Goal: Transaction & Acquisition: Purchase product/service

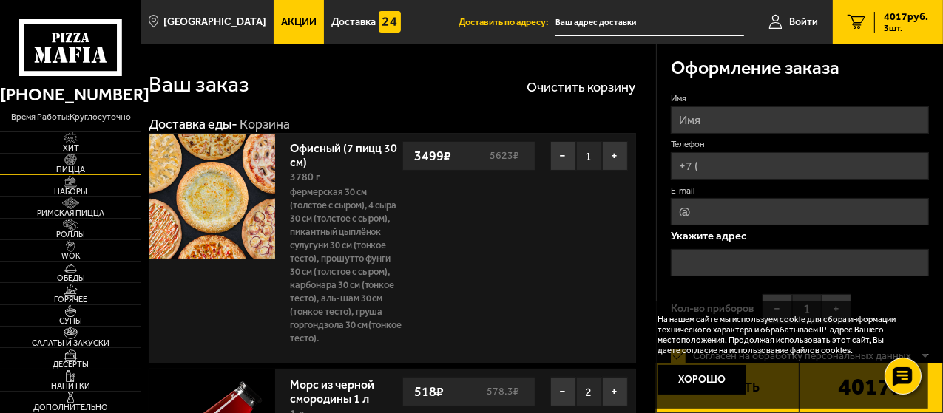
click at [74, 166] on span "Пицца" at bounding box center [70, 170] width 141 height 8
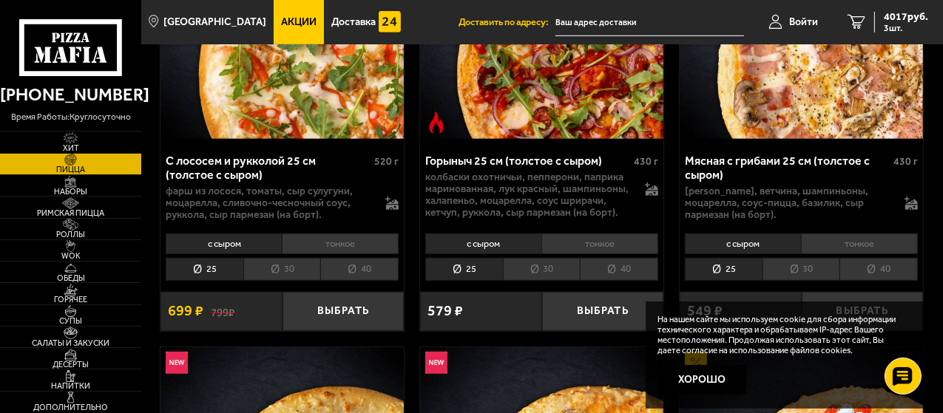
scroll to position [1085, 0]
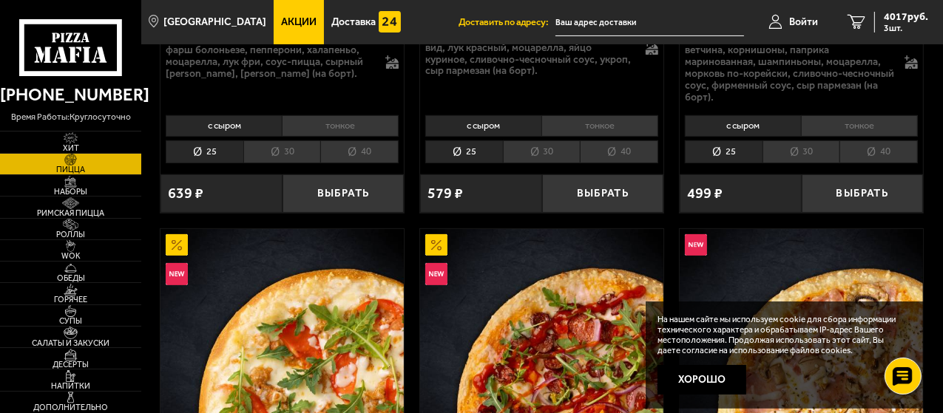
scroll to position [0, 0]
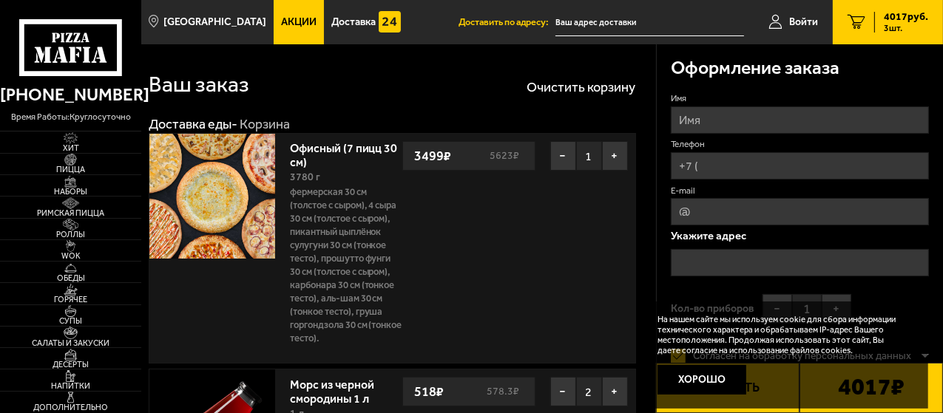
drag, startPoint x: 942, startPoint y: 155, endPoint x: 938, endPoint y: 182, distance: 26.9
click at [938, 182] on div "Оформление заказа Имя Телефон E-mail Укажите адрес Кол-во приборов − 1 + Соглас…" at bounding box center [799, 294] width 287 height 500
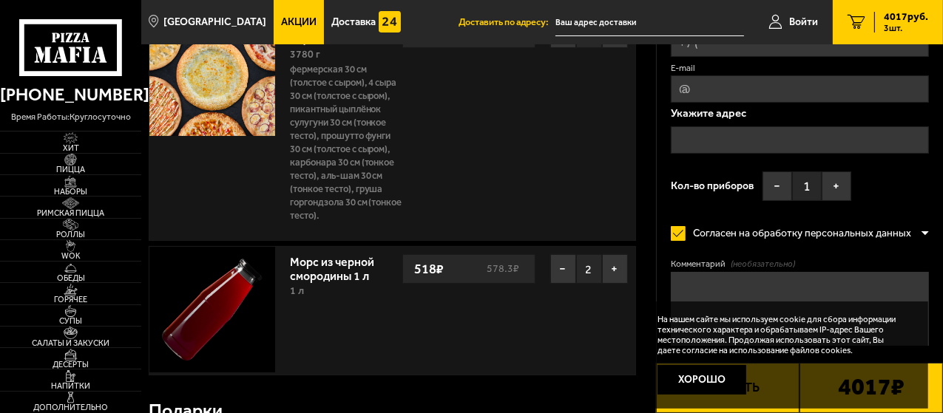
scroll to position [148, 0]
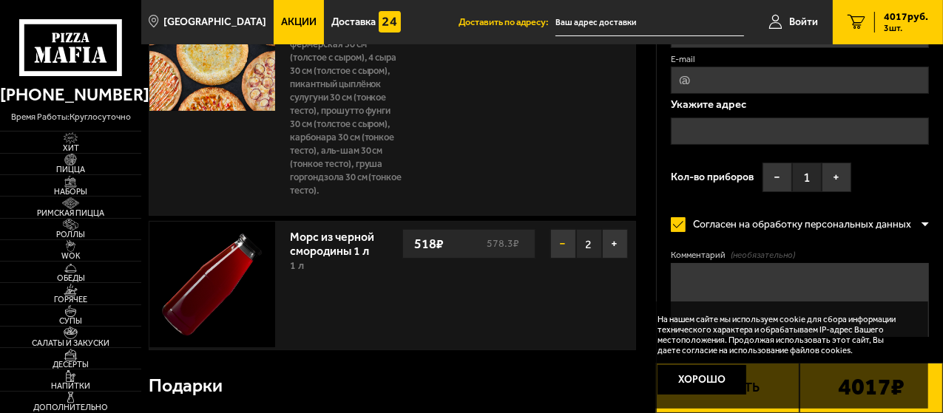
click at [570, 240] on button "−" at bounding box center [563, 244] width 26 height 30
click at [606, 240] on button "+" at bounding box center [615, 244] width 26 height 30
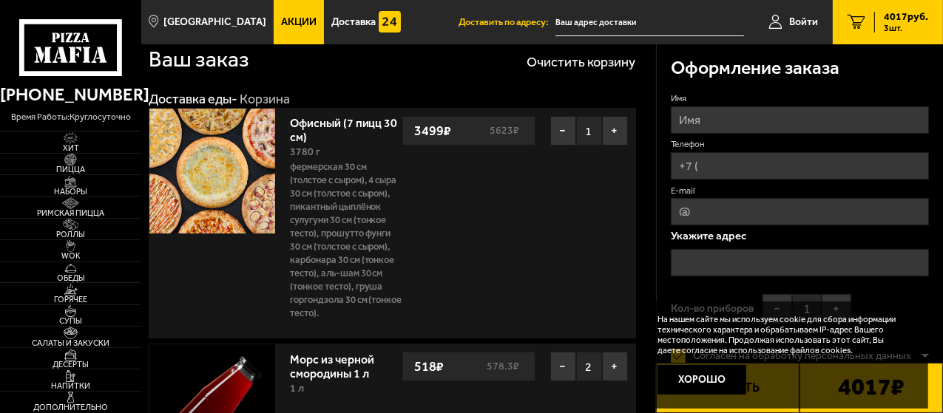
scroll to position [0, 0]
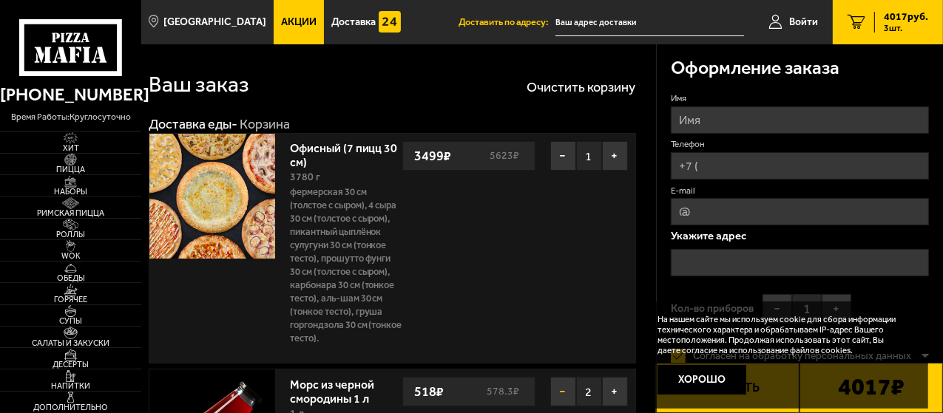
click at [564, 386] on button "−" at bounding box center [563, 392] width 26 height 30
click at [613, 390] on button "+" at bounding box center [615, 392] width 26 height 30
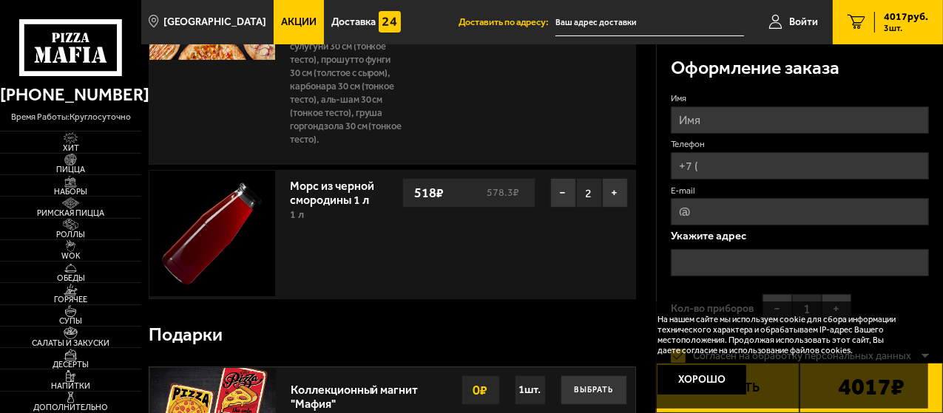
scroll to position [156, 0]
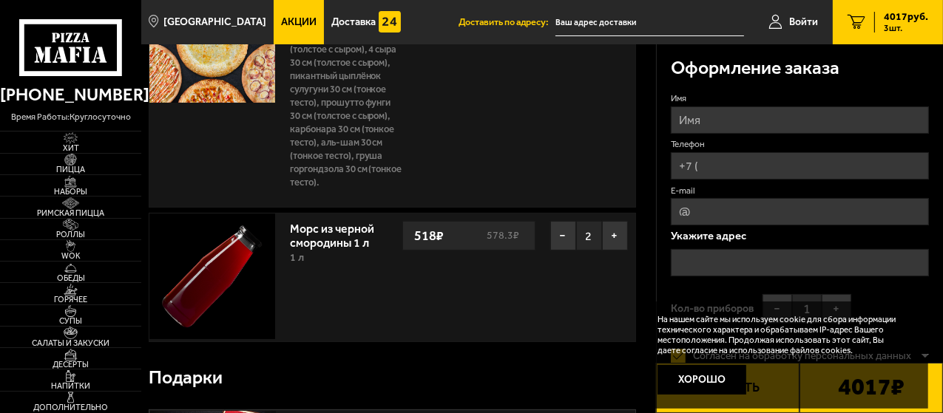
click at [710, 123] on input "Имя" at bounding box center [800, 119] width 258 height 27
type input "[PERSON_NAME]"
type input "[PHONE_NUMBER]"
type input "[EMAIL_ADDRESS][DOMAIN_NAME]"
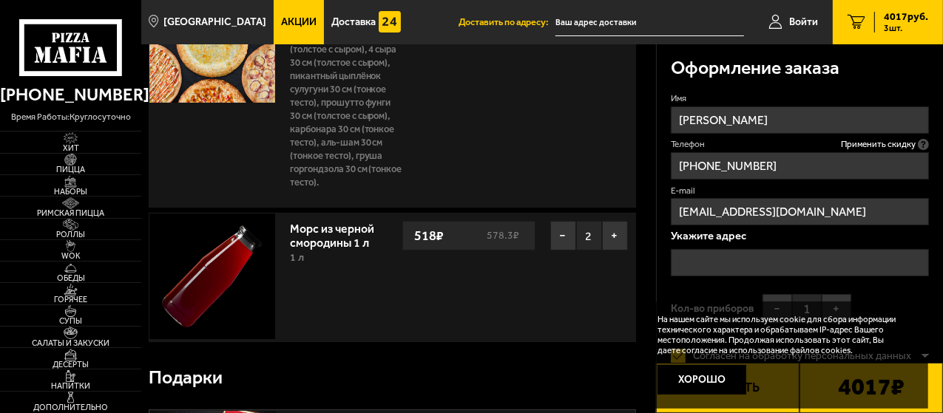
click at [707, 257] on input "text" at bounding box center [800, 262] width 258 height 27
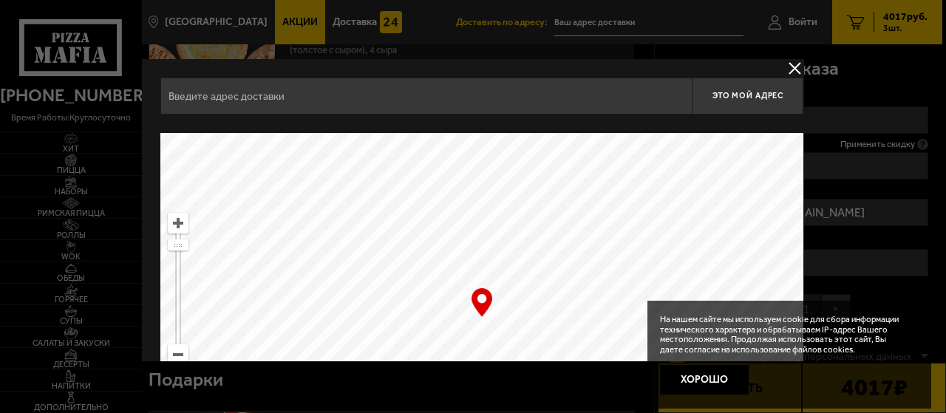
click at [174, 103] on input "text" at bounding box center [426, 96] width 532 height 37
type input "Московский пр-т , под арку Страховая Компания "Капитал-полис" д 22"
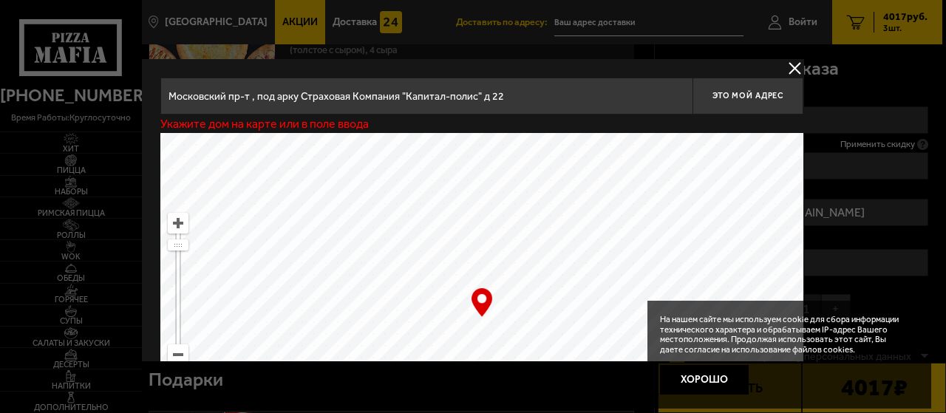
click at [795, 64] on button "delivery type" at bounding box center [795, 68] width 18 height 18
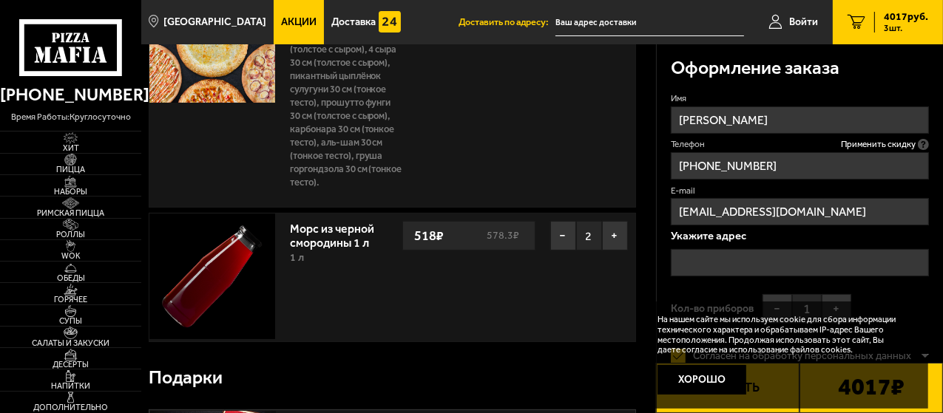
click at [704, 252] on input "text" at bounding box center [800, 262] width 258 height 27
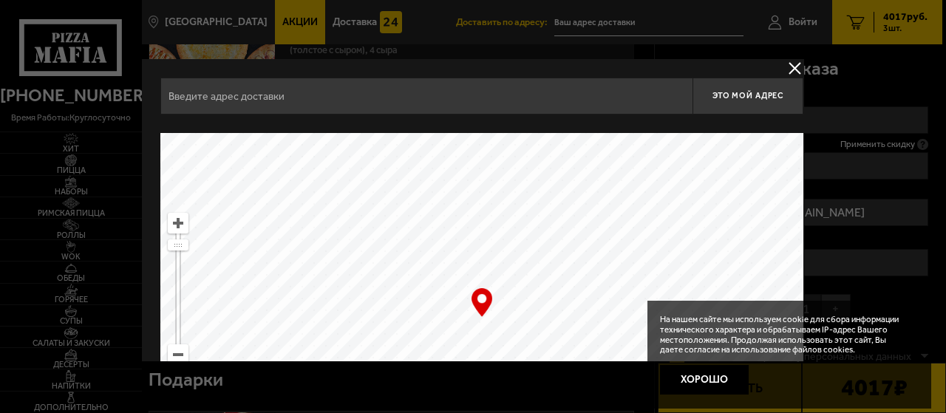
click at [316, 85] on input "text" at bounding box center [426, 96] width 532 height 37
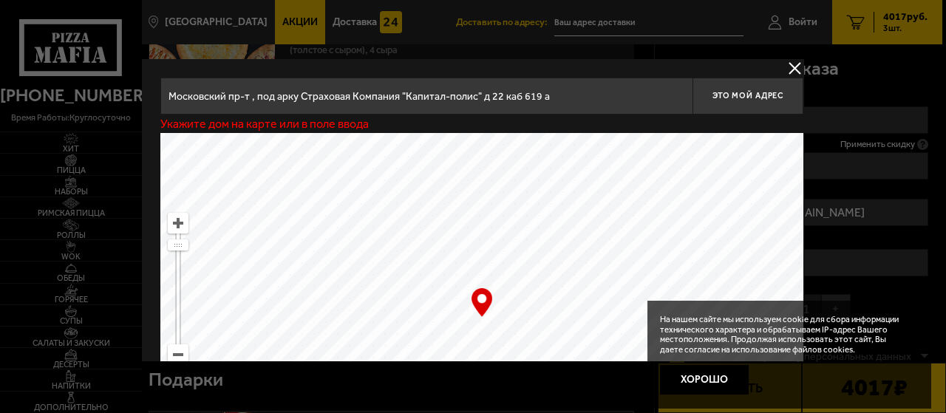
click at [495, 95] on input "Московский пр-т , под арку Страховая Компания "Капитал-полис" д 22 каб 619 а" at bounding box center [426, 96] width 532 height 37
type input "Московский пр-т , под арку Страховая Компания "Капитал-полис" д 22 6 этаж каб 6…"
drag, startPoint x: 701, startPoint y: 254, endPoint x: 685, endPoint y: 167, distance: 88.7
click at [685, 167] on ymaps at bounding box center [481, 318] width 643 height 370
type input "[STREET_ADDRESS]"
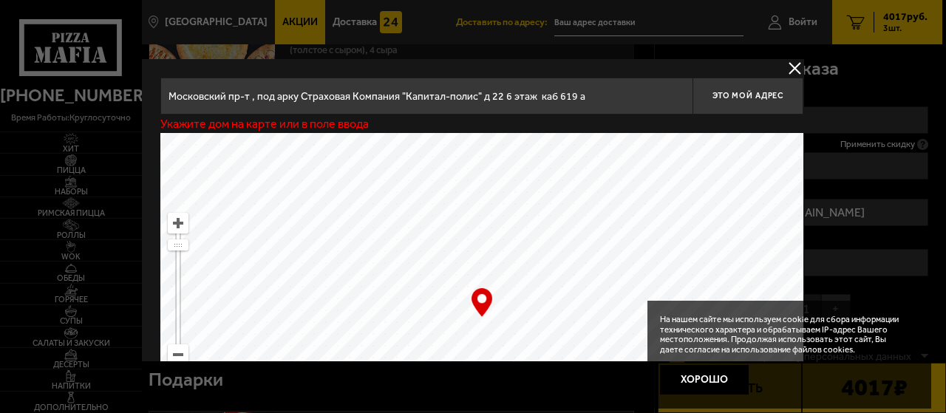
type input "[STREET_ADDRESS]"
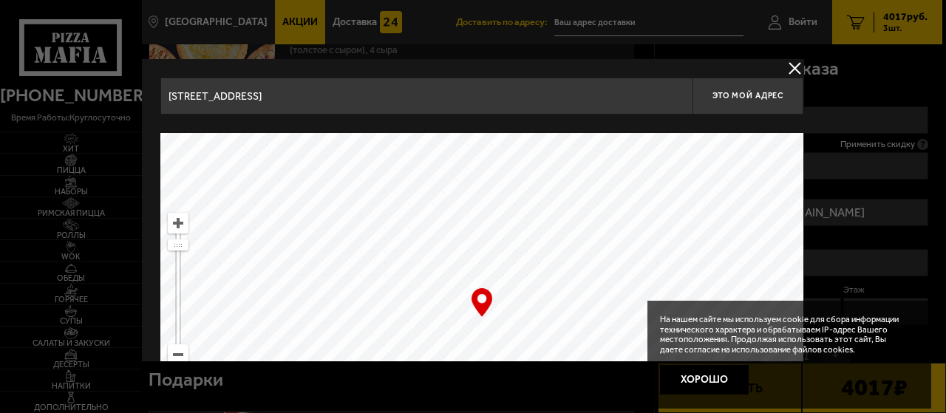
drag, startPoint x: 645, startPoint y: 271, endPoint x: 580, endPoint y: 180, distance: 112.2
click at [591, 179] on ymaps at bounding box center [481, 318] width 643 height 370
drag, startPoint x: 675, startPoint y: 268, endPoint x: 600, endPoint y: 144, distance: 144.7
click at [600, 144] on ymaps at bounding box center [481, 318] width 643 height 370
type input "[PERSON_NAME][STREET_ADDRESS]"
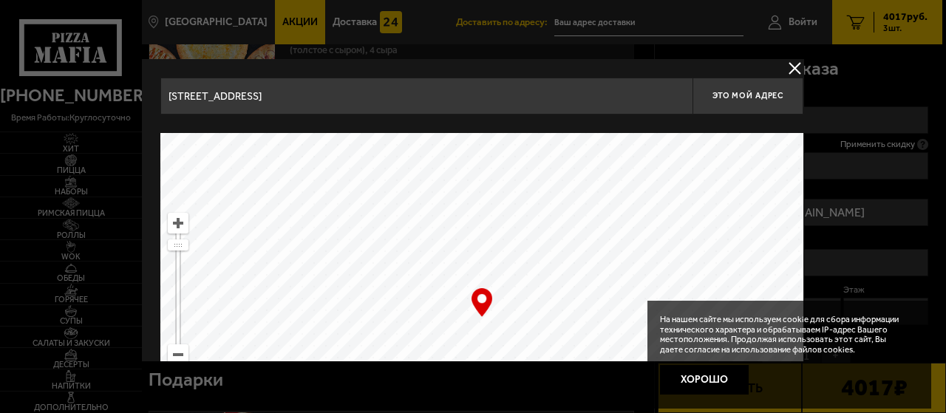
type input "[PERSON_NAME][STREET_ADDRESS]"
drag, startPoint x: 685, startPoint y: 242, endPoint x: 516, endPoint y: 69, distance: 242.0
click at [516, 69] on div "[PERSON_NAME][STREET_ADDRESS] Это мой адрес Найдите адрес перетащив карту … © Я…" at bounding box center [482, 290] width 680 height 462
drag, startPoint x: 622, startPoint y: 259, endPoint x: 611, endPoint y: 138, distance: 121.8
click at [611, 138] on ymaps at bounding box center [481, 318] width 643 height 370
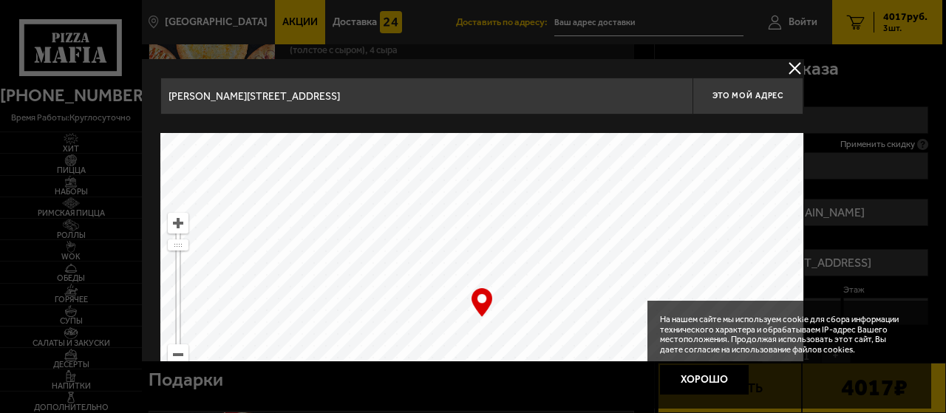
type input "[STREET_ADDRESS]"
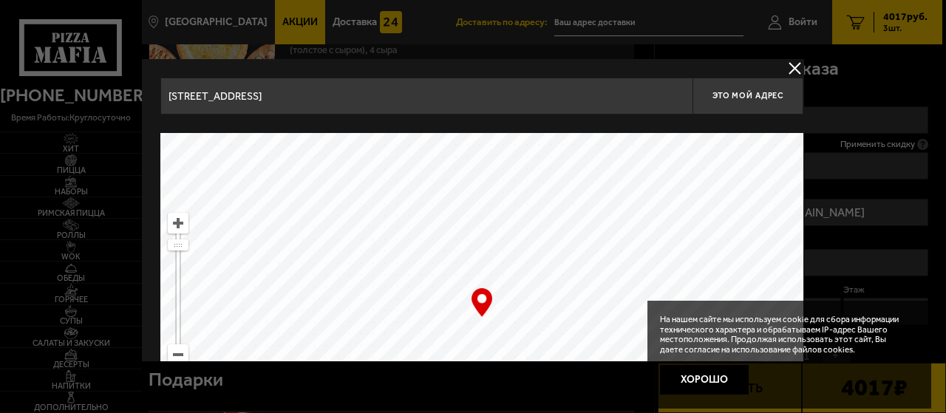
type input "[STREET_ADDRESS]"
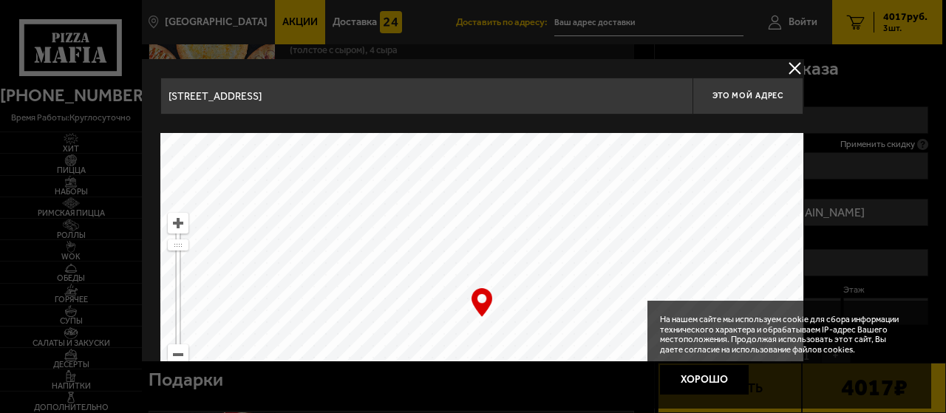
drag, startPoint x: 649, startPoint y: 271, endPoint x: 540, endPoint y: 81, distance: 218.9
click at [585, 48] on main "[GEOGRAPHIC_DATA] Все Акции Доставка Личный кабинет Акции Доставка Доставить по…" at bounding box center [541, 331] width 801 height 974
type input "[STREET_ADDRESS]"
drag, startPoint x: 482, startPoint y: 276, endPoint x: 505, endPoint y: 155, distance: 123.4
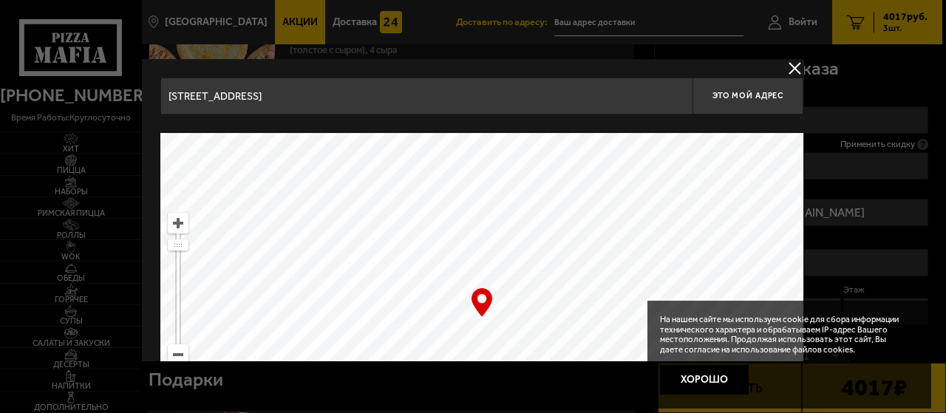
click at [505, 155] on div "… © Яндекс Условия использования Открыть в Яндекс.Картах Создать свою карту" at bounding box center [481, 318] width 643 height 370
drag, startPoint x: 420, startPoint y: 313, endPoint x: 540, endPoint y: 35, distance: 302.7
click at [540, 35] on main "[GEOGRAPHIC_DATA] Все Акции Доставка Личный кабинет Акции Доставка Доставить по…" at bounding box center [541, 331] width 801 height 974
type input "[STREET_ADDRESS]"
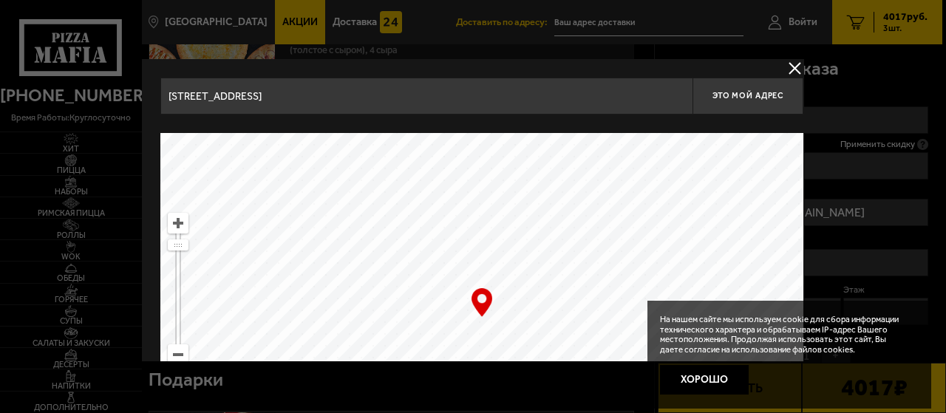
drag, startPoint x: 340, startPoint y: 273, endPoint x: 413, endPoint y: 183, distance: 115.1
click at [413, 183] on ymaps at bounding box center [481, 318] width 643 height 370
type input "[STREET_ADDRESS]"
drag, startPoint x: 300, startPoint y: 240, endPoint x: 322, endPoint y: 274, distance: 41.2
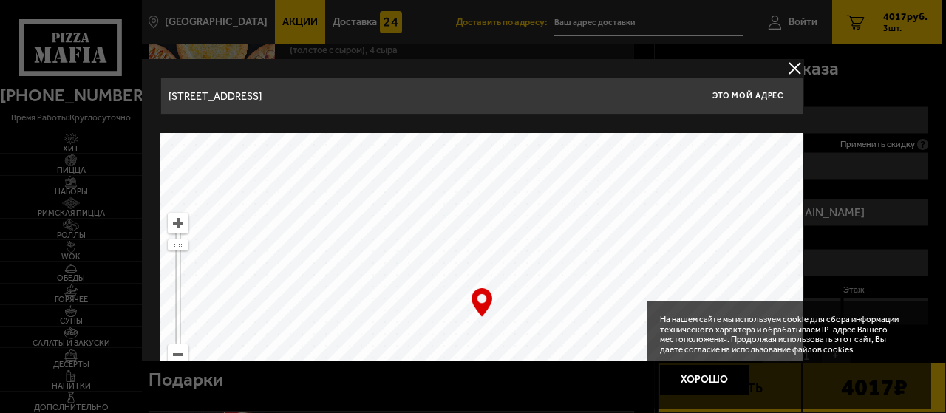
click at [322, 275] on ymaps at bounding box center [481, 318] width 643 height 370
type input "[STREET_ADDRESS]"
drag, startPoint x: 351, startPoint y: 189, endPoint x: 325, endPoint y: 234, distance: 52.6
click at [325, 234] on ymaps at bounding box center [481, 318] width 643 height 370
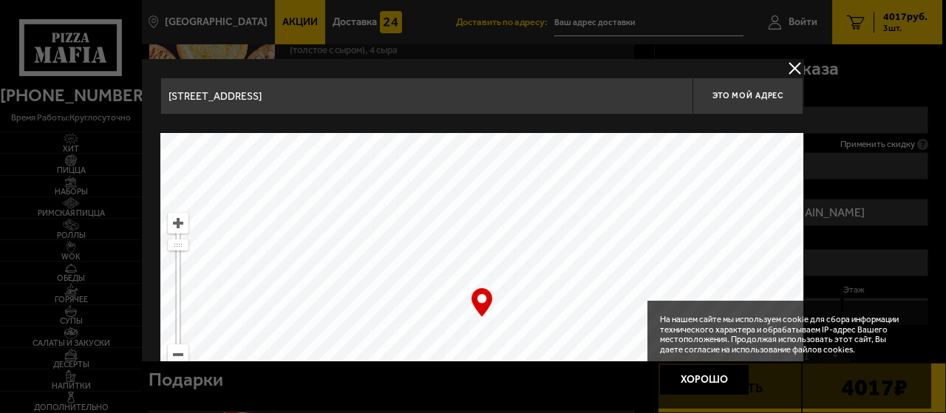
click at [351, 214] on ymaps at bounding box center [481, 318] width 643 height 370
type input "[STREET_ADDRESS]"
click at [484, 344] on ymaps at bounding box center [481, 318] width 643 height 370
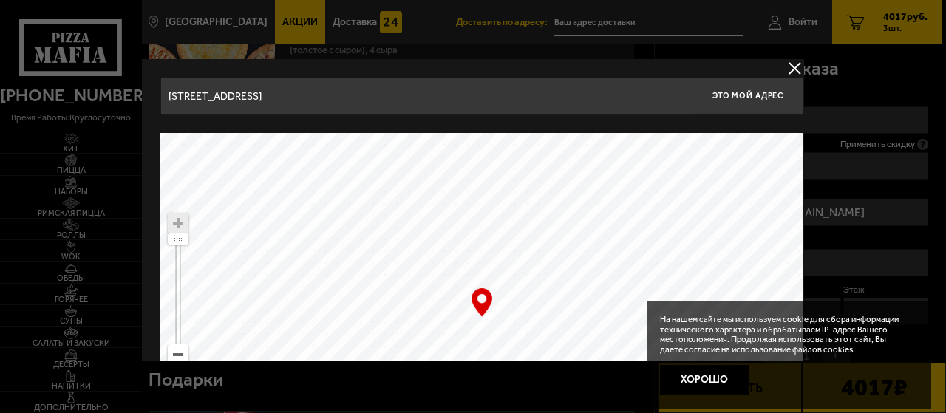
click at [481, 342] on ymaps at bounding box center [481, 318] width 643 height 370
click at [485, 343] on ymaps at bounding box center [481, 318] width 643 height 370
drag, startPoint x: 440, startPoint y: 322, endPoint x: 455, endPoint y: 235, distance: 88.6
click at [455, 235] on ymaps at bounding box center [481, 318] width 643 height 370
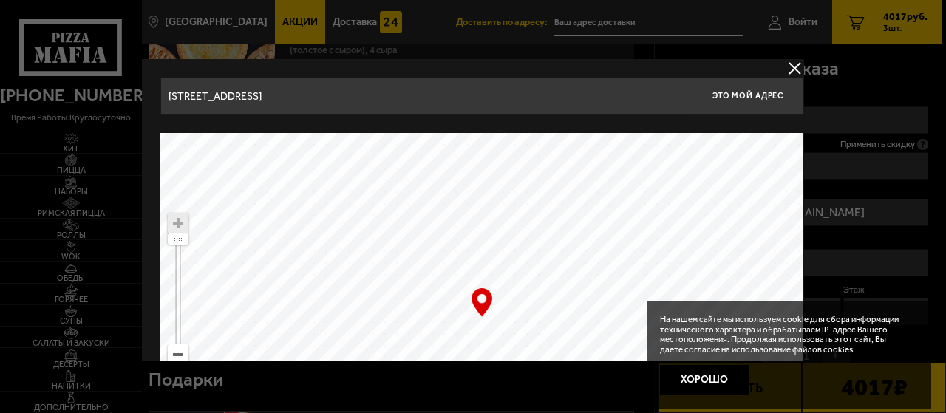
type input "[STREET_ADDRESS]"
drag, startPoint x: 369, startPoint y: 301, endPoint x: 385, endPoint y: 182, distance: 120.1
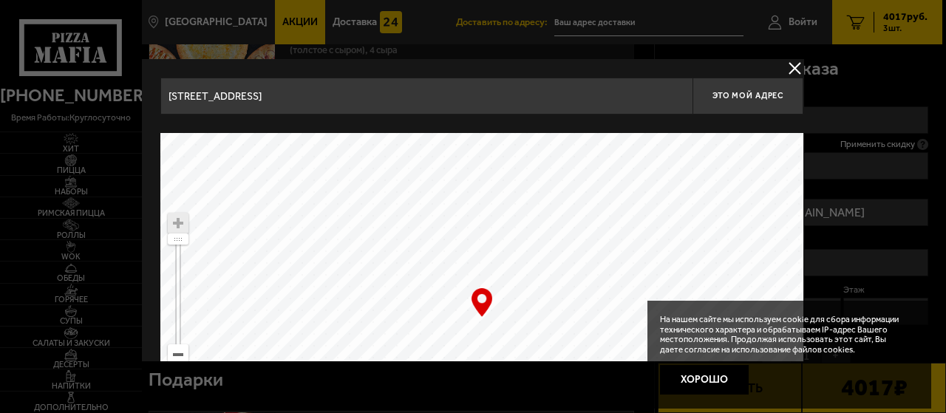
click at [385, 182] on ymaps at bounding box center [481, 318] width 643 height 370
type input "[STREET_ADDRESS]"
click at [401, 209] on ymaps at bounding box center [481, 318] width 643 height 370
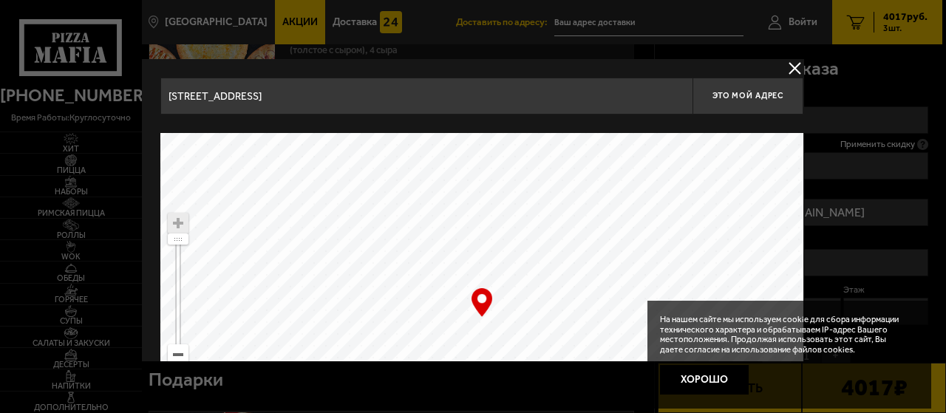
type input "[STREET_ADDRESS]"
click at [478, 303] on div "… © Яндекс Условия использования Открыть в Яндекс.Картах Создать свою карту" at bounding box center [481, 318] width 643 height 370
drag, startPoint x: 483, startPoint y: 307, endPoint x: 487, endPoint y: 330, distance: 23.9
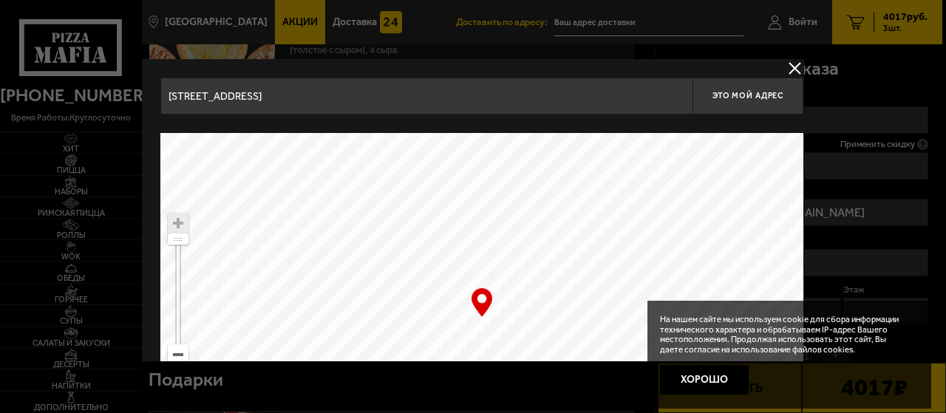
click at [487, 330] on div "… © Яндекс Условия использования Открыть в Яндекс.Картах Создать свою карту" at bounding box center [481, 318] width 643 height 370
click at [487, 330] on ymaps at bounding box center [481, 318] width 643 height 370
drag, startPoint x: 792, startPoint y: 63, endPoint x: 849, endPoint y: 171, distance: 122.0
click at [794, 69] on button "delivery type" at bounding box center [795, 68] width 18 height 18
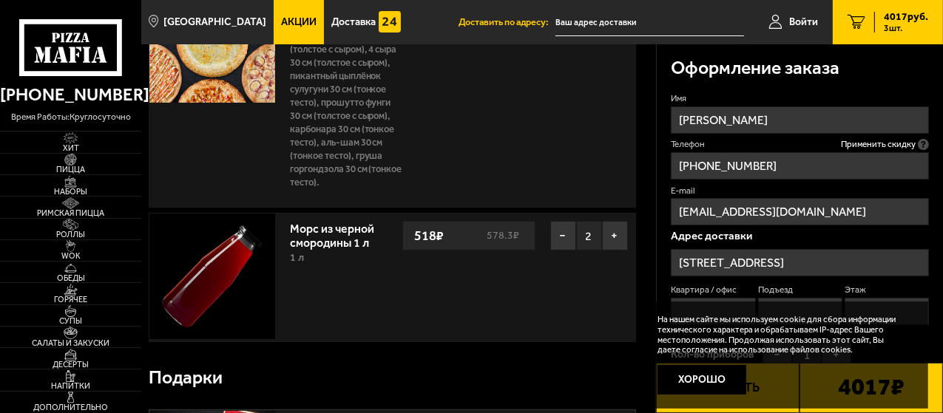
click at [827, 257] on input "[STREET_ADDRESS]" at bounding box center [800, 262] width 258 height 27
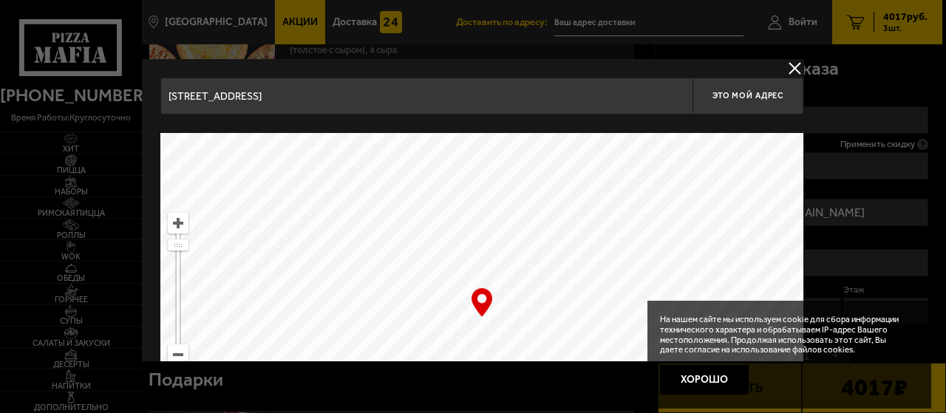
drag, startPoint x: 486, startPoint y: 307, endPoint x: 486, endPoint y: 330, distance: 23.7
click at [486, 330] on div "… © Яндекс Условия использования Открыть в Яндекс.Картах Создать свою карту" at bounding box center [481, 318] width 643 height 370
click at [486, 330] on ymaps at bounding box center [481, 318] width 643 height 370
drag, startPoint x: 696, startPoint y: 376, endPoint x: 420, endPoint y: 326, distance: 281.0
click at [695, 376] on button "Хорошо" at bounding box center [704, 380] width 89 height 30
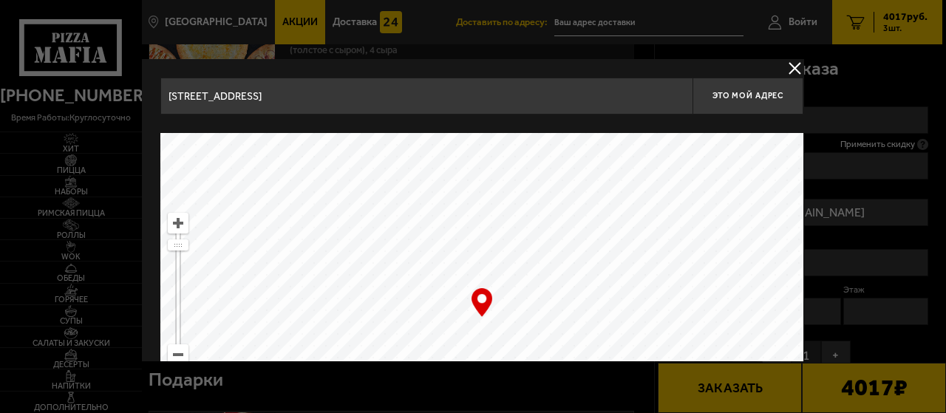
click at [482, 330] on ymaps at bounding box center [481, 318] width 643 height 370
drag, startPoint x: 473, startPoint y: 279, endPoint x: 481, endPoint y: 180, distance: 100.1
click at [481, 180] on ymaps at bounding box center [481, 318] width 643 height 370
drag, startPoint x: 500, startPoint y: 214, endPoint x: 496, endPoint y: 273, distance: 58.6
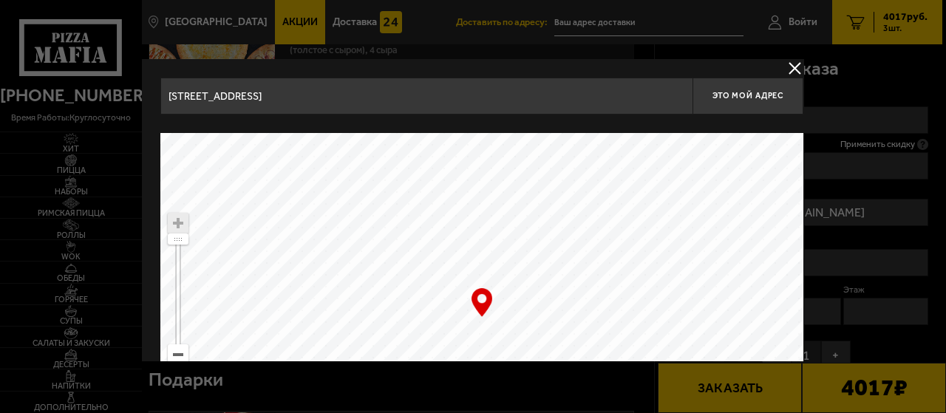
click at [496, 273] on ymaps at bounding box center [481, 318] width 643 height 370
drag, startPoint x: 491, startPoint y: 201, endPoint x: 479, endPoint y: 209, distance: 14.4
click at [479, 209] on ymaps at bounding box center [481, 318] width 643 height 370
click at [498, 265] on ymaps at bounding box center [481, 318] width 643 height 370
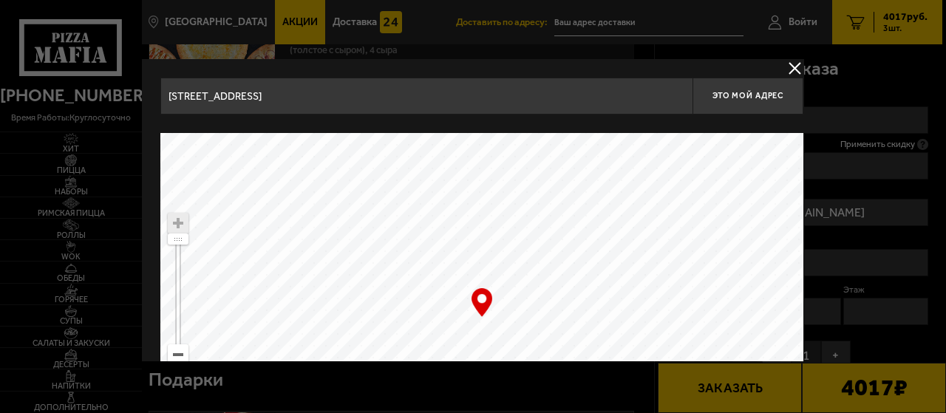
type input "[STREET_ADDRESS]"
click at [481, 301] on div "… © Яндекс Условия использования Открыть в Яндекс.Картах Создать свою карту" at bounding box center [481, 318] width 643 height 370
drag, startPoint x: 481, startPoint y: 301, endPoint x: 473, endPoint y: 308, distance: 10.5
click at [473, 308] on div "… © Яндекс Условия использования Открыть в Яндекс.Картах Создать свою карту" at bounding box center [481, 318] width 643 height 370
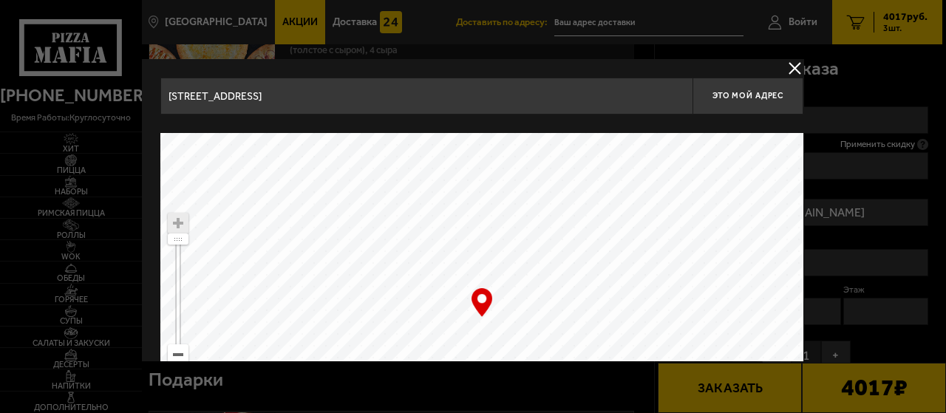
click at [482, 330] on ymaps at bounding box center [481, 318] width 643 height 370
click at [279, 95] on input "[STREET_ADDRESS]" at bounding box center [426, 96] width 532 height 37
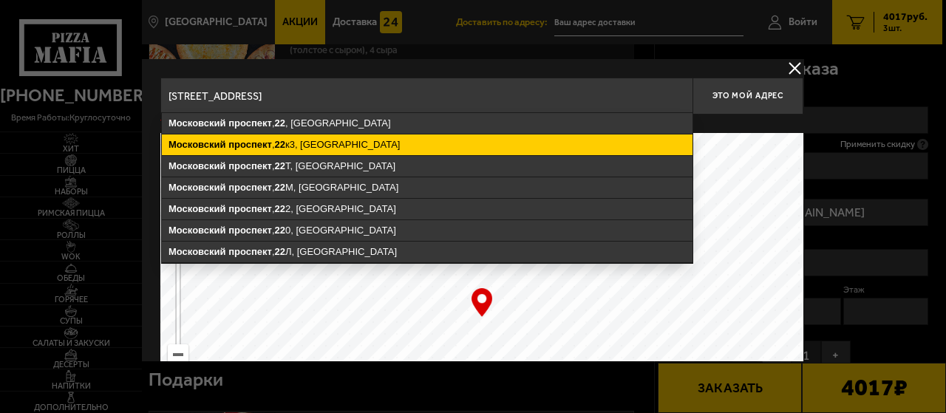
click at [252, 141] on ymaps "проспект" at bounding box center [250, 144] width 44 height 11
type input "[STREET_ADDRESS]"
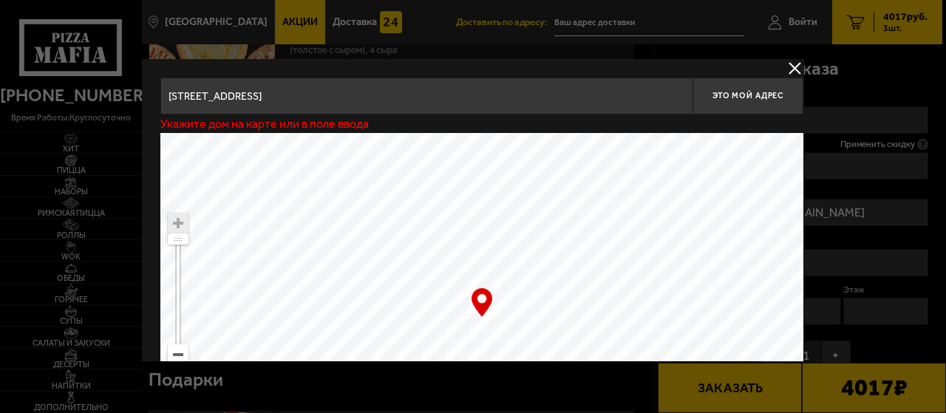
type input "[STREET_ADDRESS]"
click at [762, 88] on button "Это мой адрес" at bounding box center [748, 96] width 111 height 37
type input "[STREET_ADDRESS]"
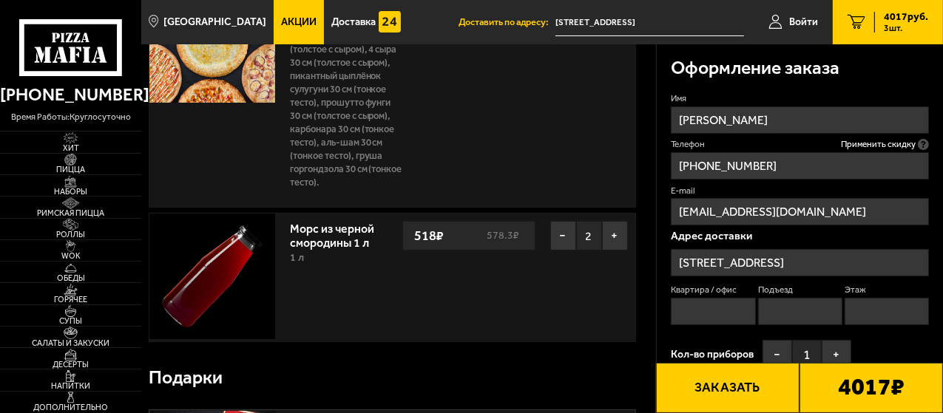
click at [707, 303] on input "Квартира / офис" at bounding box center [713, 311] width 84 height 27
type input "619 [PERSON_NAME]"
click at [860, 309] on input "Этаж" at bounding box center [886, 311] width 84 height 27
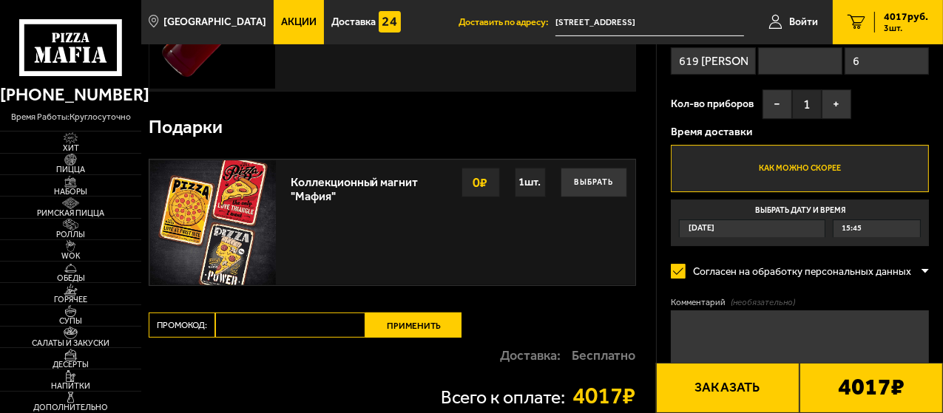
scroll to position [418, 0]
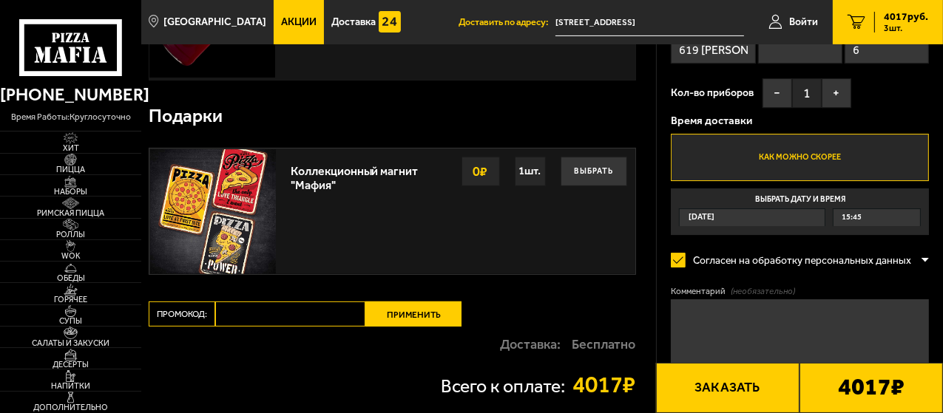
type input "6"
click at [816, 219] on div "[DATE]" at bounding box center [751, 217] width 145 height 17
click at [0, 0] on input "Выбрать дату и время [DATE] 15:45" at bounding box center [0, 0] width 0 height 0
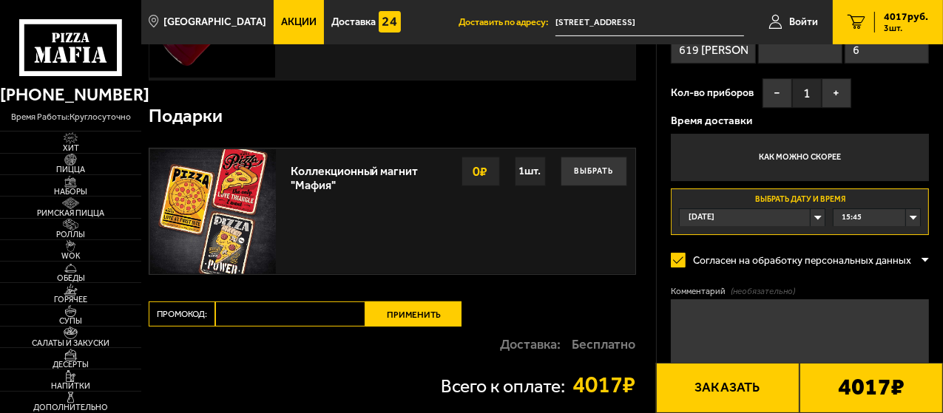
click at [818, 218] on div "[DATE]" at bounding box center [751, 217] width 145 height 17
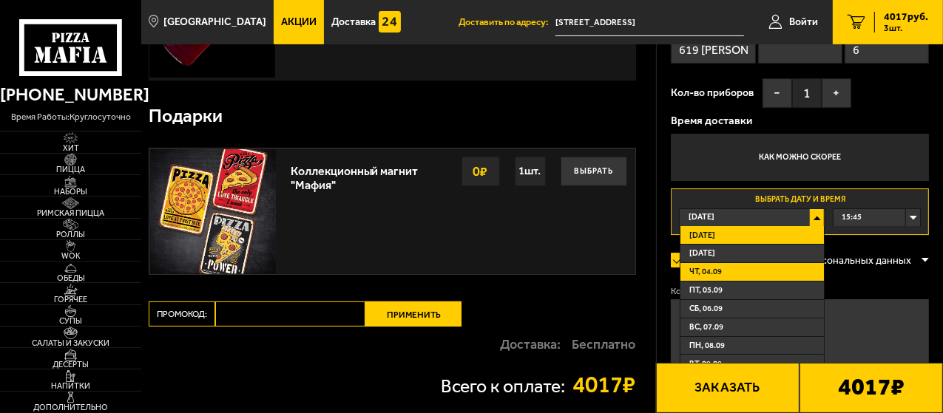
click at [701, 274] on span "чт, 04.09" at bounding box center [705, 271] width 33 height 11
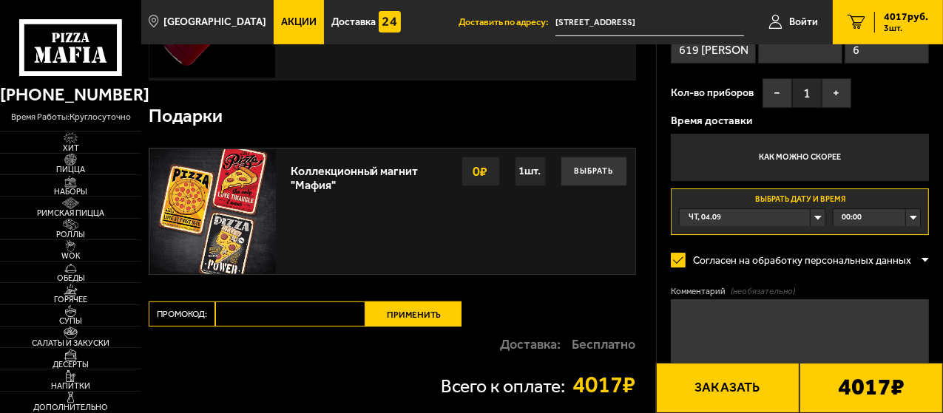
click at [863, 218] on div "00:00" at bounding box center [876, 217] width 86 height 17
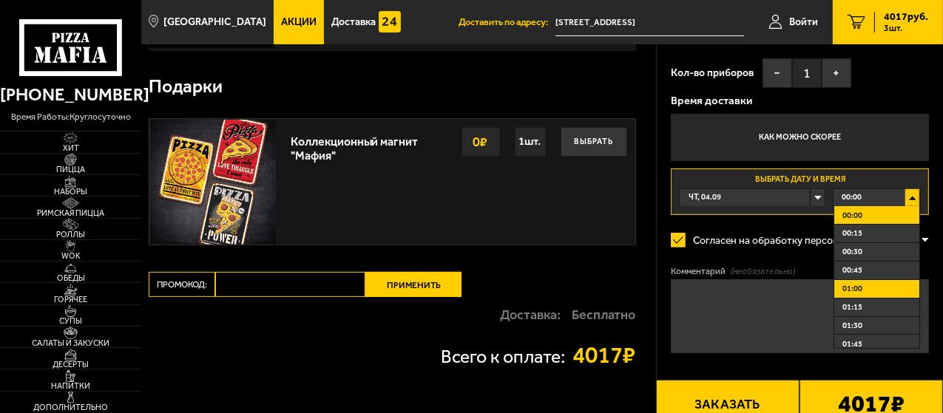
scroll to position [536, 0]
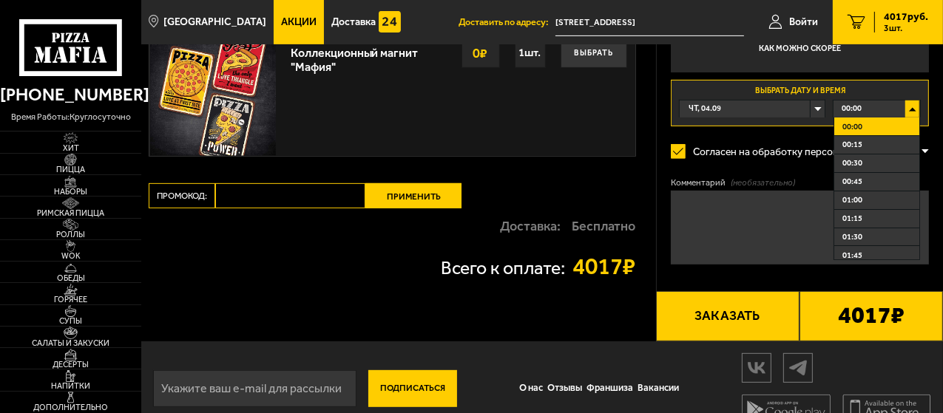
drag, startPoint x: 923, startPoint y: 150, endPoint x: 919, endPoint y: 172, distance: 22.5
click at [919, 172] on form "Имя [PERSON_NAME] Телефон Применить скидку Вы будете зарегистрированы автоматич…" at bounding box center [800, 31] width 258 height 619
drag, startPoint x: 923, startPoint y: 147, endPoint x: 916, endPoint y: 172, distance: 26.2
click at [916, 172] on form "Имя [PERSON_NAME] Телефон Применить скидку Вы будете зарегистрированы автоматич…" at bounding box center [800, 31] width 258 height 619
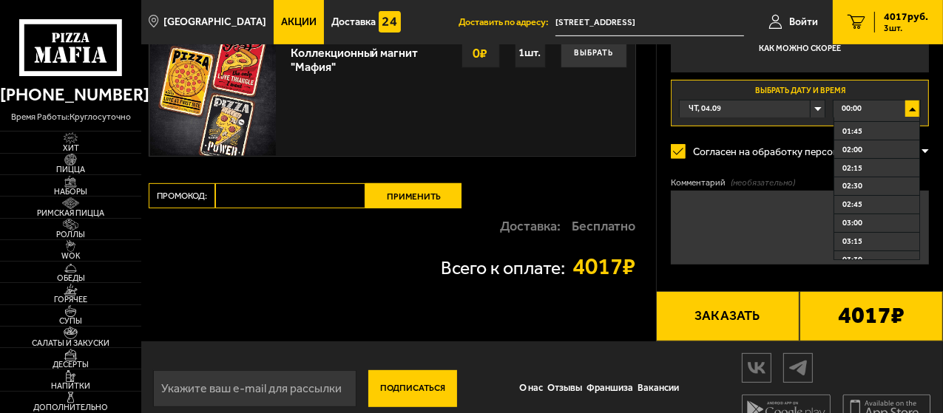
click at [844, 112] on span "00:00" at bounding box center [851, 109] width 20 height 17
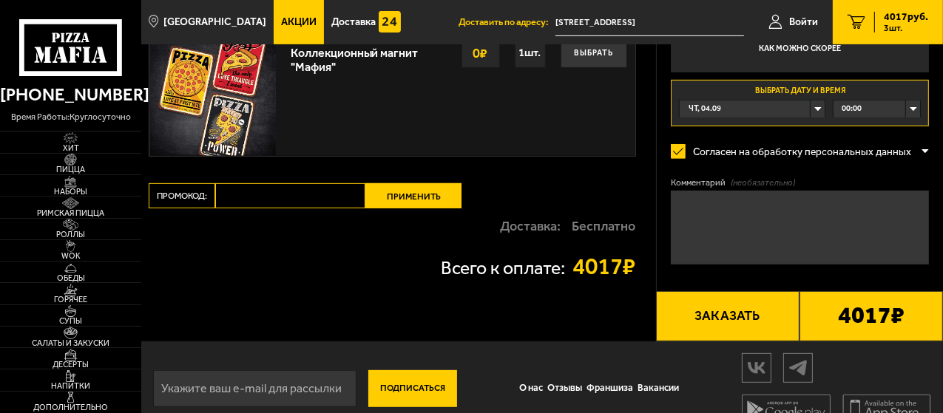
click at [840, 106] on div "00:00" at bounding box center [876, 109] width 86 height 17
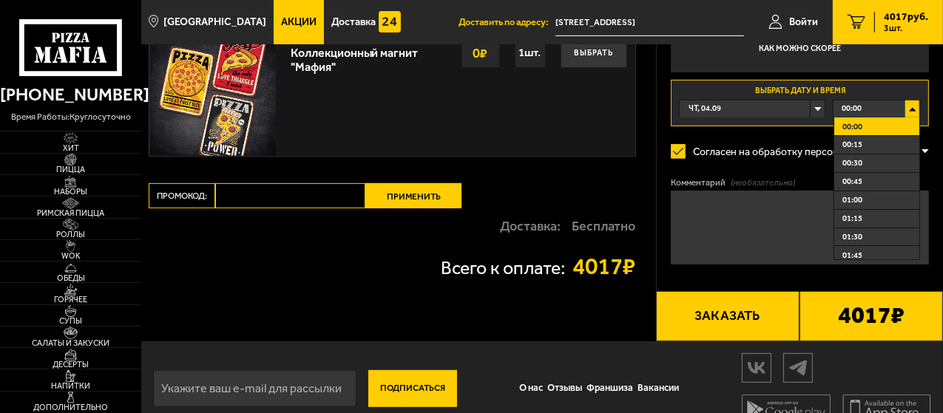
click at [866, 174] on li "00:45" at bounding box center [876, 182] width 85 height 18
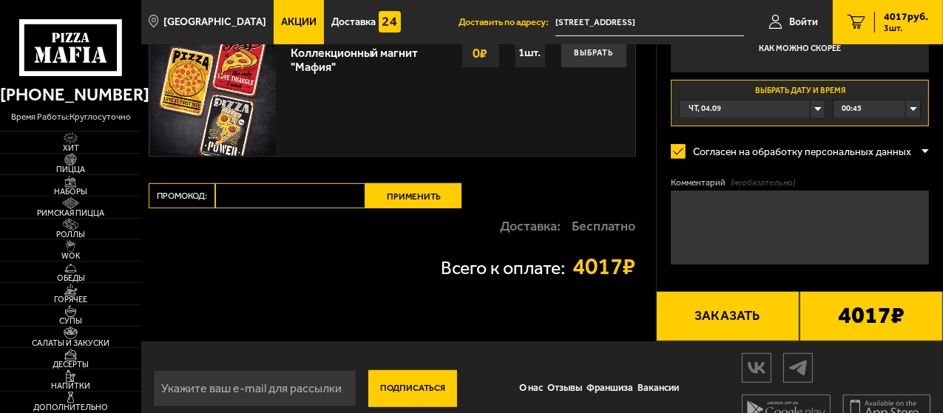
click at [912, 106] on div "00:45" at bounding box center [876, 109] width 86 height 17
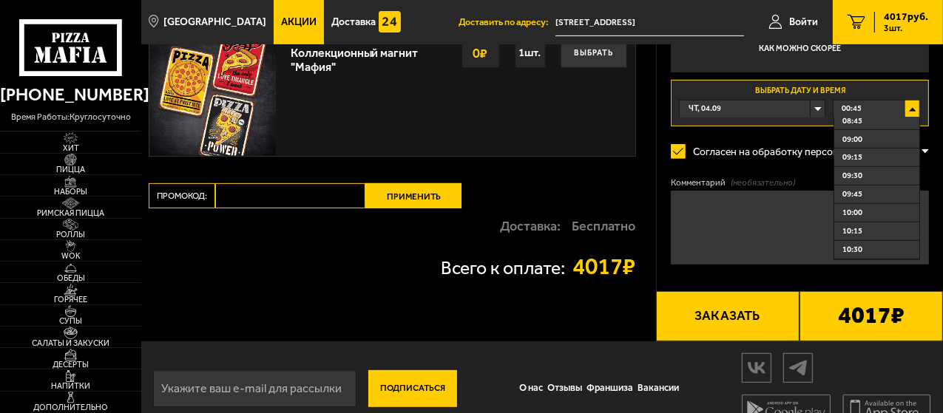
scroll to position [716, 0]
click at [847, 239] on span "11:15" at bounding box center [852, 239] width 20 height 11
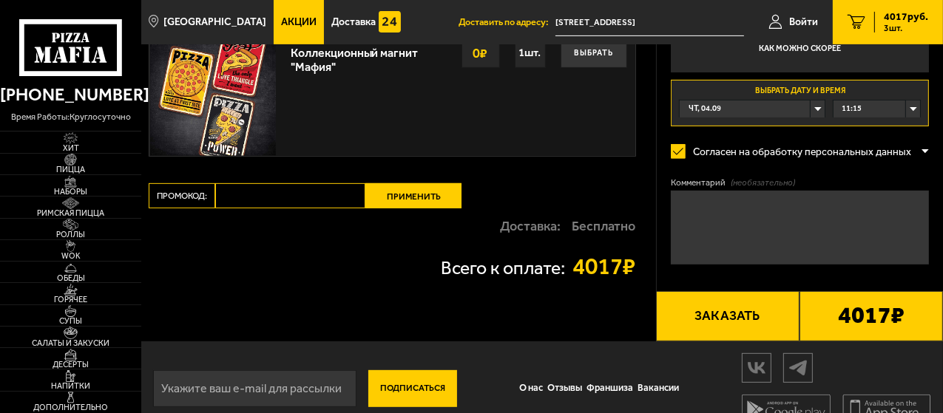
click at [186, 387] on input "email" at bounding box center [254, 388] width 203 height 37
type input "[EMAIL_ADDRESS][DOMAIN_NAME]"
click at [393, 387] on button "Подписаться" at bounding box center [412, 388] width 89 height 37
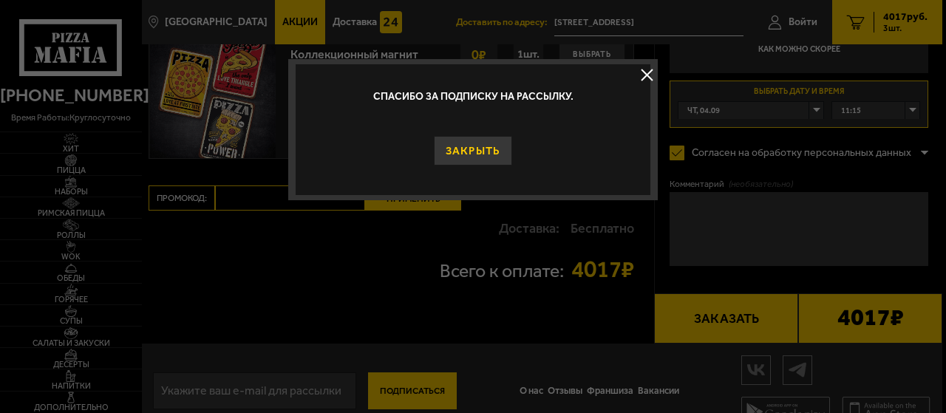
drag, startPoint x: 493, startPoint y: 146, endPoint x: 502, endPoint y: 147, distance: 8.9
click at [495, 146] on button "Закрыть" at bounding box center [473, 151] width 79 height 30
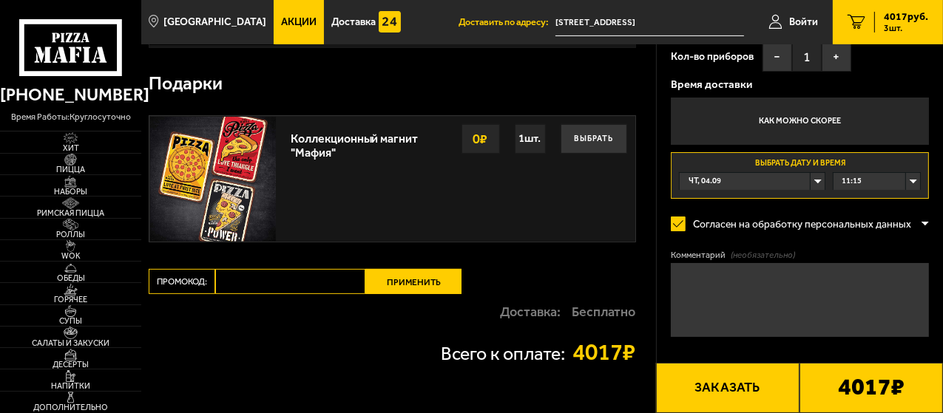
scroll to position [447, 0]
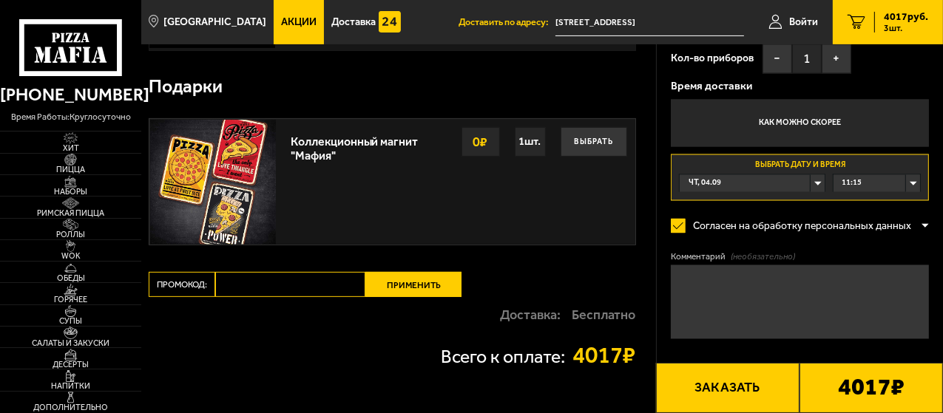
drag, startPoint x: 705, startPoint y: 276, endPoint x: 923, endPoint y: 332, distance: 225.0
click at [707, 277] on textarea "Комментарий (необязательно)" at bounding box center [800, 302] width 258 height 74
click at [745, 276] on textarea "Вход под [GEOGRAPHIC_DATA], Страховая компания Капитал-полис" at bounding box center [800, 302] width 258 height 74
click at [760, 289] on textarea "Вход под [GEOGRAPHIC_DATA], 1-й двор , Страховая компания Капитал-полис" at bounding box center [800, 302] width 258 height 74
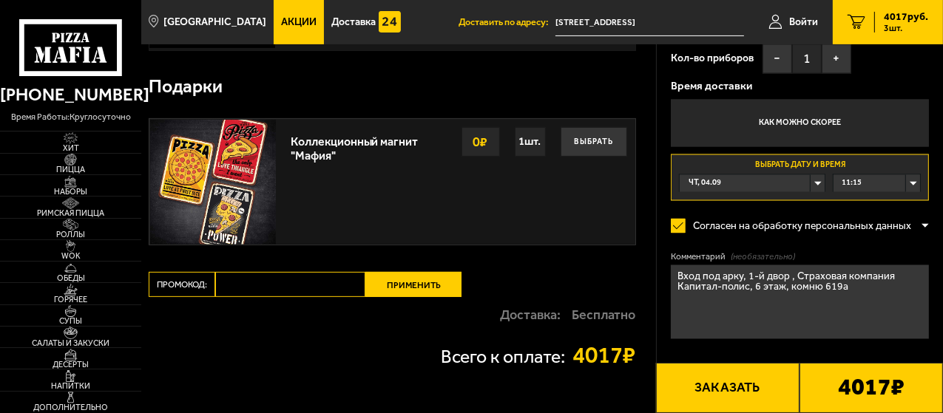
click at [816, 288] on textarea "Вход под арку, 1-й двор , Страховая компания Капитал-полис, 6 этаж, комню 619а" at bounding box center [800, 302] width 258 height 74
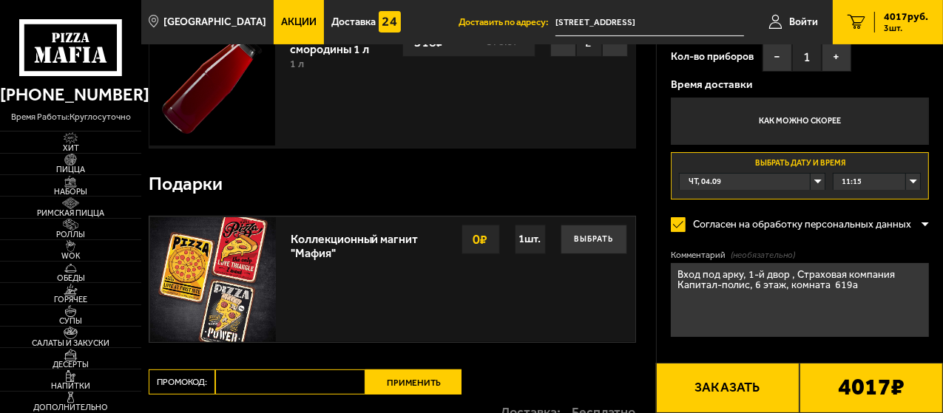
scroll to position [359, 0]
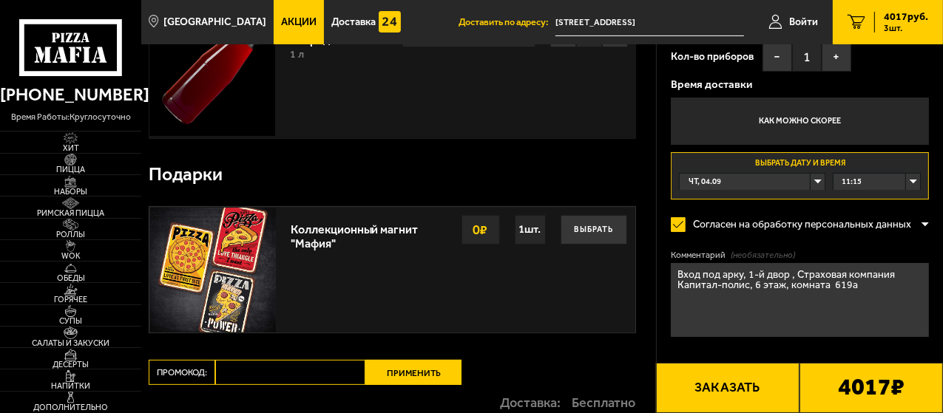
click at [852, 283] on textarea "Вход под арку, 1-й двор , Страховая компания Капитал-полис, 6 этаж, комната 619а" at bounding box center [800, 300] width 258 height 74
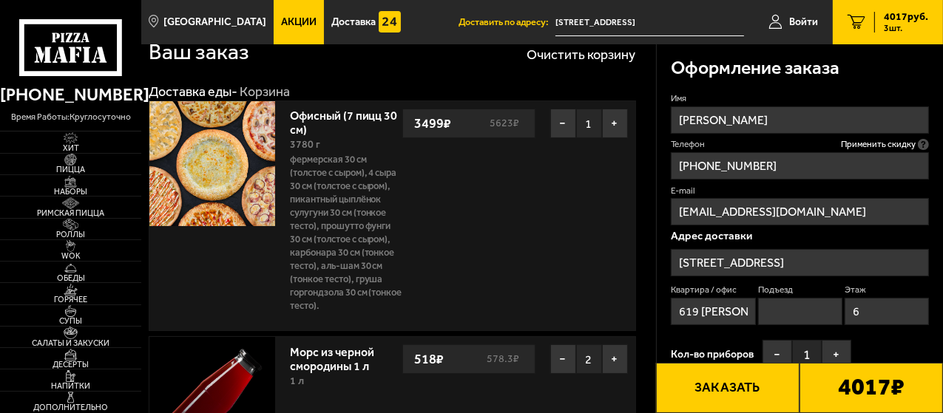
scroll to position [11, 0]
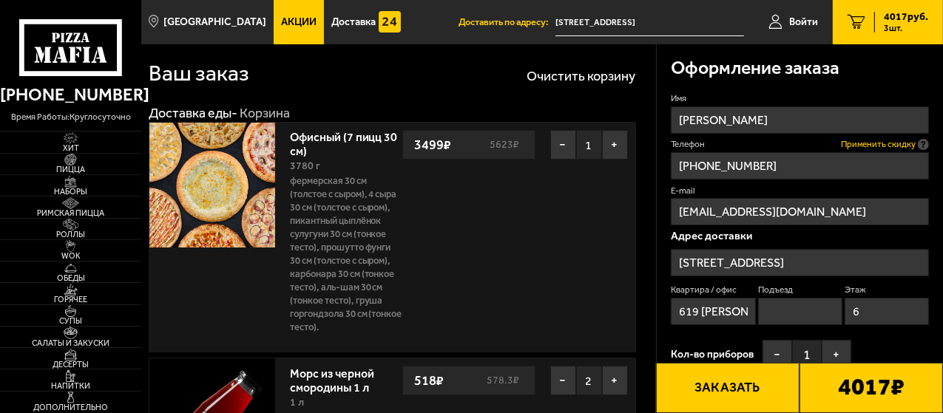
type textarea "Вход под арку, 1-й двор , Страховая компания Капитал-полис, 6 этаж, комната 619…"
click at [908, 140] on span "Применить скидку" at bounding box center [878, 144] width 75 height 13
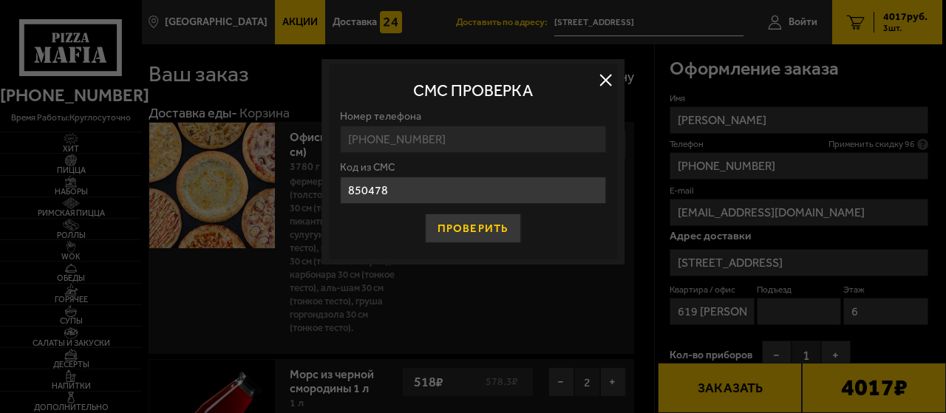
type input "850478"
click at [482, 225] on button "Проверить" at bounding box center [473, 229] width 96 height 30
type input "[STREET_ADDRESS]"
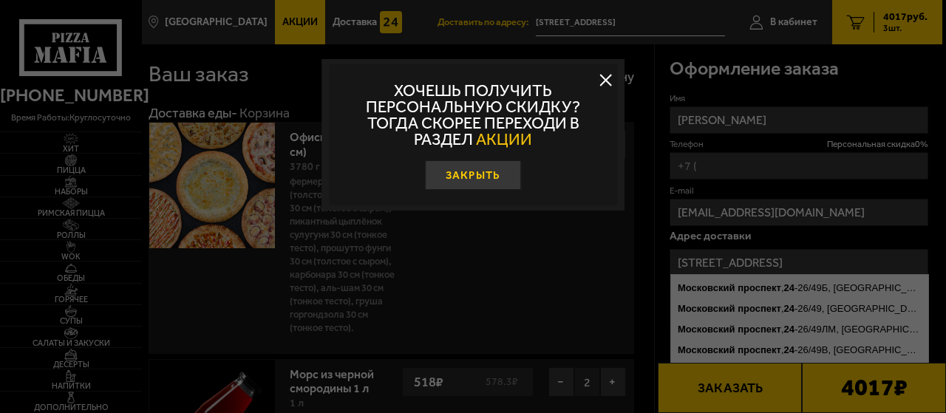
click at [488, 171] on button "Закрыть" at bounding box center [473, 175] width 96 height 30
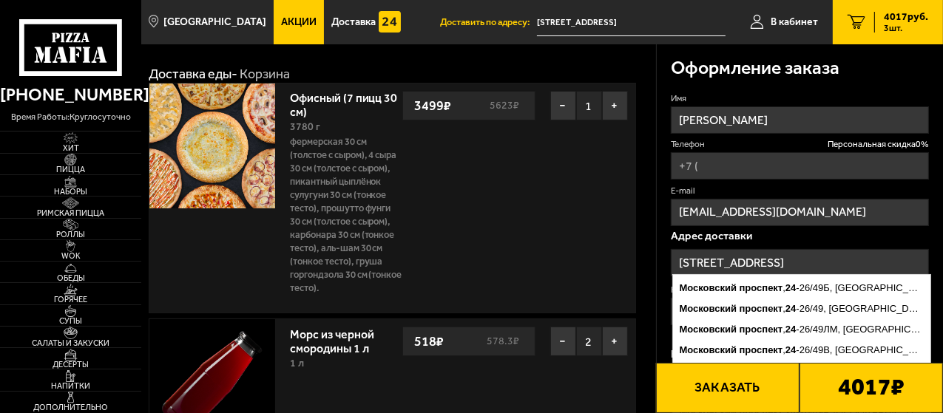
scroll to position [27, 0]
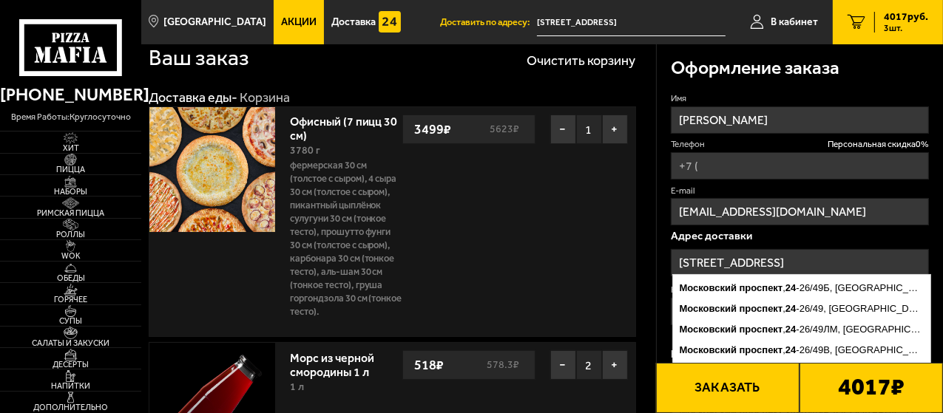
click at [702, 168] on input "Телефон Персональная скидка 0 %" at bounding box center [800, 165] width 258 height 27
type input "[PHONE_NUMBER]"
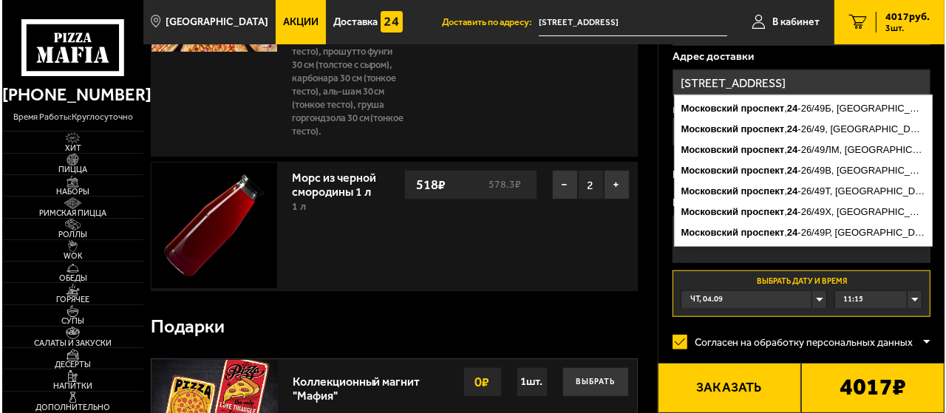
scroll to position [204, 0]
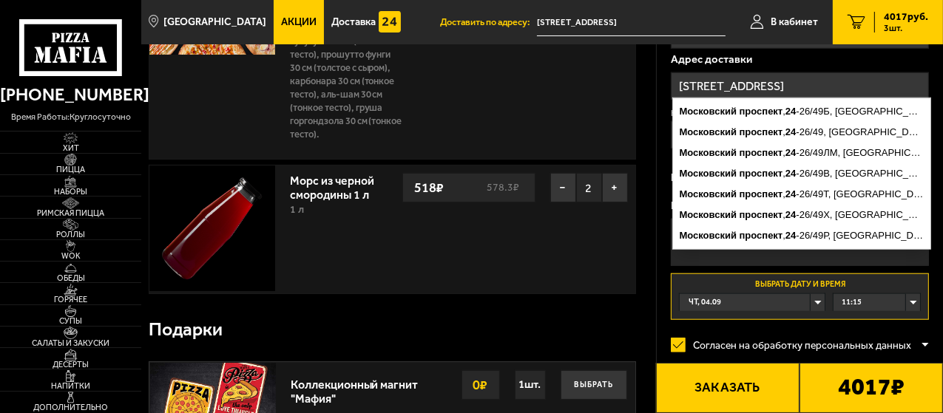
click at [800, 84] on input "[STREET_ADDRESS]" at bounding box center [800, 85] width 258 height 27
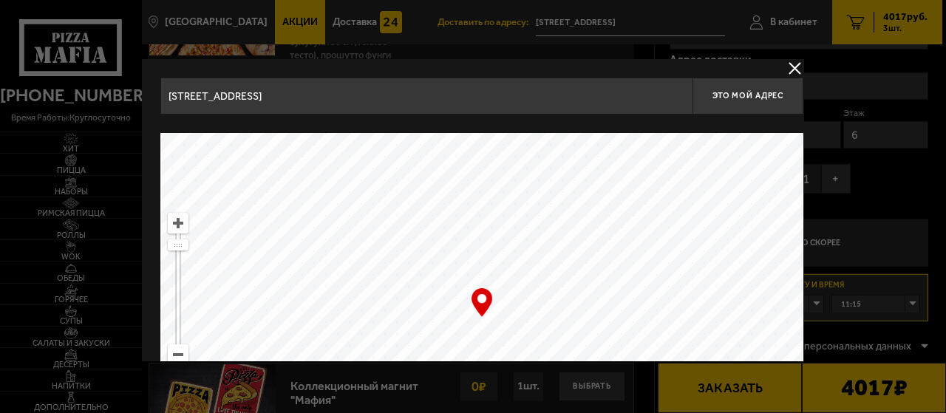
drag, startPoint x: 483, startPoint y: 301, endPoint x: 482, endPoint y: 320, distance: 19.2
click at [482, 324] on div "… © Яндекс Условия использования Открыть в Яндекс.Картах Создать свою карту" at bounding box center [481, 318] width 643 height 370
drag, startPoint x: 676, startPoint y: 246, endPoint x: 685, endPoint y: 154, distance: 92.8
click at [686, 153] on ymaps at bounding box center [481, 318] width 643 height 370
type input "[STREET_ADDRESS]"
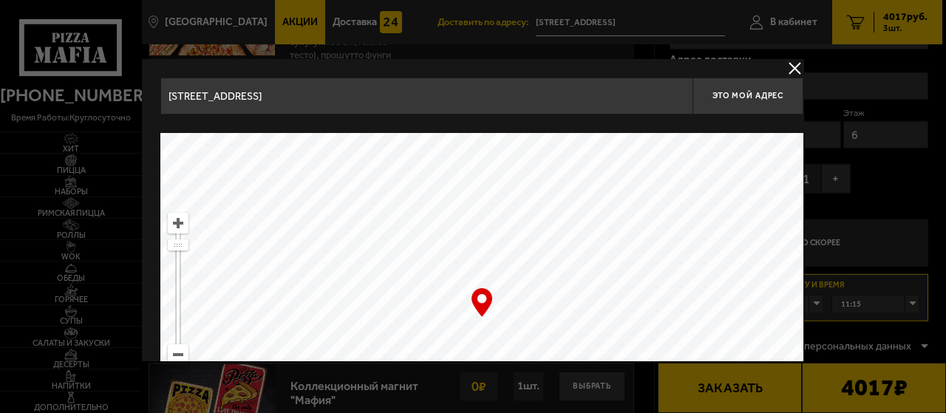
drag, startPoint x: 461, startPoint y: 276, endPoint x: 466, endPoint y: 285, distance: 9.9
click at [466, 283] on ymaps at bounding box center [481, 318] width 643 height 370
click at [476, 298] on div "… © Яндекс Условия использования Открыть в Яндекс.Картах Создать свою карту" at bounding box center [481, 318] width 643 height 370
click at [283, 97] on input "[STREET_ADDRESS]" at bounding box center [426, 96] width 532 height 37
drag, startPoint x: 280, startPoint y: 95, endPoint x: 361, endPoint y: 95, distance: 80.6
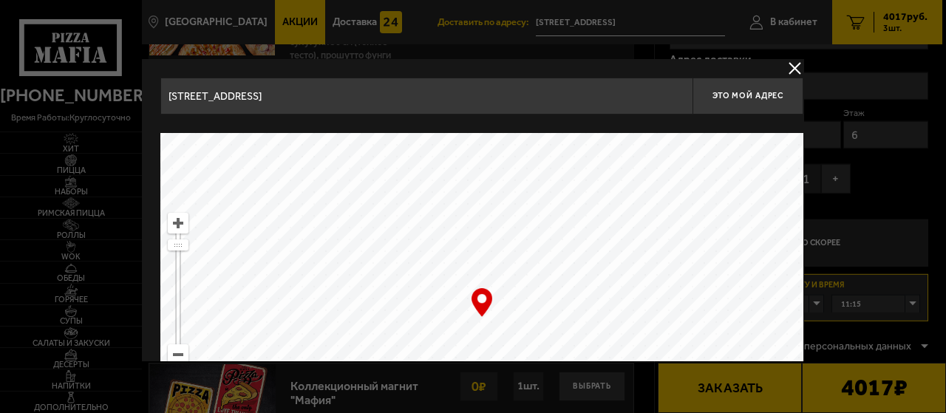
click at [361, 95] on input "[STREET_ADDRESS]" at bounding box center [426, 96] width 532 height 37
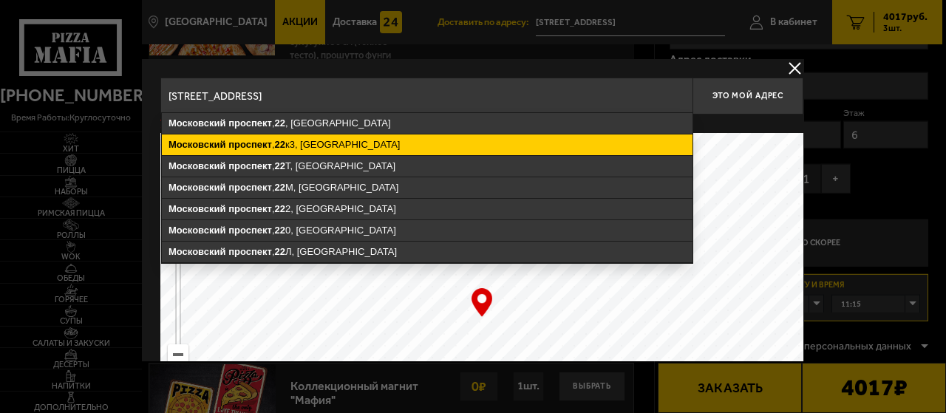
click at [299, 144] on ymaps "[STREET_ADDRESS]" at bounding box center [427, 145] width 531 height 21
type input "[STREET_ADDRESS]"
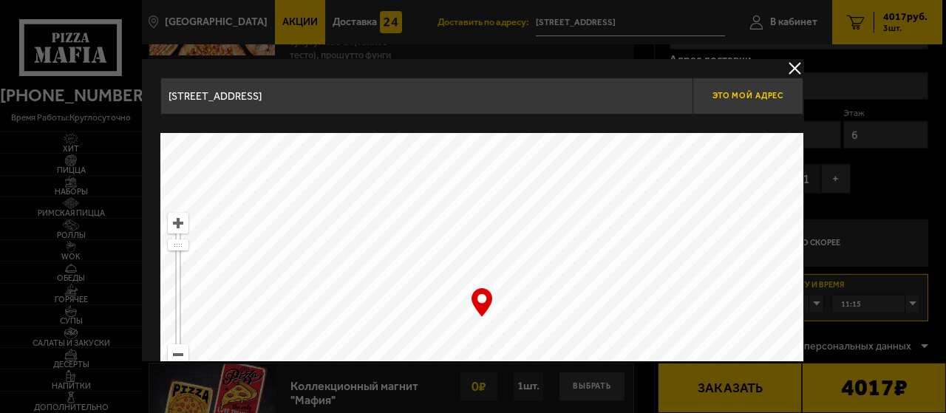
click at [768, 93] on span "Это мой адрес" at bounding box center [748, 96] width 71 height 10
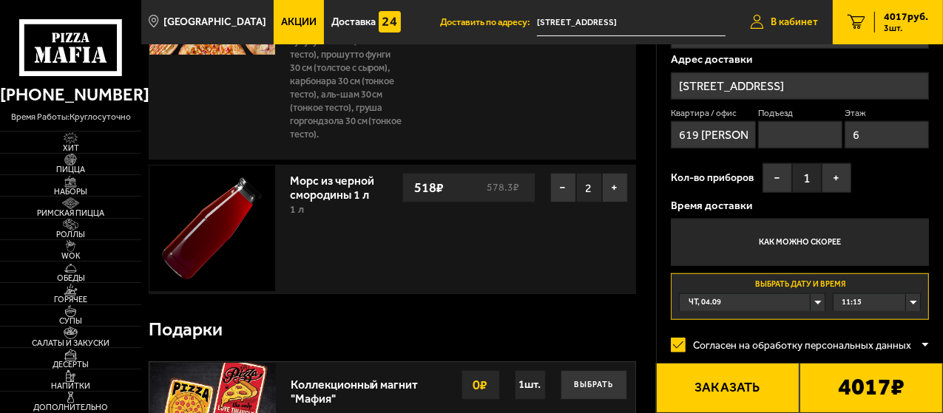
click at [801, 17] on span "В кабинет" at bounding box center [793, 22] width 47 height 10
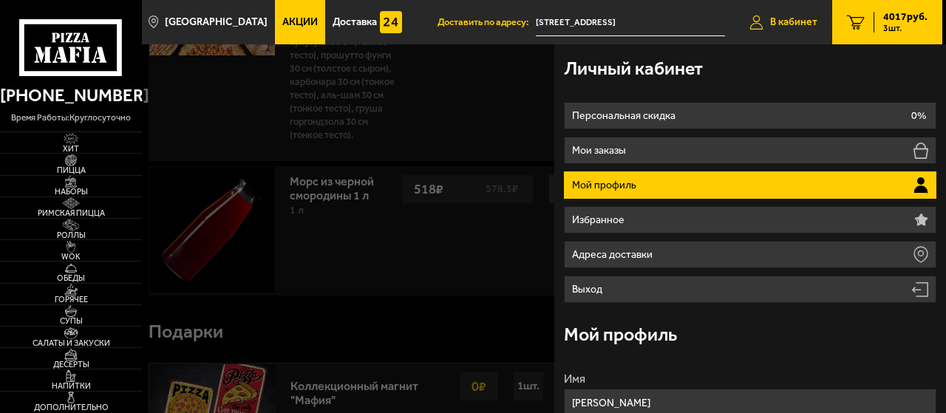
type input "[PHONE_NUMBER]"
type input "[STREET_ADDRESS]"
drag, startPoint x: 946, startPoint y: 214, endPoint x: 940, endPoint y: 278, distance: 64.5
click at [941, 292] on div "Личный кабинет Персональная скидка 0% Мои заказы Мой профиль Избранное [PERSON_…" at bounding box center [750, 228] width 392 height 369
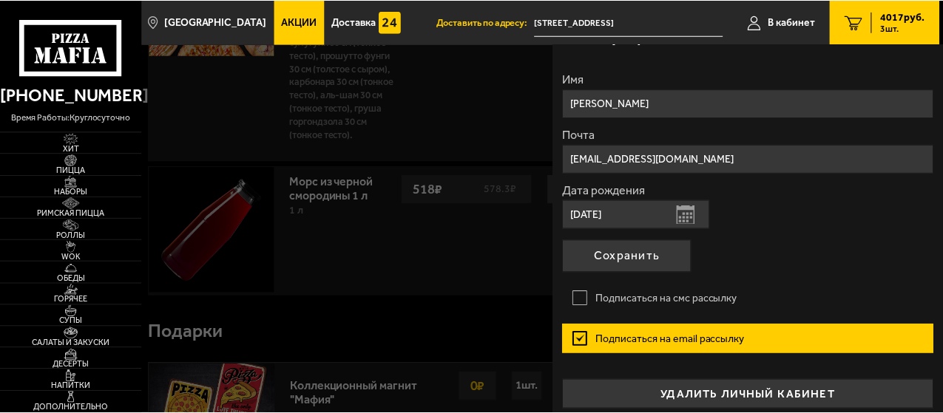
scroll to position [307, 0]
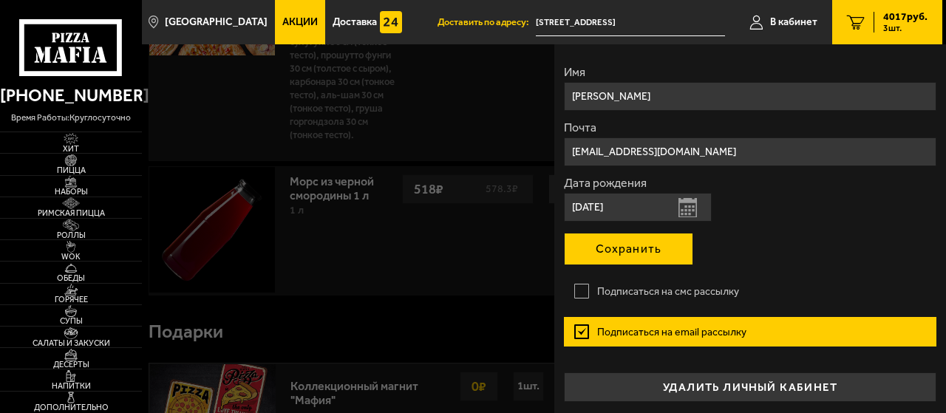
click at [617, 240] on button "Сохранить" at bounding box center [628, 249] width 129 height 33
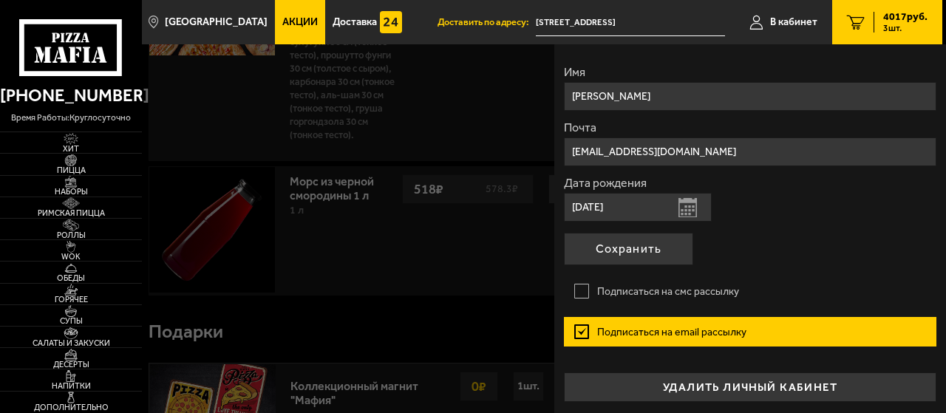
type input "[PHONE_NUMBER]"
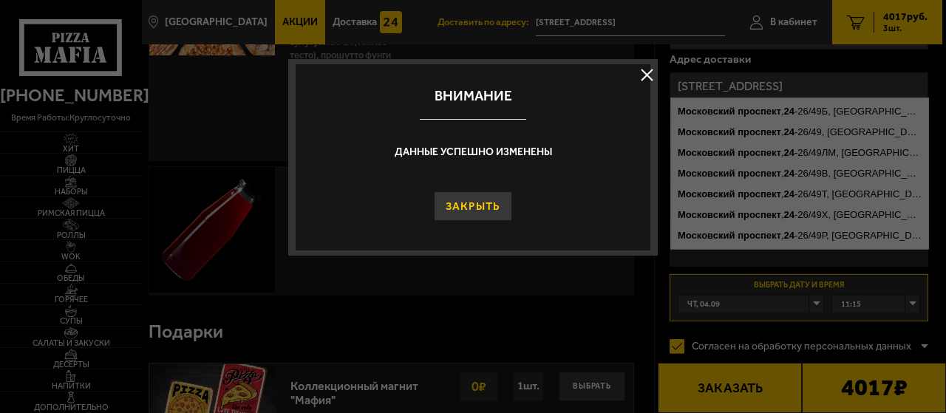
click at [473, 200] on button "Закрыть" at bounding box center [473, 206] width 79 height 30
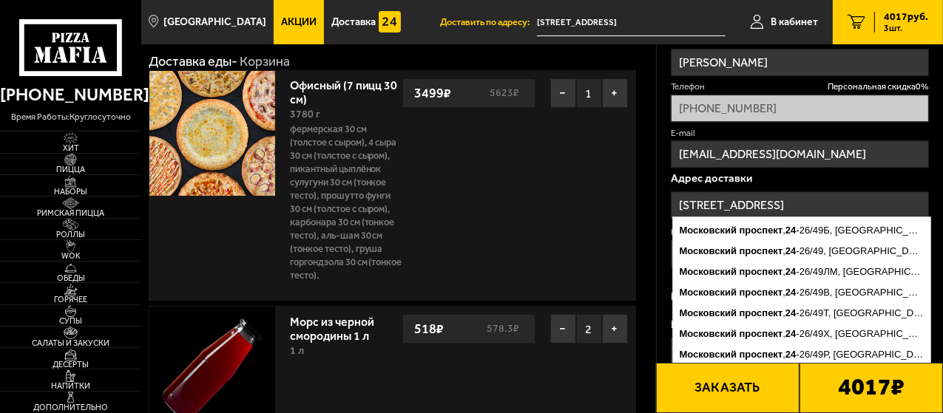
scroll to position [72, 0]
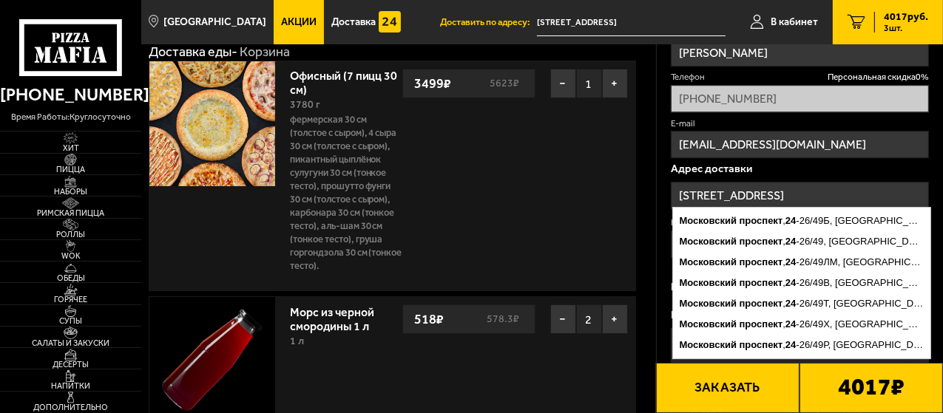
click at [804, 197] on input "[STREET_ADDRESS]" at bounding box center [800, 195] width 258 height 27
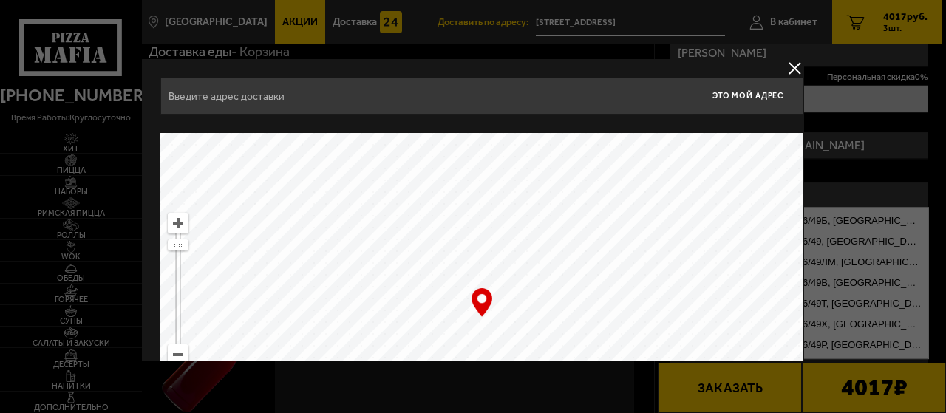
type input "[STREET_ADDRESS]"
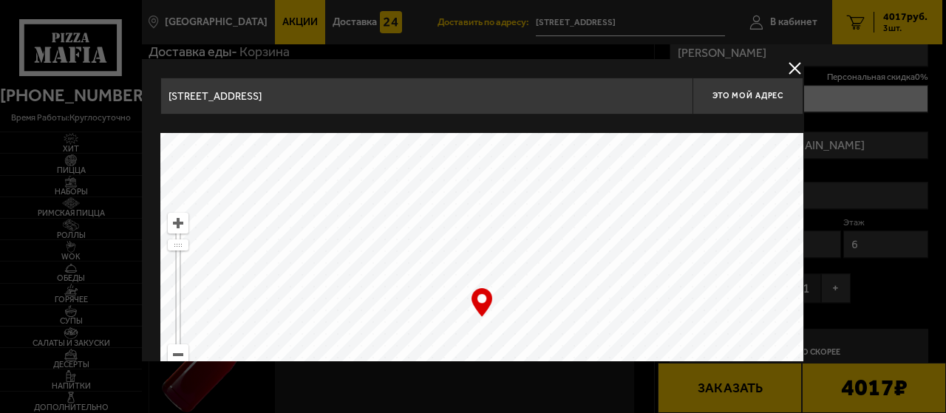
drag, startPoint x: 482, startPoint y: 305, endPoint x: 475, endPoint y: 313, distance: 11.5
click at [475, 313] on div "… © Яндекс Условия использования Открыть в Яндекс.Картах Создать свою карту" at bounding box center [481, 318] width 643 height 370
click at [485, 319] on ymaps at bounding box center [481, 318] width 643 height 370
click at [489, 327] on ymaps at bounding box center [481, 318] width 643 height 370
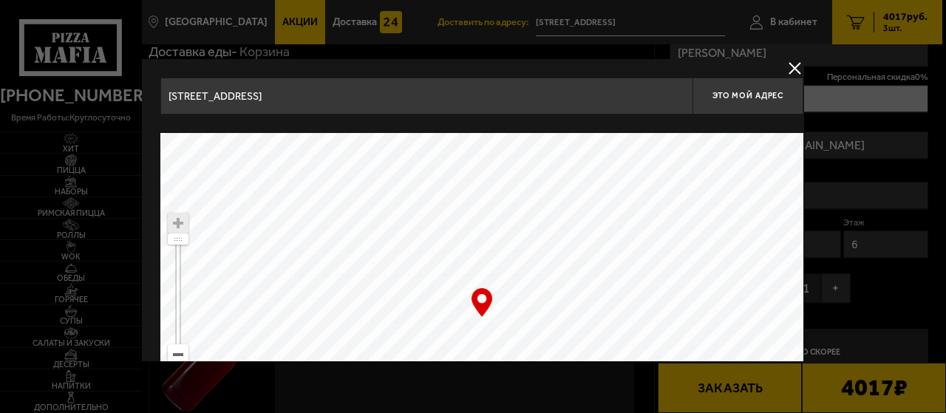
type input "[STREET_ADDRESS]"
drag, startPoint x: 485, startPoint y: 303, endPoint x: 461, endPoint y: 306, distance: 23.8
click at [461, 306] on div "… © Яндекс Условия использования Открыть в Яндекс.Картах Создать свою карту" at bounding box center [481, 318] width 643 height 370
click at [736, 98] on span "Это мой адрес" at bounding box center [748, 96] width 71 height 10
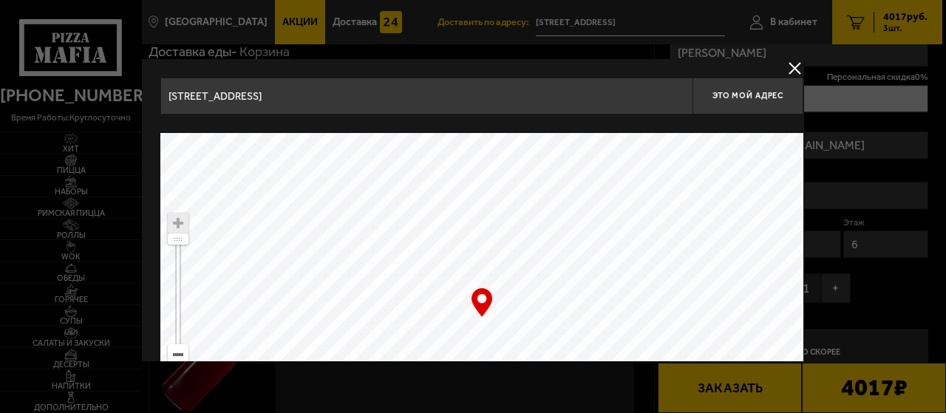
type input "[STREET_ADDRESS]"
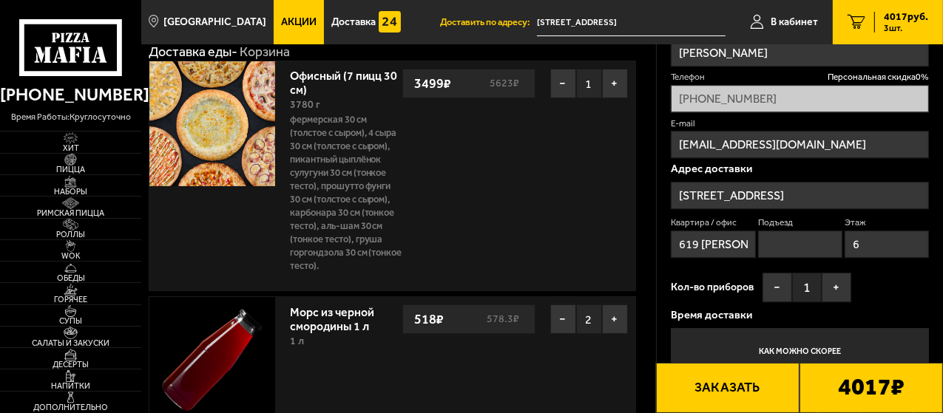
click at [816, 190] on input "[STREET_ADDRESS]" at bounding box center [800, 195] width 258 height 27
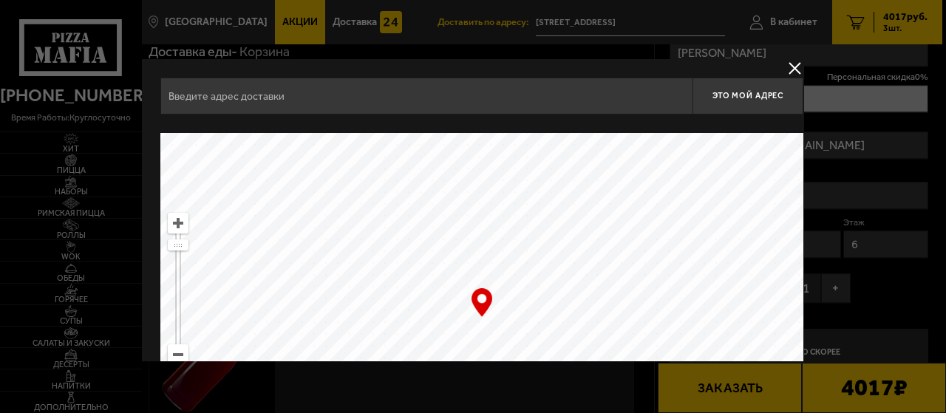
type input "[STREET_ADDRESS]"
drag, startPoint x: 455, startPoint y: 313, endPoint x: 461, endPoint y: 262, distance: 50.6
click at [461, 262] on ymaps at bounding box center [481, 318] width 643 height 370
click at [494, 266] on ymaps at bounding box center [481, 318] width 643 height 370
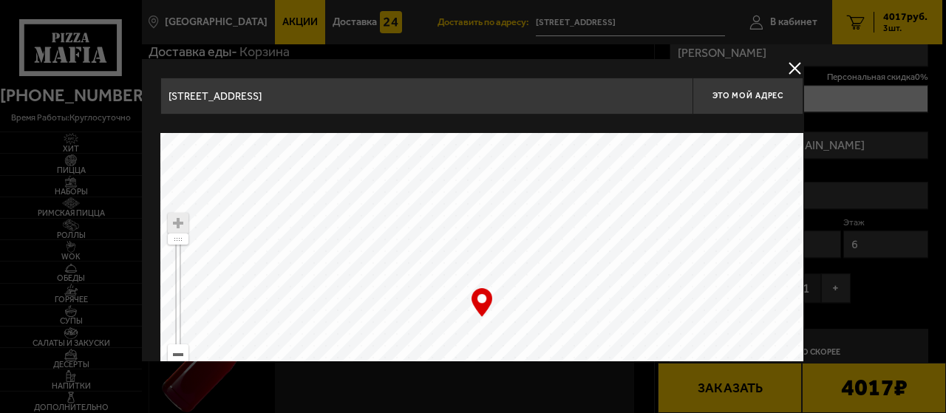
type input "[STREET_ADDRESS]"
click at [466, 305] on ymaps at bounding box center [481, 318] width 643 height 370
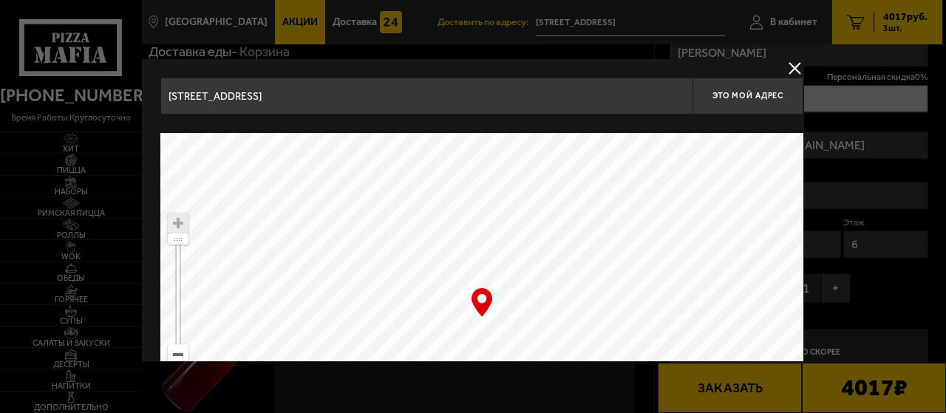
click at [458, 310] on ymaps at bounding box center [481, 318] width 643 height 370
drag, startPoint x: 458, startPoint y: 310, endPoint x: 473, endPoint y: 311, distance: 14.9
click at [461, 311] on ymaps at bounding box center [481, 318] width 643 height 370
drag, startPoint x: 483, startPoint y: 307, endPoint x: 457, endPoint y: 311, distance: 26.3
click at [457, 311] on div "… © Яндекс Условия использования Открыть в Яндекс.Картах Создать свою карту" at bounding box center [481, 318] width 643 height 370
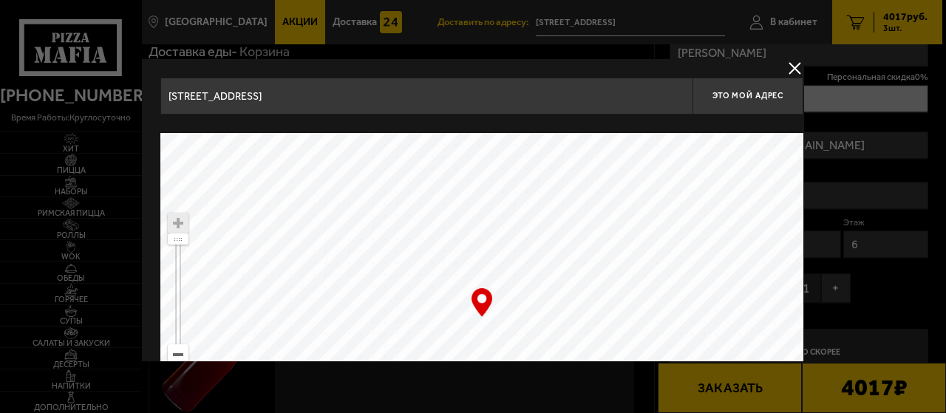
click at [465, 308] on ymaps at bounding box center [481, 318] width 643 height 370
click at [467, 307] on ymaps at bounding box center [481, 318] width 643 height 370
type input "[STREET_ADDRESS]"
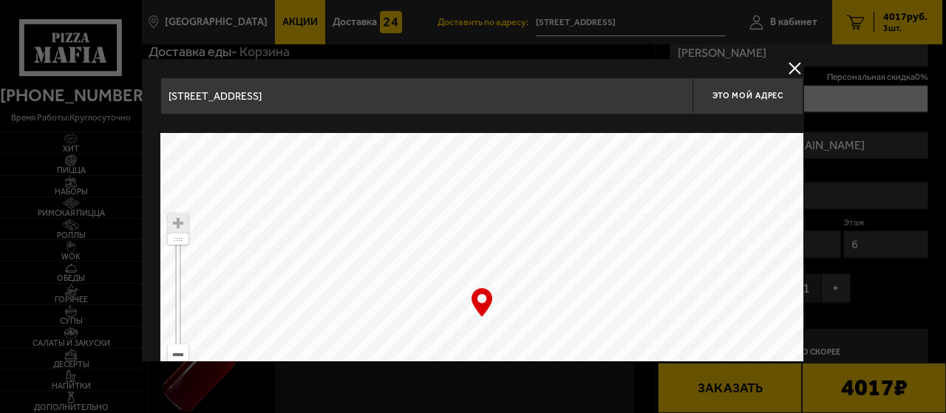
click at [483, 326] on ymaps at bounding box center [481, 318] width 643 height 370
click at [740, 98] on span "Это мой адрес" at bounding box center [748, 96] width 71 height 10
type input "[STREET_ADDRESS]"
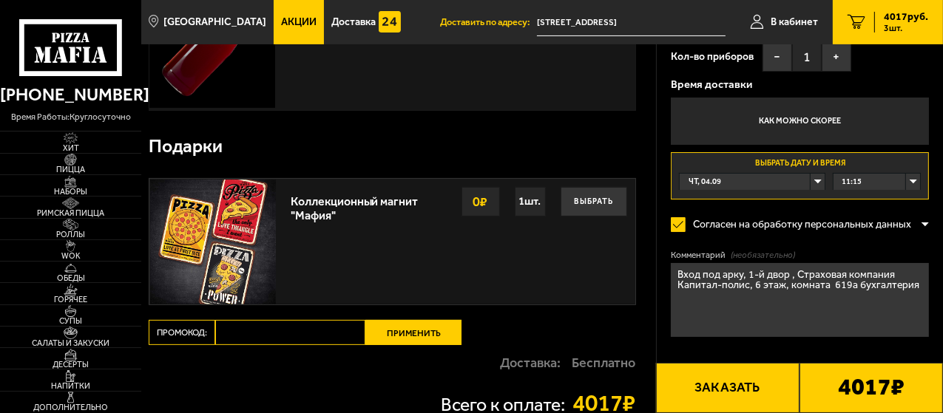
scroll to position [397, 0]
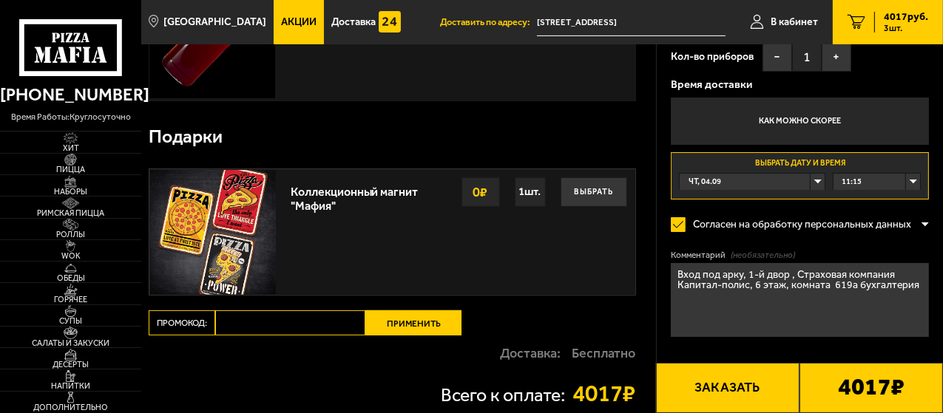
click at [236, 200] on img at bounding box center [212, 232] width 125 height 125
click at [591, 191] on button "Выбрать" at bounding box center [593, 192] width 67 height 30
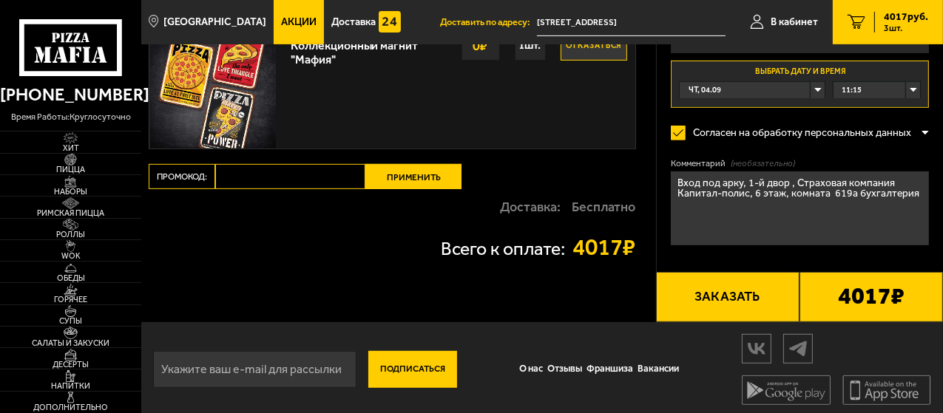
scroll to position [549, 0]
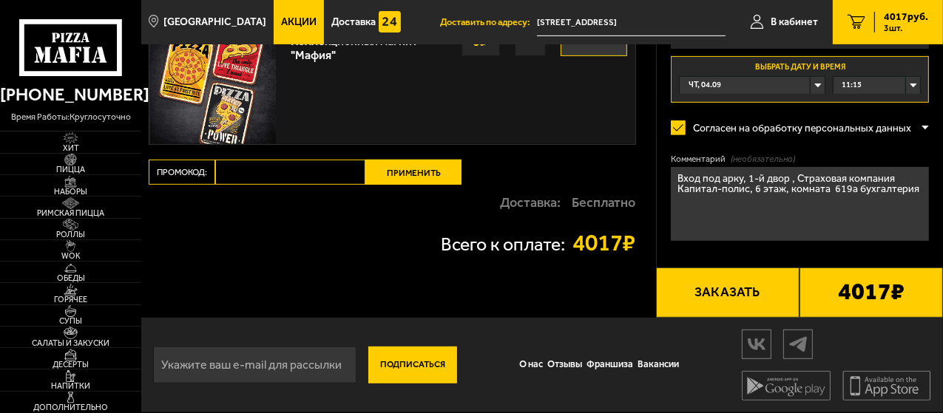
click at [169, 370] on input "email" at bounding box center [254, 365] width 203 height 37
type input "[EMAIL_ADDRESS][DOMAIN_NAME]"
click at [426, 360] on button "Подписаться" at bounding box center [412, 365] width 89 height 37
type input "[PHONE_NUMBER]"
type input "[STREET_ADDRESS]"
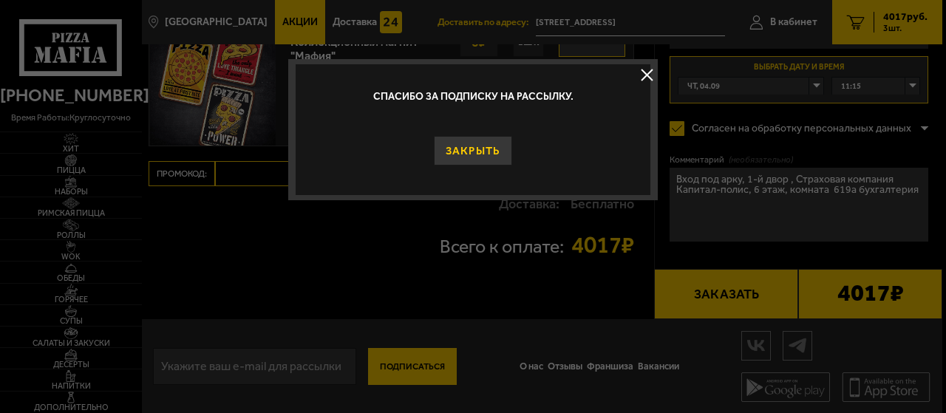
click at [455, 156] on button "Закрыть" at bounding box center [473, 151] width 79 height 30
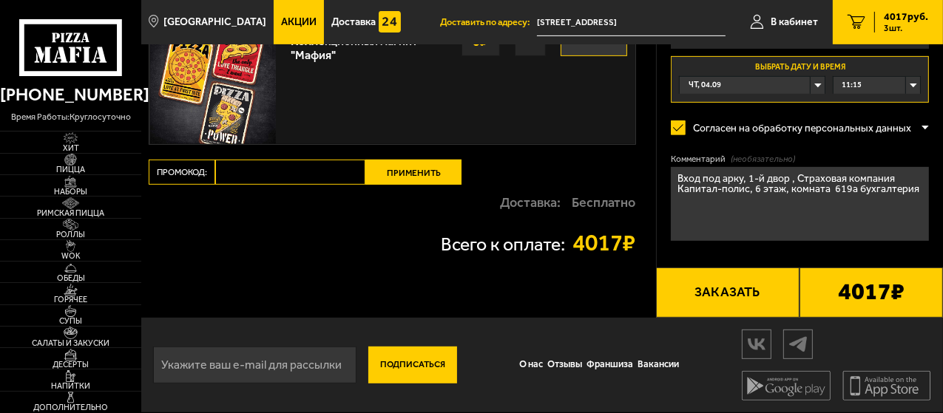
click at [722, 285] on button "Заказать" at bounding box center [727, 293] width 143 height 50
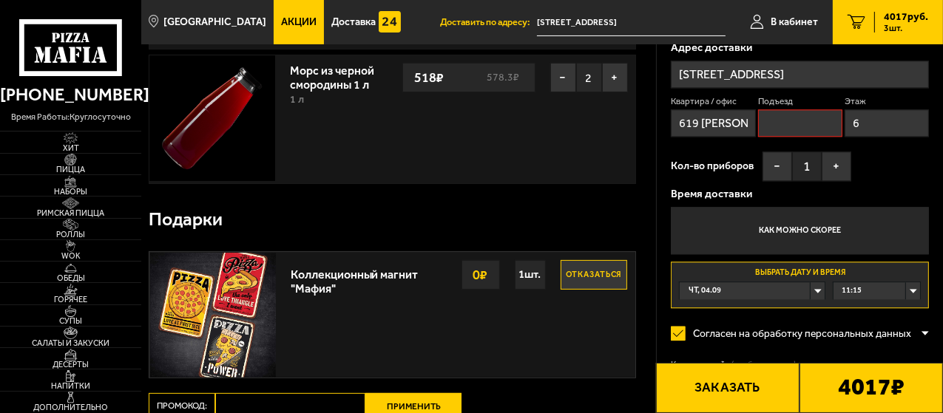
scroll to position [325, 0]
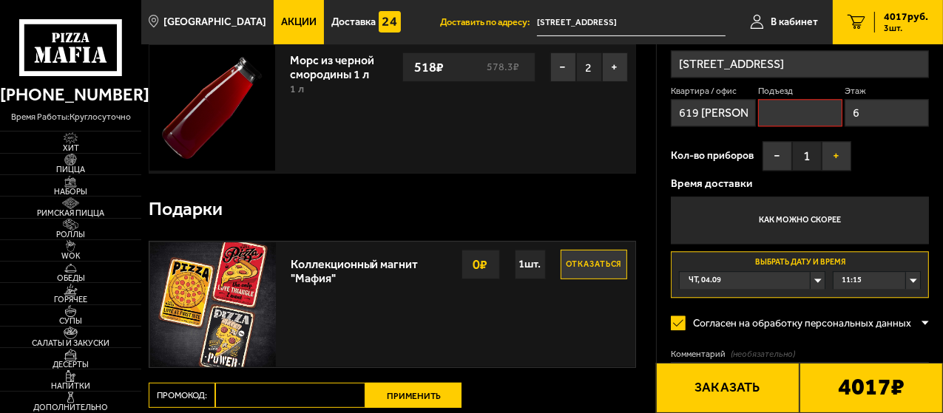
click at [832, 152] on button "+" at bounding box center [836, 157] width 30 height 30
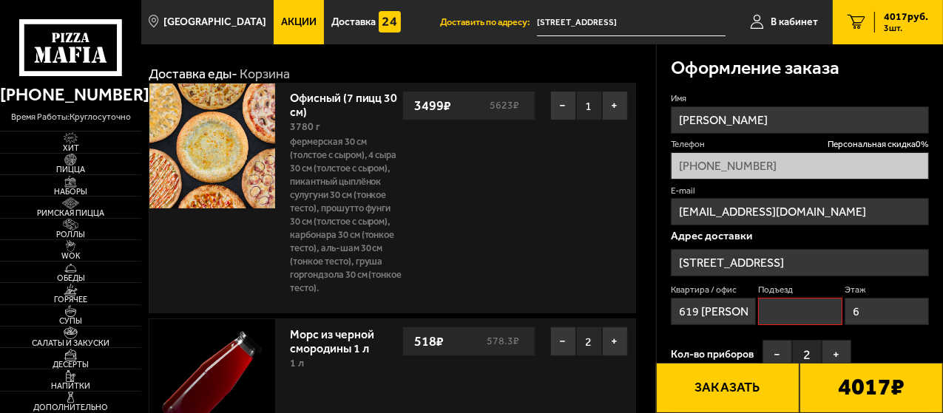
scroll to position [30, 0]
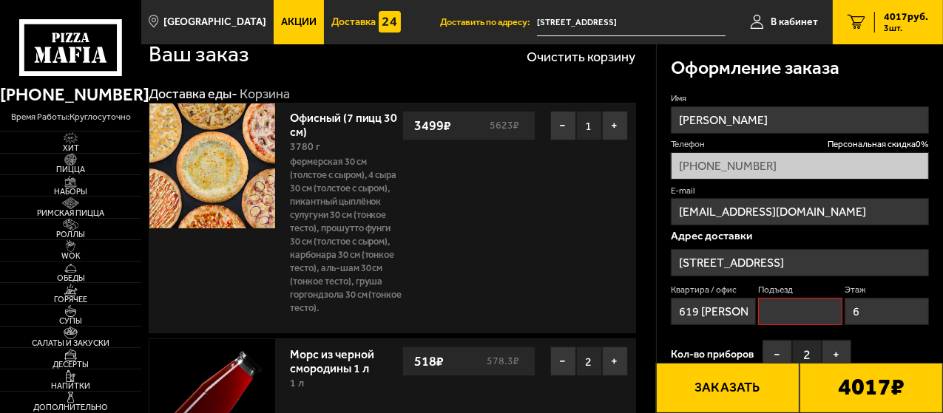
click at [331, 17] on span "Доставка" at bounding box center [353, 22] width 44 height 10
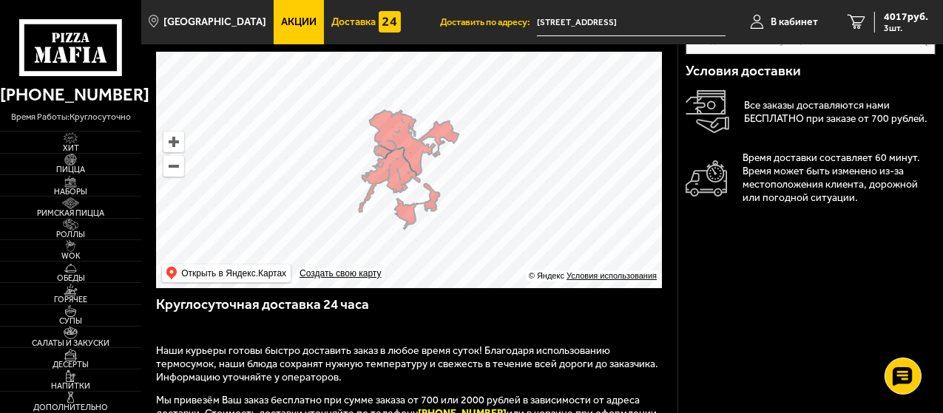
scroll to position [74, 0]
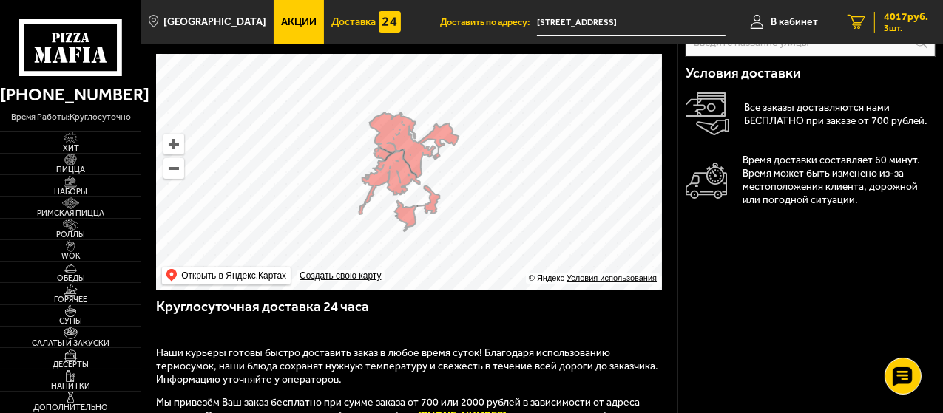
click at [893, 19] on span "4017 руб." at bounding box center [905, 17] width 44 height 10
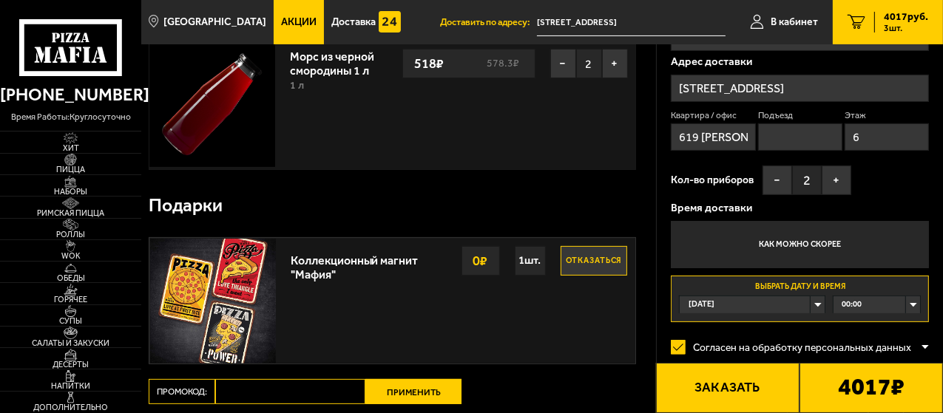
scroll to position [343, 0]
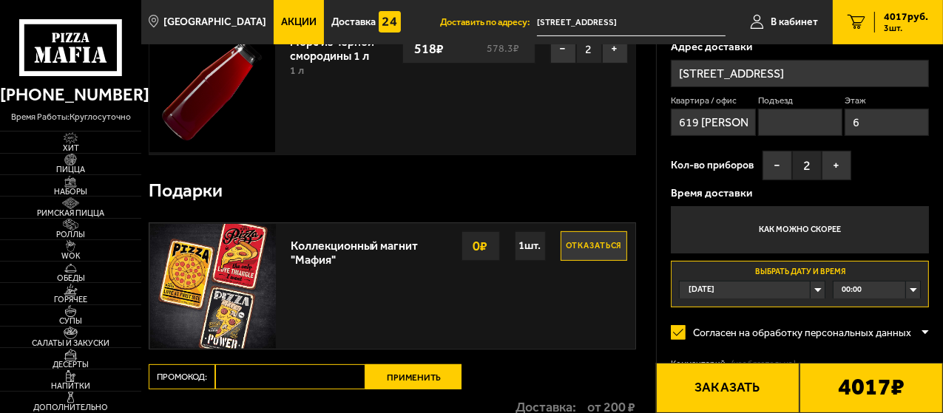
click at [819, 289] on div "[DATE]" at bounding box center [751, 290] width 145 height 17
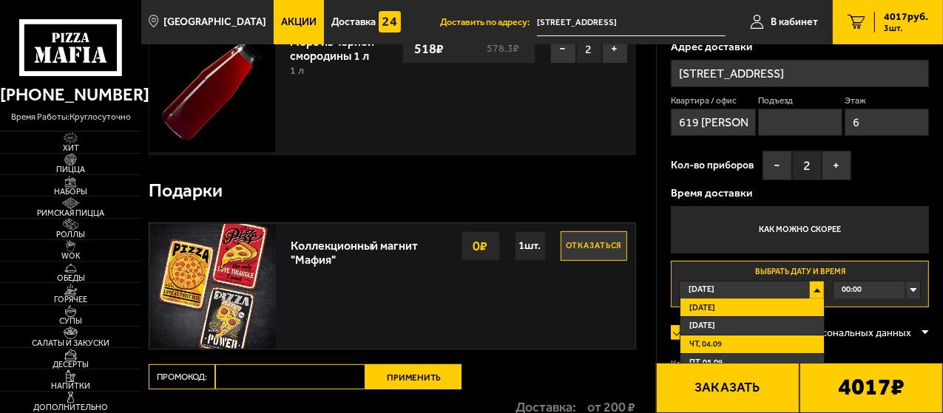
click at [723, 336] on li "чт, 04.09" at bounding box center [751, 345] width 143 height 18
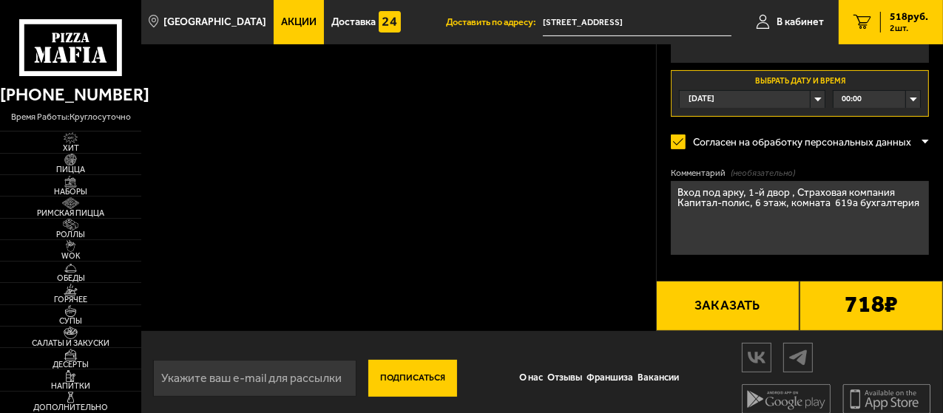
drag, startPoint x: 940, startPoint y: 203, endPoint x: 937, endPoint y: 53, distance: 150.1
click at [937, 55] on div "Оформление заказа Имя [PERSON_NAME] скидка 0 % [PHONE_NUMBER] E-mail [EMAIL_ADD…" at bounding box center [799, 16] width 287 height 630
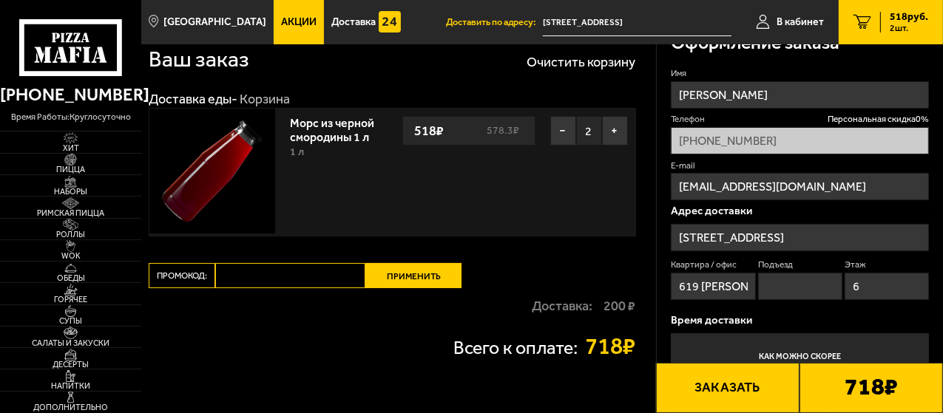
scroll to position [15, 0]
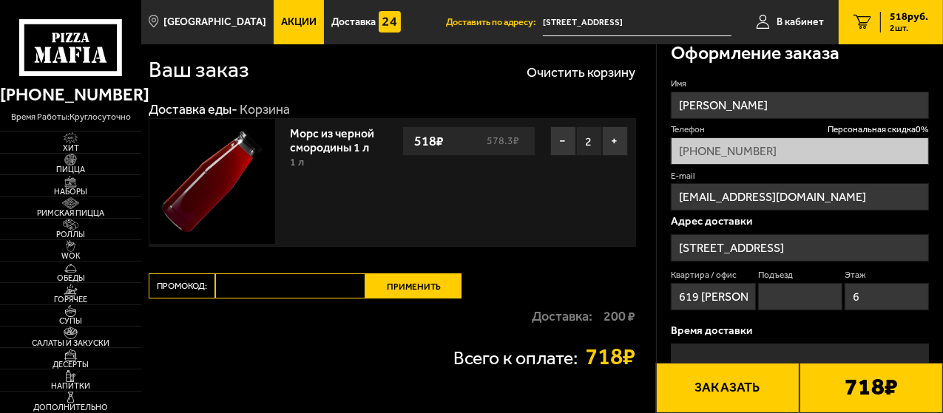
click at [910, 33] on link "2 518 руб. 2 шт." at bounding box center [890, 22] width 104 height 44
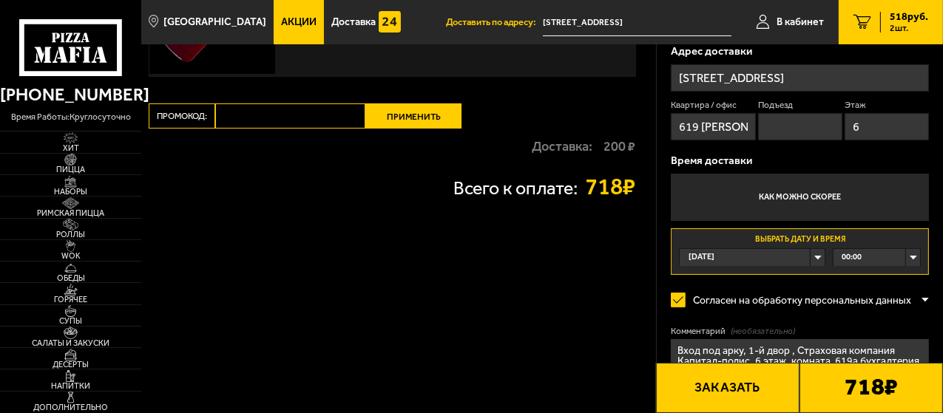
scroll to position [206, 0]
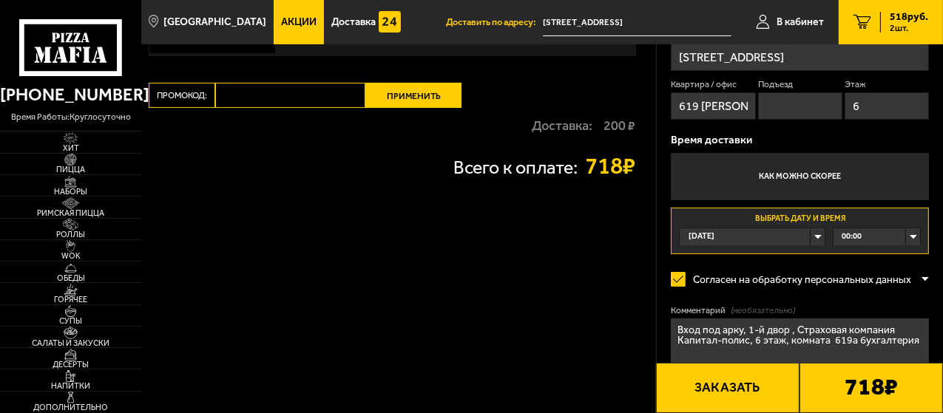
click at [813, 235] on div "[DATE]" at bounding box center [751, 236] width 145 height 17
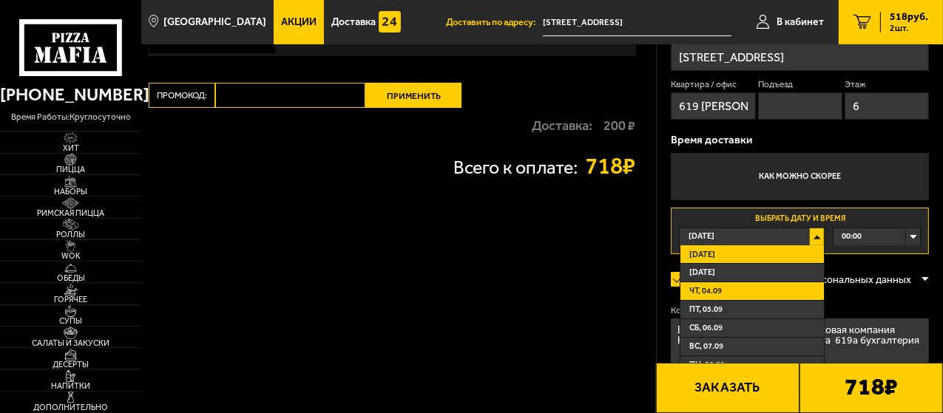
click at [696, 288] on span "чт, 04.09" at bounding box center [705, 290] width 33 height 11
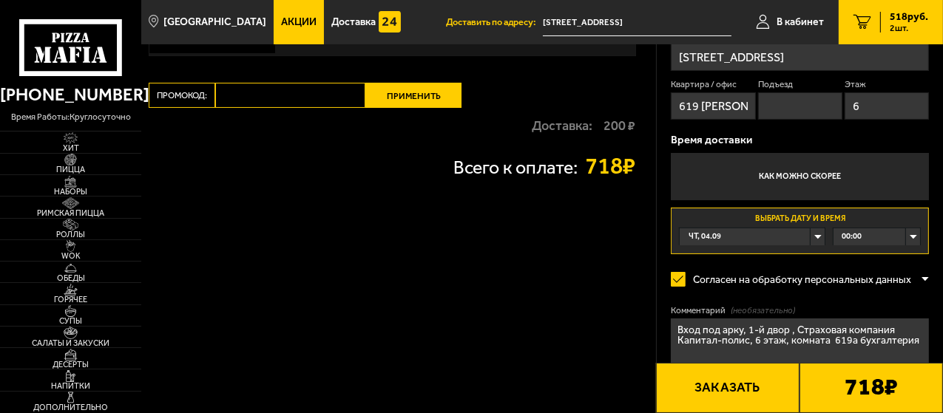
click at [913, 234] on div "00:00" at bounding box center [876, 236] width 86 height 17
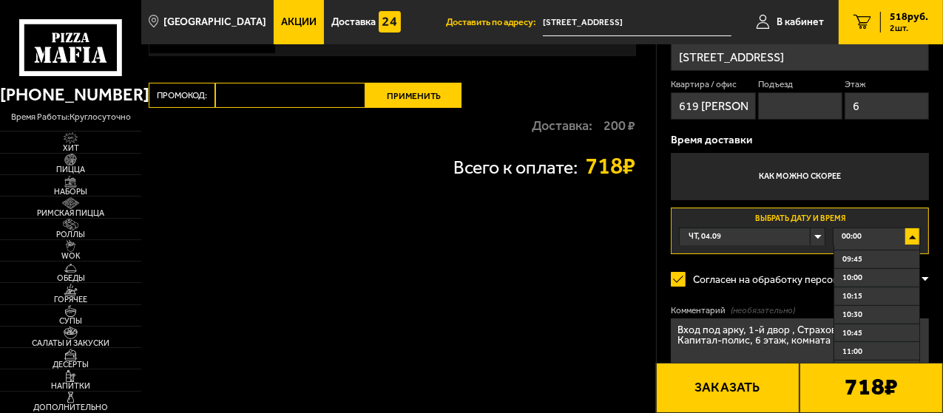
scroll to position [735, 0]
click at [851, 344] on li "11:15" at bounding box center [876, 348] width 85 height 18
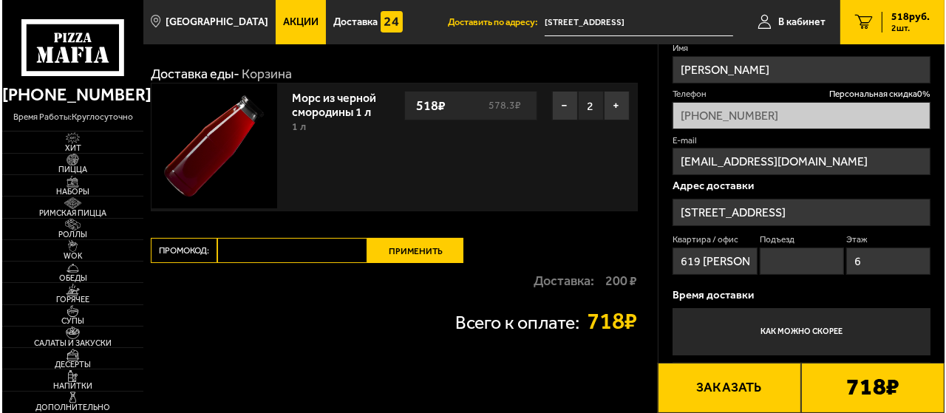
scroll to position [0, 0]
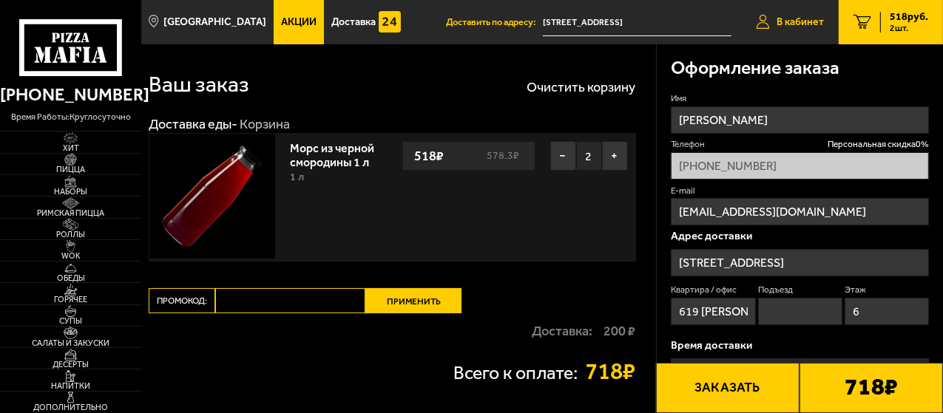
click at [808, 18] on span "В кабинет" at bounding box center [799, 22] width 47 height 10
type input "[PHONE_NUMBER]"
type input "[STREET_ADDRESS]"
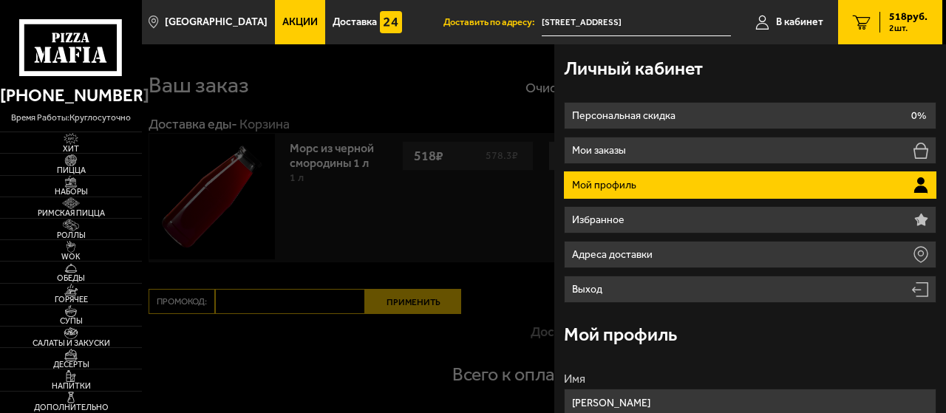
drag, startPoint x: 946, startPoint y: 26, endPoint x: 946, endPoint y: 184, distance: 158.2
click at [942, 184] on body "[PHONE_NUMBER] время работы: круглосуточно [PERSON_NAME] Наборы Римская пицца Р…" at bounding box center [473, 385] width 946 height 771
click at [75, 166] on span "Пицца" at bounding box center [71, 170] width 142 height 8
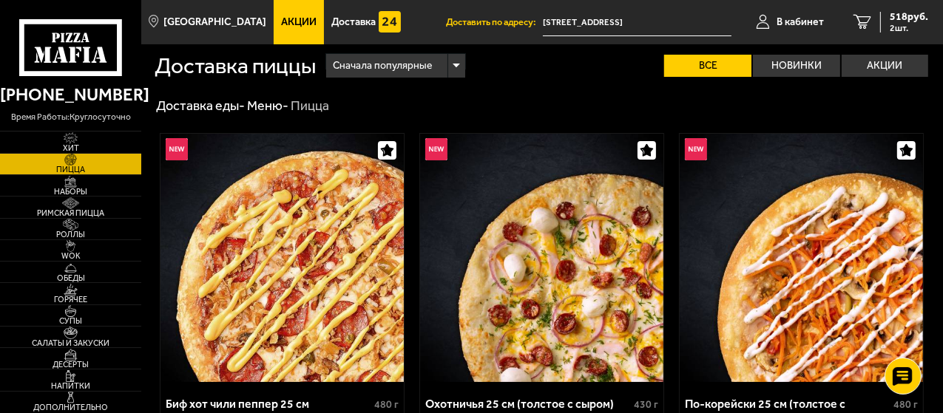
click at [281, 17] on span "Акции" at bounding box center [298, 22] width 35 height 10
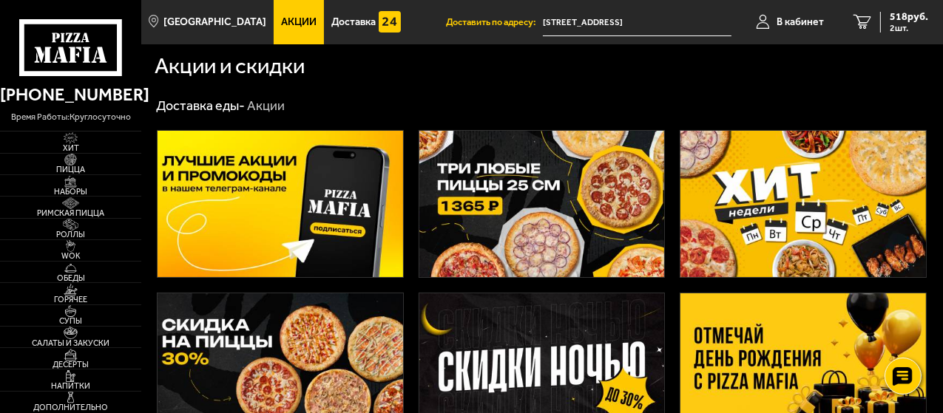
click at [772, 333] on img at bounding box center [802, 366] width 245 height 146
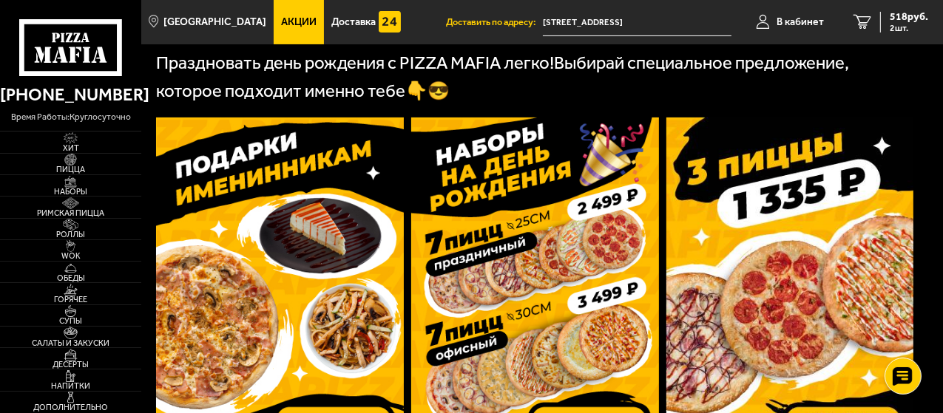
scroll to position [501, 0]
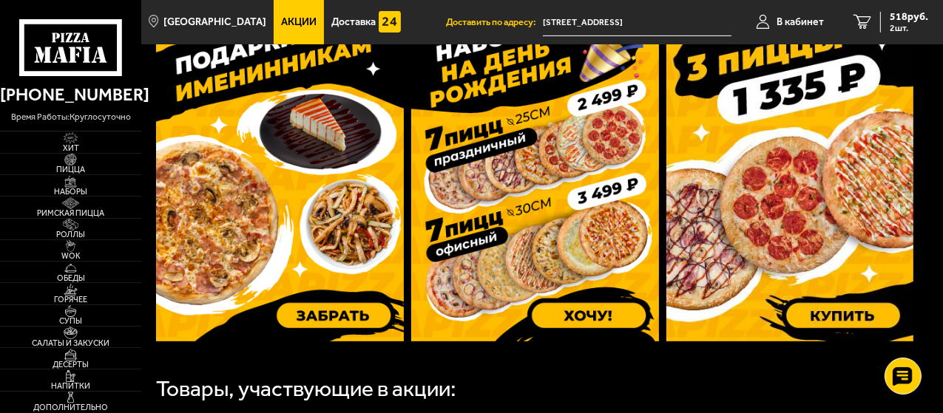
click at [549, 203] on img at bounding box center [535, 177] width 248 height 328
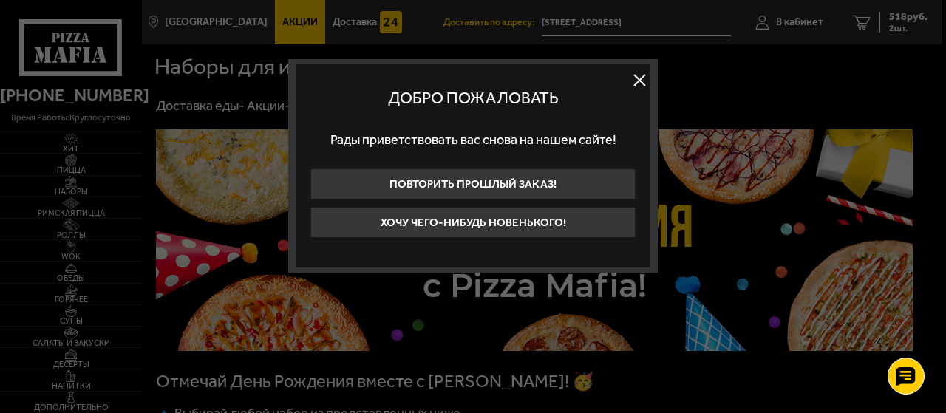
click at [639, 81] on button at bounding box center [639, 80] width 22 height 22
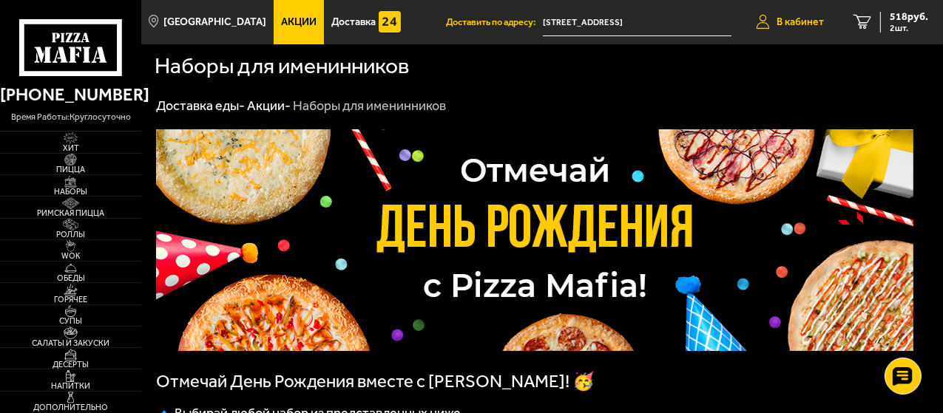
click at [798, 20] on span "В кабинет" at bounding box center [799, 22] width 47 height 10
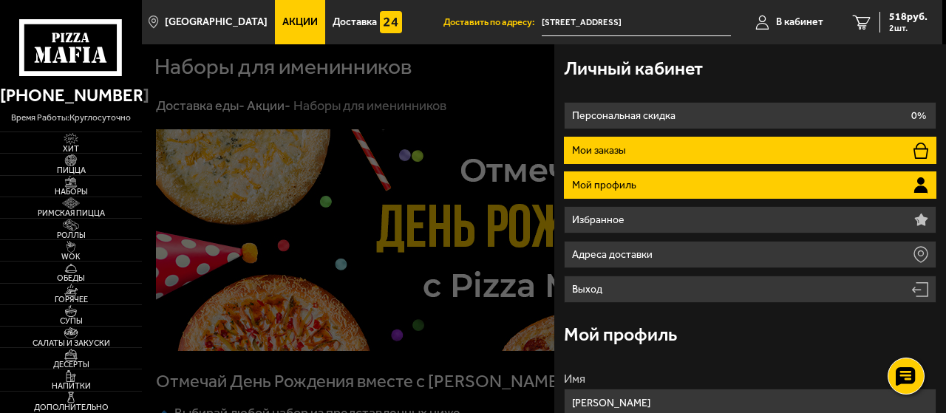
click at [605, 146] on p "Мои заказы" at bounding box center [601, 151] width 58 height 10
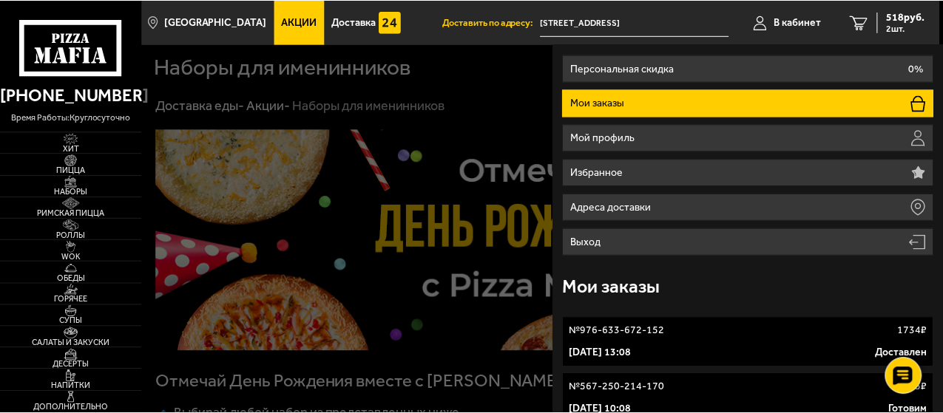
scroll to position [64, 0]
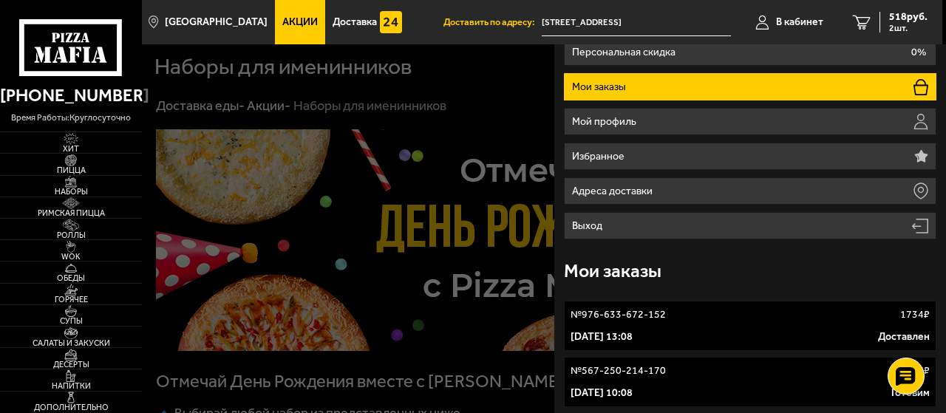
click at [345, 217] on div at bounding box center [615, 250] width 946 height 413
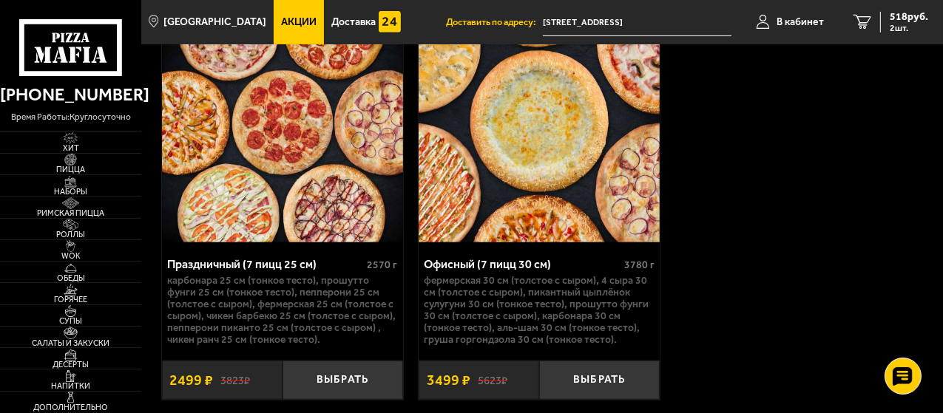
scroll to position [606, 0]
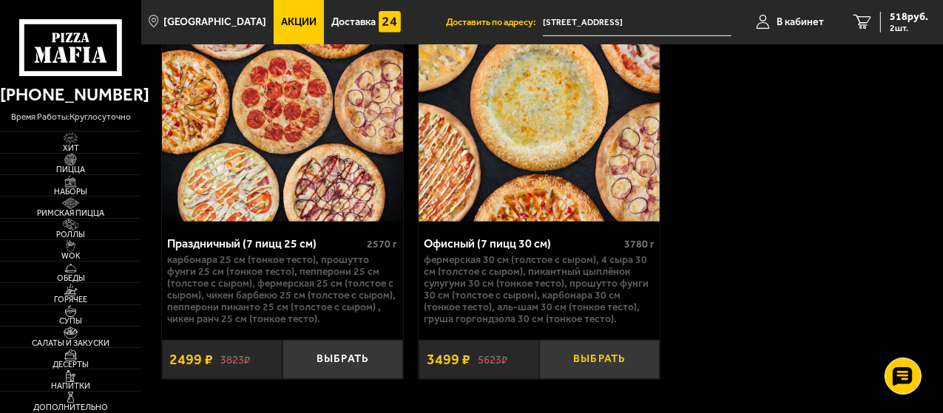
click at [594, 360] on button "Выбрать" at bounding box center [599, 359] width 121 height 39
click at [893, 16] on span "4017 руб." at bounding box center [905, 17] width 44 height 10
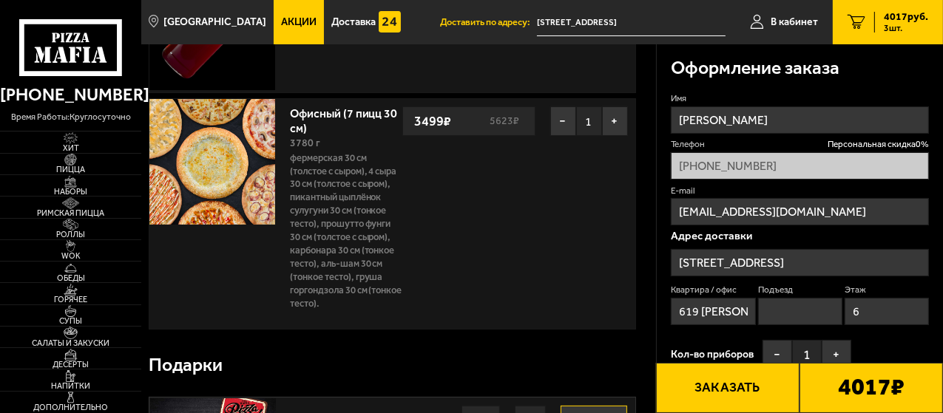
scroll to position [115, 0]
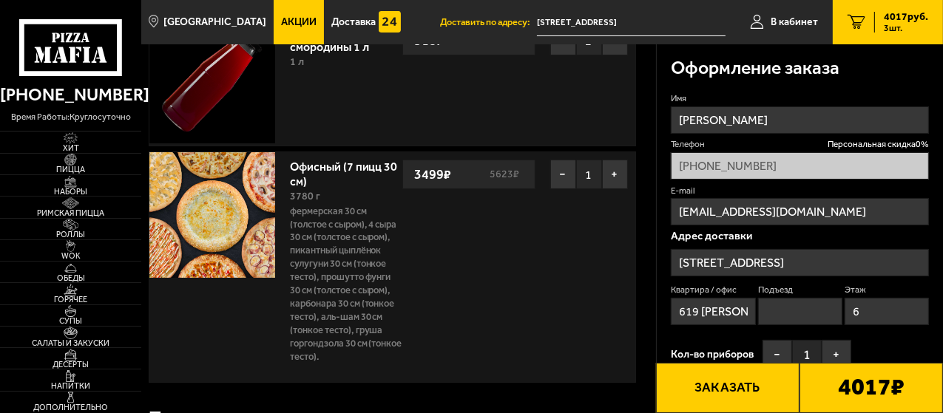
click at [882, 17] on div "4017 руб. 3 шт." at bounding box center [901, 22] width 54 height 21
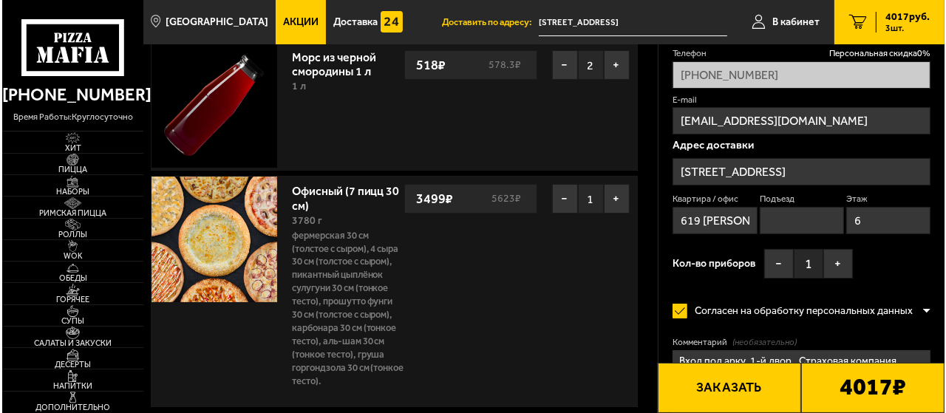
scroll to position [0, 0]
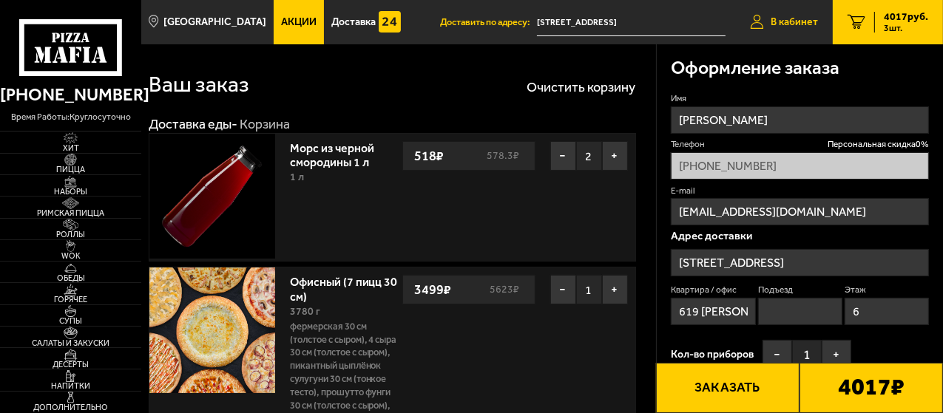
click at [784, 17] on span "В кабинет" at bounding box center [793, 22] width 47 height 10
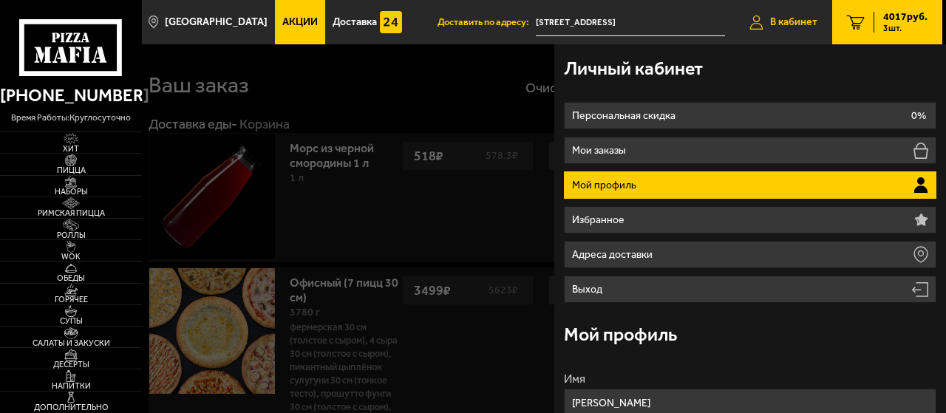
type input "[PHONE_NUMBER]"
type input "[STREET_ADDRESS]"
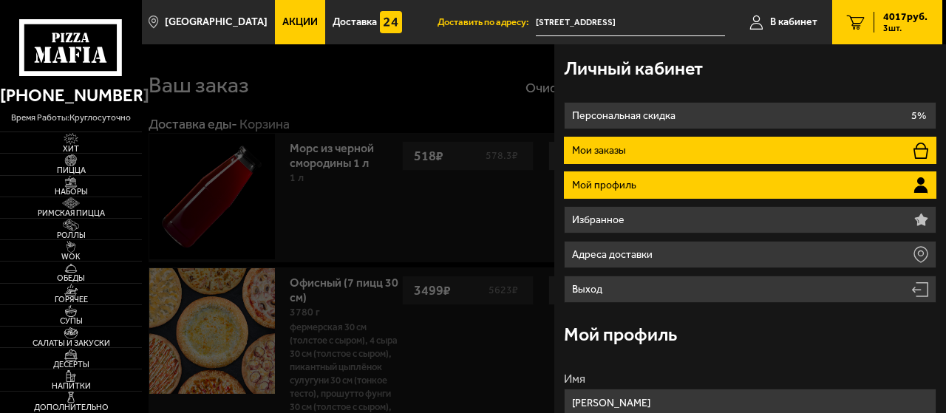
click at [914, 146] on icon at bounding box center [921, 151] width 15 height 16
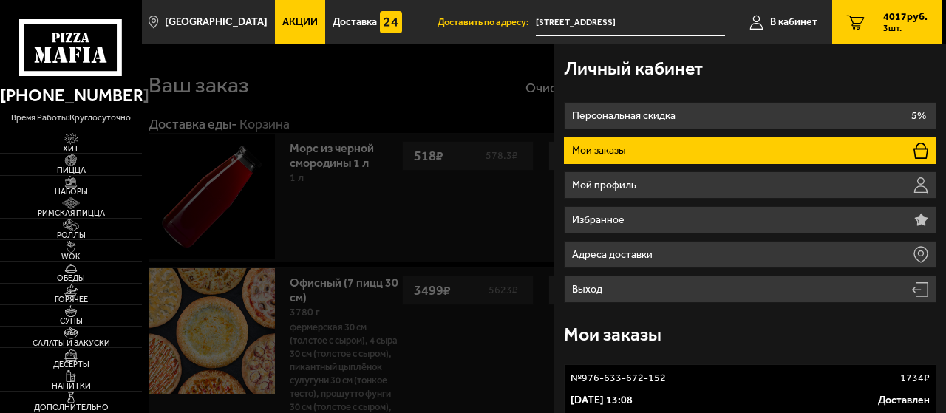
click at [633, 152] on li "Мои заказы" at bounding box center [750, 150] width 372 height 27
drag, startPoint x: 940, startPoint y: 55, endPoint x: 944, endPoint y: 27, distance: 28.3
click at [638, 16] on input "[STREET_ADDRESS]" at bounding box center [630, 22] width 189 height 27
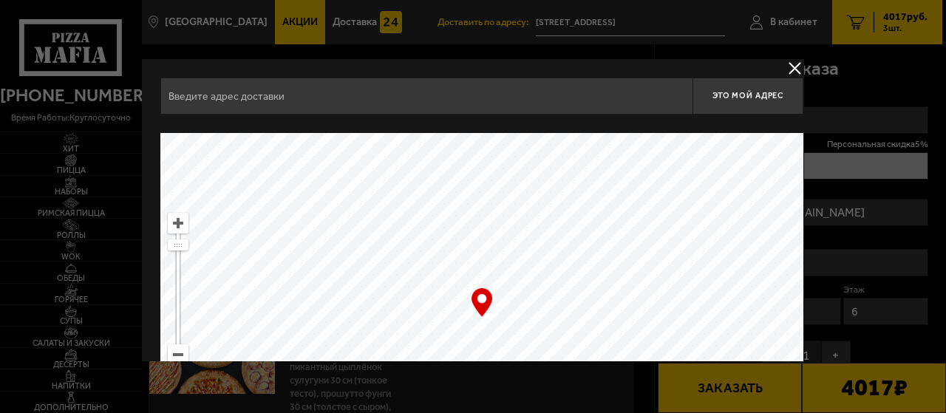
type input "[STREET_ADDRESS]"
drag, startPoint x: 479, startPoint y: 301, endPoint x: 480, endPoint y: 320, distance: 19.2
click at [481, 320] on div "… © Яндекс Условия использования Открыть в Яндекс.Картах Создать свою карту" at bounding box center [481, 318] width 643 height 370
click at [487, 320] on ymaps at bounding box center [481, 318] width 643 height 370
click at [485, 324] on ymaps at bounding box center [481, 318] width 643 height 370
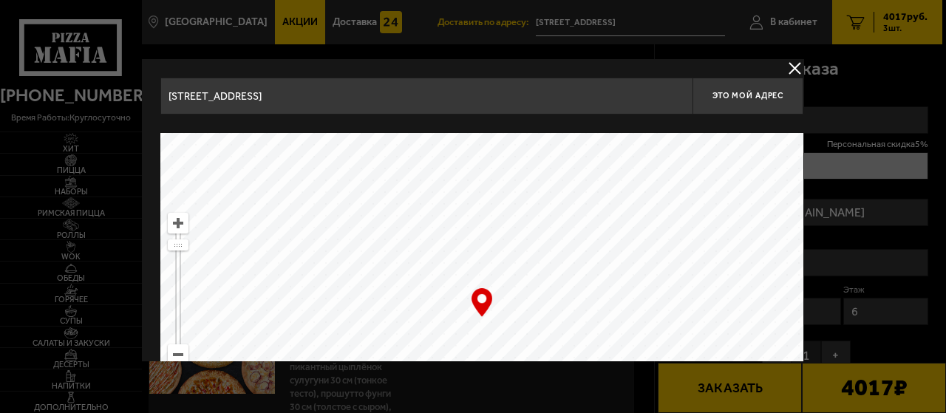
click at [485, 324] on ymaps at bounding box center [481, 318] width 643 height 370
type input "[STREET_ADDRESS]"
click at [731, 90] on button "Это мой адрес" at bounding box center [748, 96] width 111 height 37
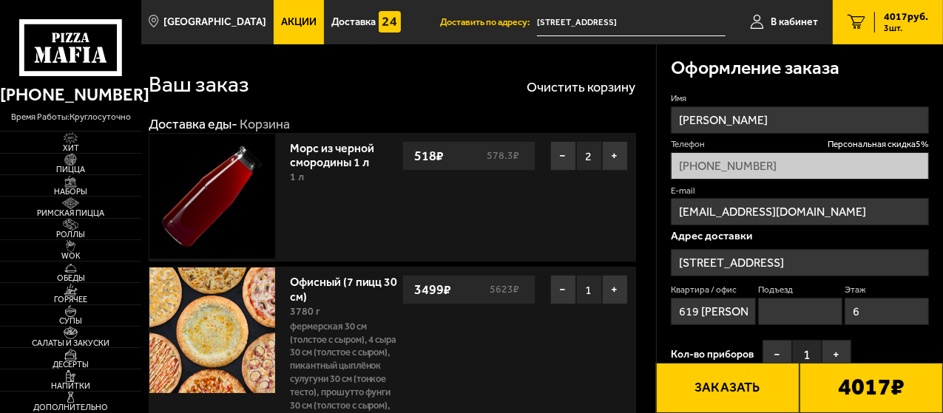
click at [634, 27] on input "[STREET_ADDRESS]" at bounding box center [631, 22] width 189 height 27
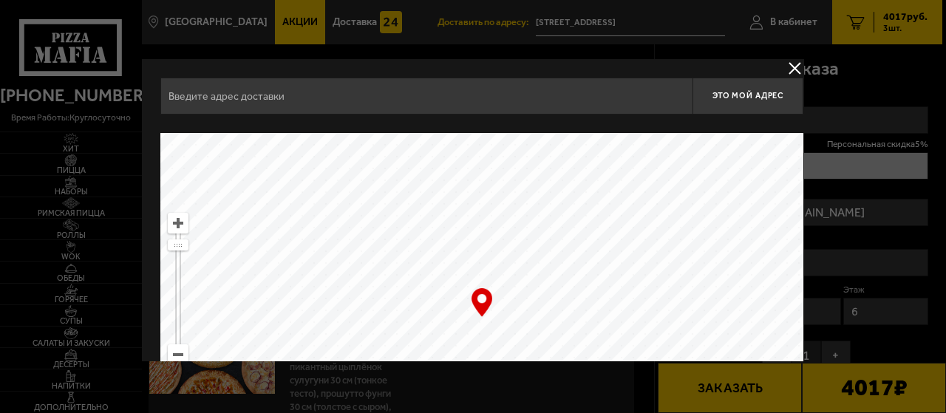
type input "[STREET_ADDRESS]"
click at [634, 27] on div at bounding box center [473, 206] width 946 height 413
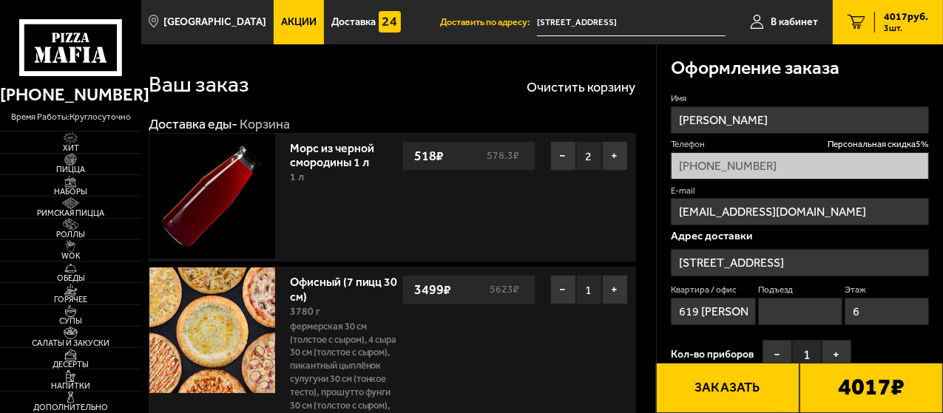
click at [639, 19] on input "[STREET_ADDRESS]" at bounding box center [631, 22] width 189 height 27
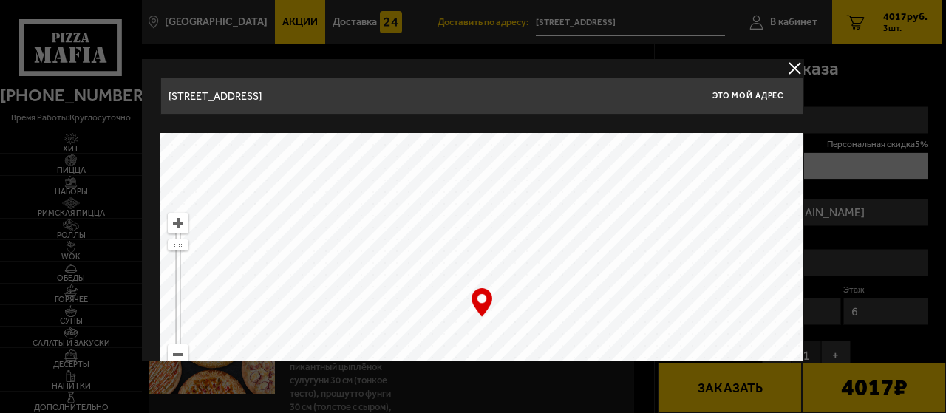
drag, startPoint x: 790, startPoint y: 68, endPoint x: 946, endPoint y: 1, distance: 169.6
click at [791, 68] on button "delivery type" at bounding box center [795, 68] width 18 height 18
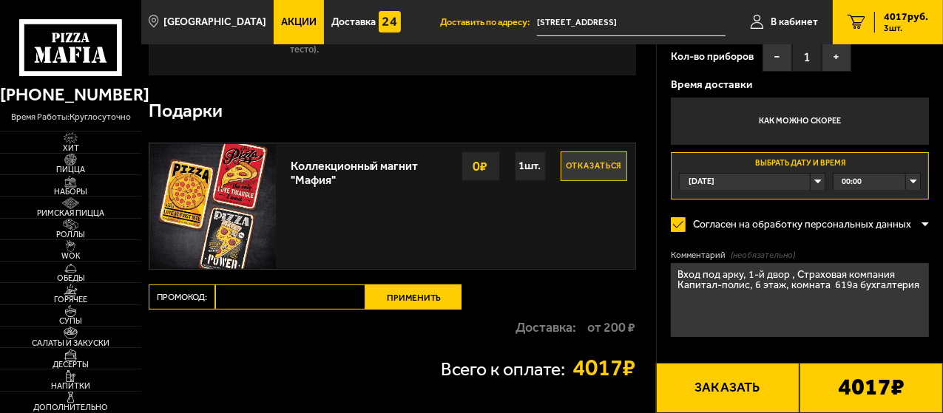
scroll to position [432, 0]
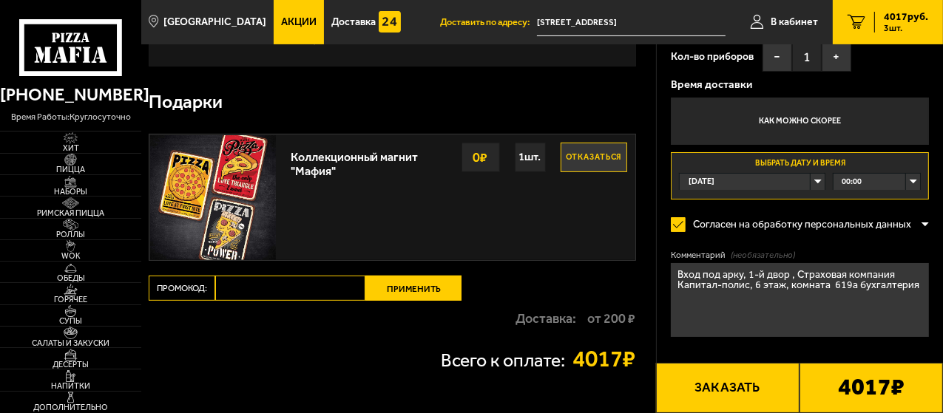
click at [815, 177] on div "[DATE]" at bounding box center [751, 182] width 145 height 17
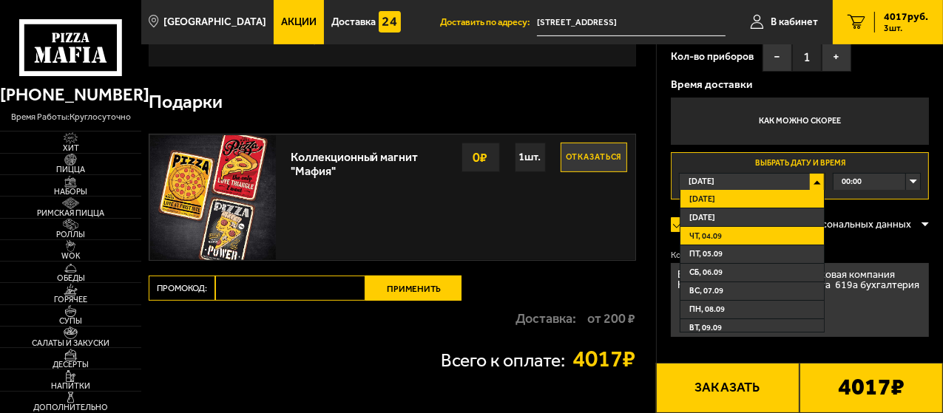
click at [698, 232] on span "чт, 04.09" at bounding box center [705, 236] width 33 height 11
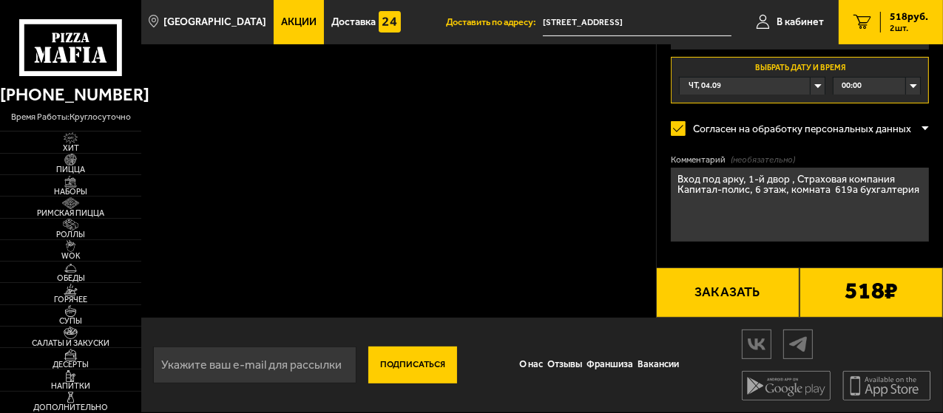
scroll to position [357, 0]
click at [816, 81] on div "[DATE]" at bounding box center [751, 86] width 145 height 17
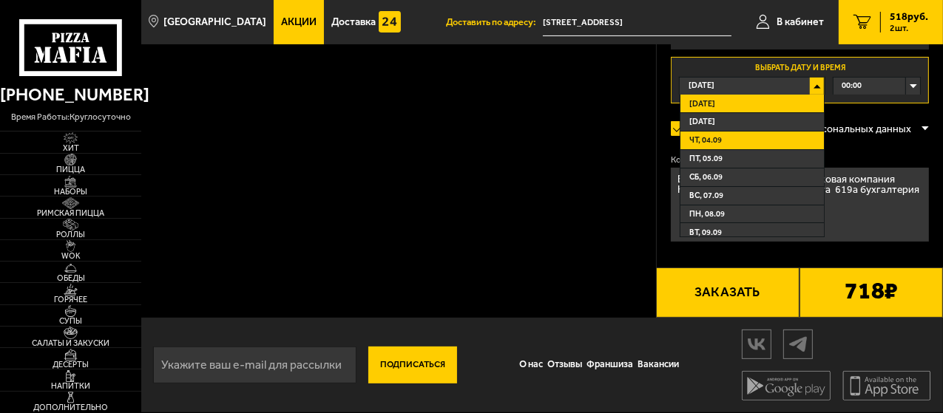
click at [702, 136] on span "чт, 04.09" at bounding box center [705, 140] width 33 height 11
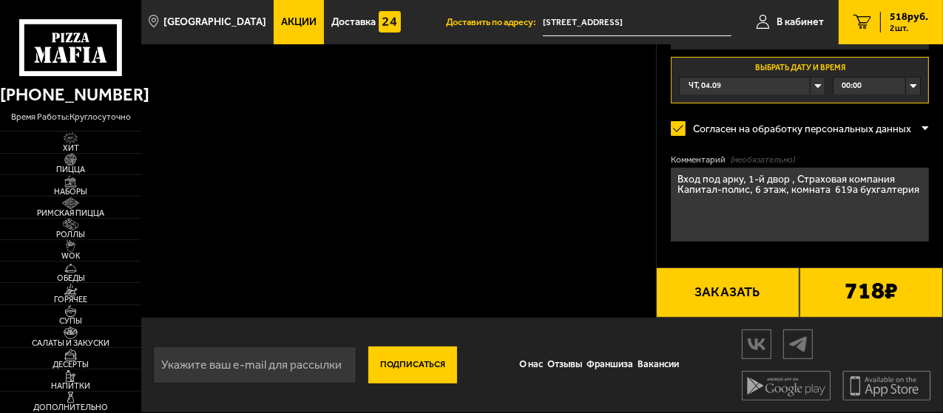
click at [848, 80] on span "00:00" at bounding box center [851, 86] width 20 height 17
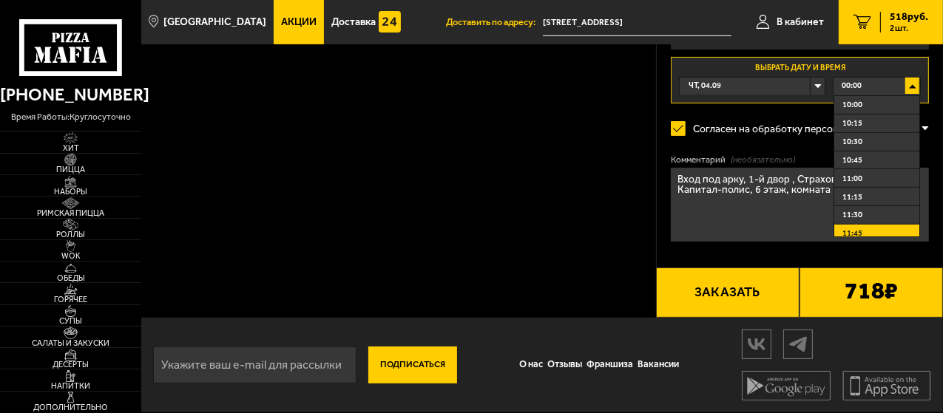
scroll to position [787, 0]
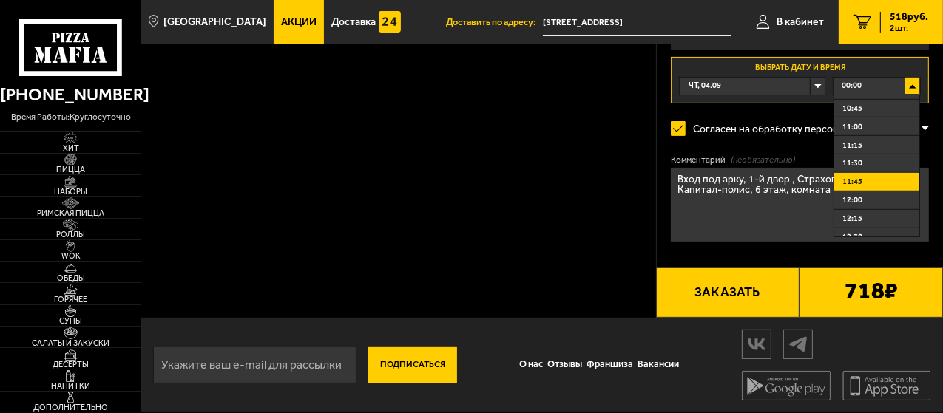
click at [843, 179] on li "11:45" at bounding box center [876, 182] width 85 height 18
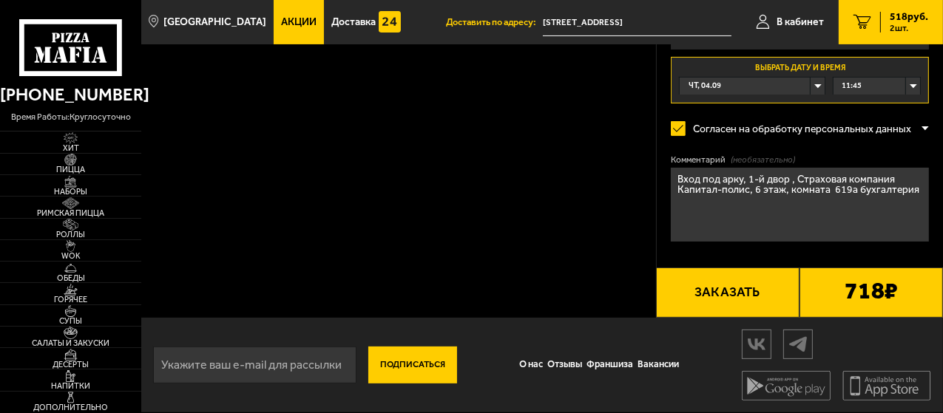
click at [909, 85] on div "11:45" at bounding box center [876, 86] width 86 height 17
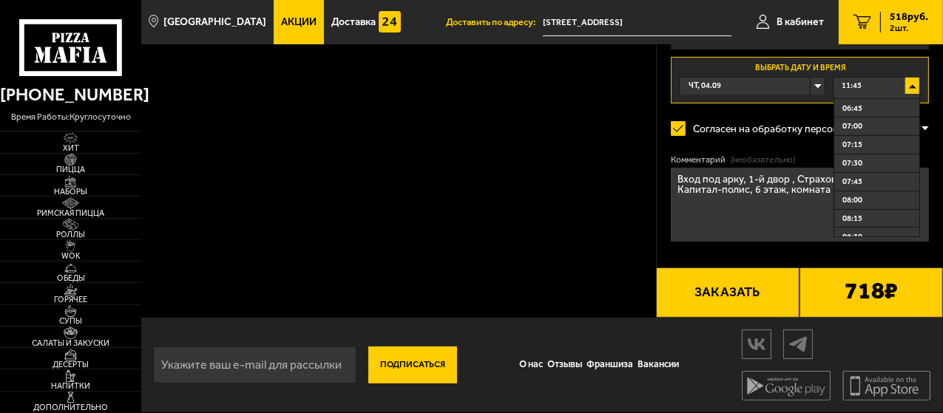
scroll to position [507, 0]
drag, startPoint x: 340, startPoint y: 165, endPoint x: 478, endPoint y: 18, distance: 201.9
click at [348, 149] on div "Ваш заказ Очистить корзину Доставка еды - Корзина Морс из черной смородины 1 л …" at bounding box center [398, 3] width 514 height 630
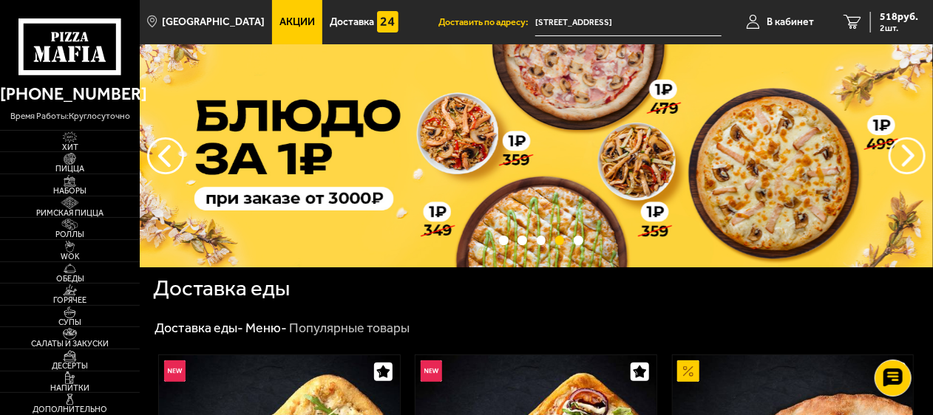
click at [618, 18] on input "[STREET_ADDRESS]" at bounding box center [628, 22] width 186 height 27
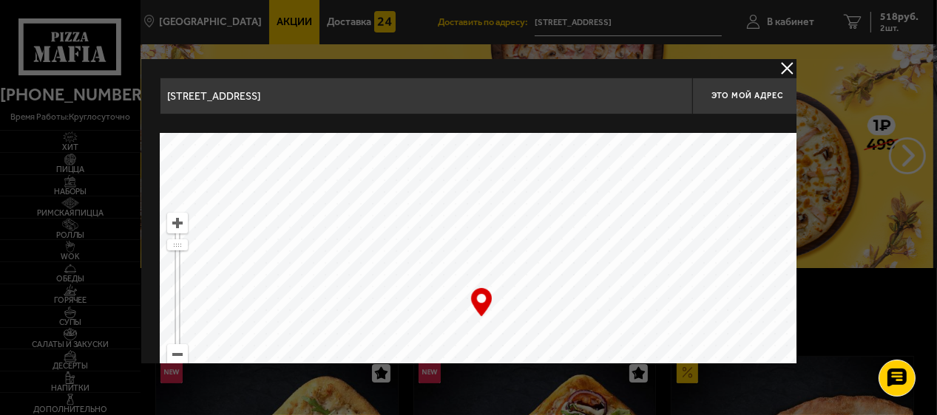
drag, startPoint x: 476, startPoint y: 305, endPoint x: 476, endPoint y: 314, distance: 8.9
click at [476, 314] on div "… © Яндекс Условия использования Открыть в Яндекс.Картах Создать свою карту" at bounding box center [480, 318] width 643 height 370
drag, startPoint x: 483, startPoint y: 299, endPoint x: 476, endPoint y: 312, distance: 15.2
click at [476, 312] on div "… © Яндекс Условия использования Открыть в Яндекс.Картах Создать свою карту" at bounding box center [480, 318] width 643 height 370
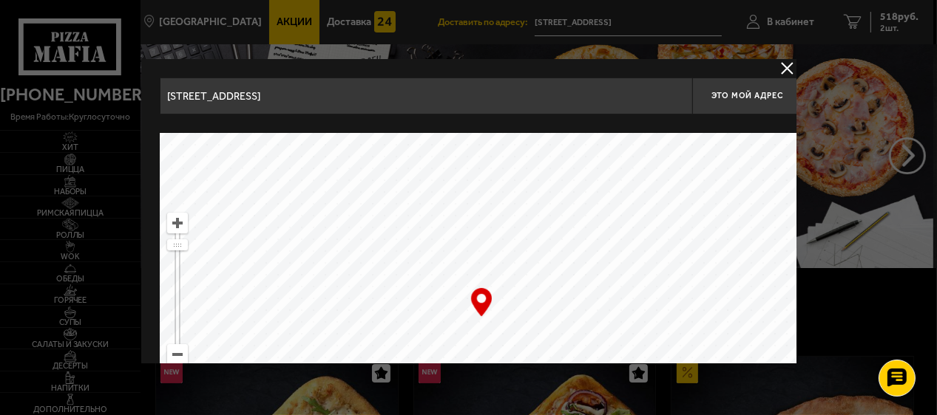
click at [478, 317] on div "… © Яндекс Условия использования Открыть в Яндекс.Картах Создать свою карту" at bounding box center [480, 318] width 643 height 370
click at [469, 310] on ymaps at bounding box center [480, 318] width 643 height 370
click at [473, 310] on div "… © Яндекс Условия использования Открыть в Яндекс.Картах Создать свою карту" at bounding box center [480, 318] width 643 height 370
drag, startPoint x: 481, startPoint y: 290, endPoint x: 471, endPoint y: 310, distance: 22.2
click at [471, 310] on div "… © Яндекс Условия использования Открыть в Яндекс.Картах Создать свою карту" at bounding box center [480, 318] width 643 height 370
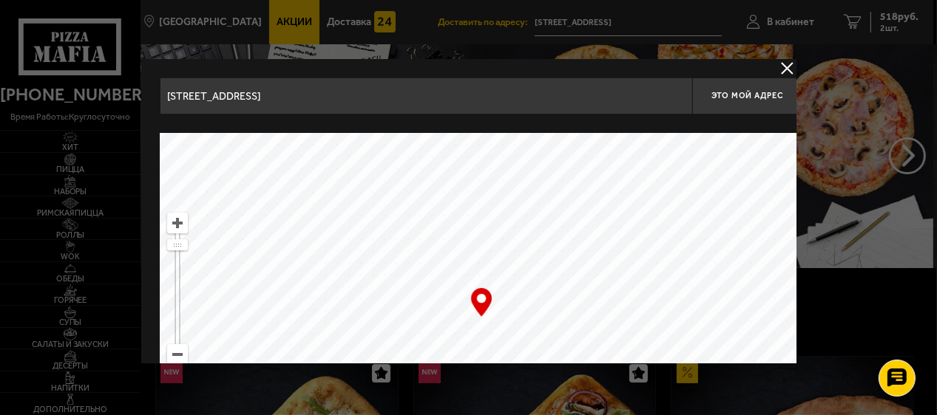
click at [471, 310] on div "… © Яндекс Условия использования Открыть в Яндекс.Картах Создать свою карту" at bounding box center [480, 318] width 643 height 370
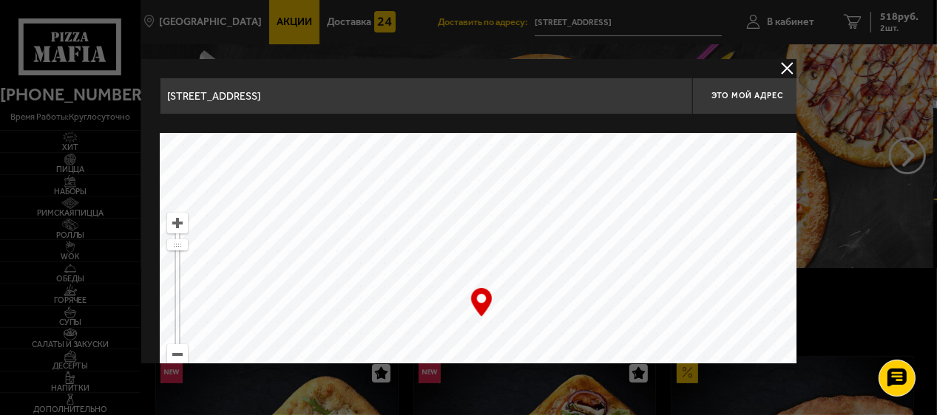
click at [283, 93] on input "[STREET_ADDRESS]" at bounding box center [425, 96] width 532 height 37
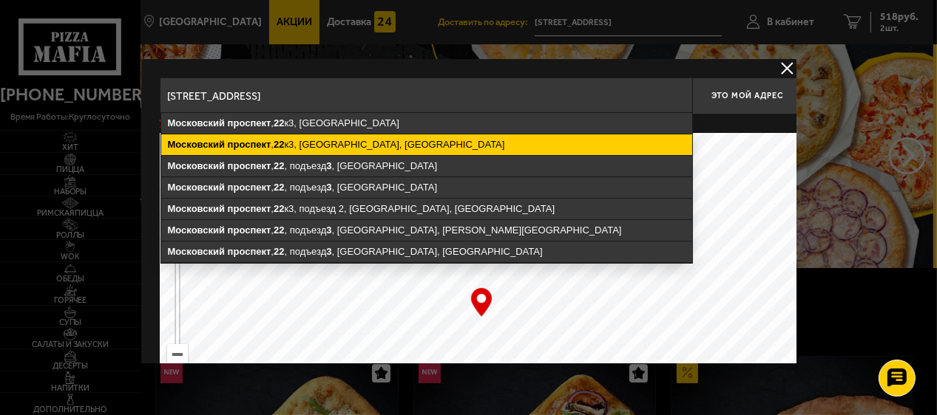
click at [334, 135] on ymaps "Московский проспект , 22 к3, Комсомольск-на-Амуре, Хабаровский край" at bounding box center [425, 145] width 531 height 21
type input "Хабаровский край, Комсомольск-на-Амуре, Московский проспект, 22к3"
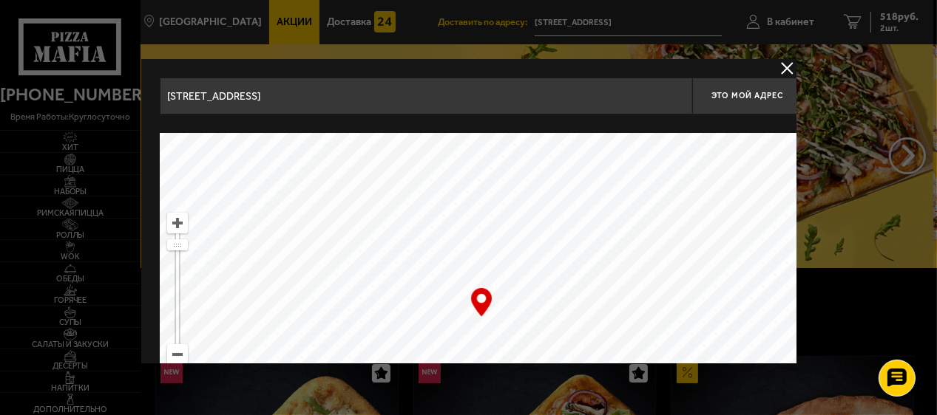
click at [784, 61] on button "delivery type" at bounding box center [787, 68] width 18 height 18
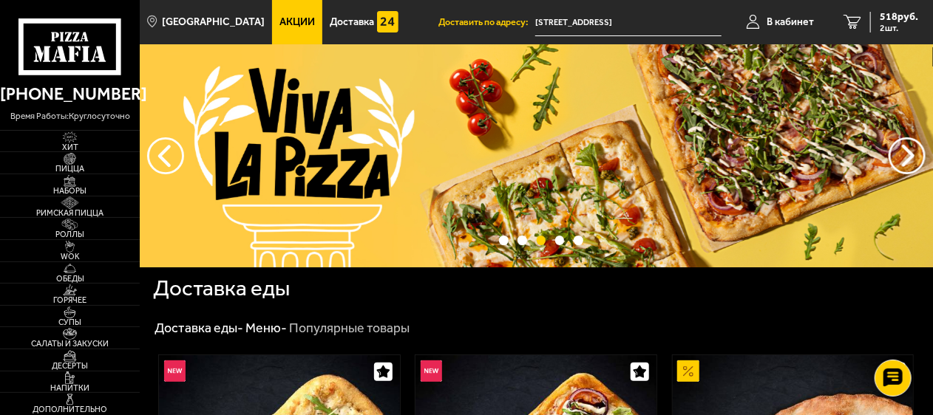
click at [580, 20] on input "[STREET_ADDRESS]" at bounding box center [628, 22] width 186 height 27
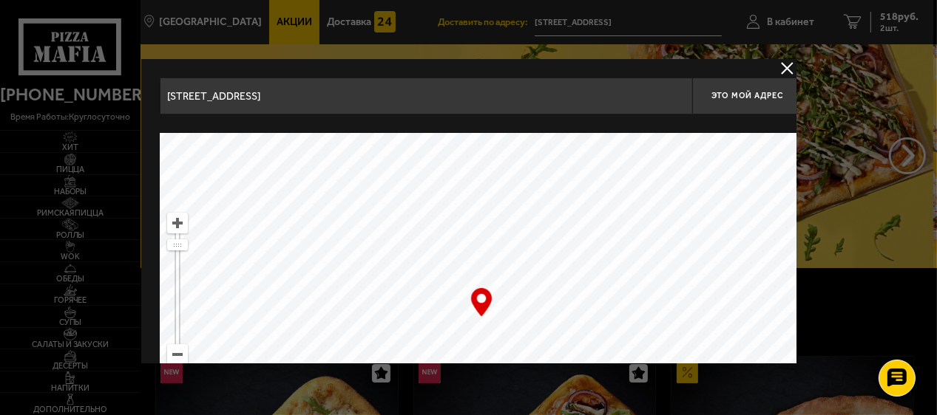
drag, startPoint x: 485, startPoint y: 298, endPoint x: 470, endPoint y: 333, distance: 38.4
click at [481, 319] on div "… © Яндекс Условия использования Открыть в Яндекс.Картах Создать свою карту" at bounding box center [480, 318] width 643 height 370
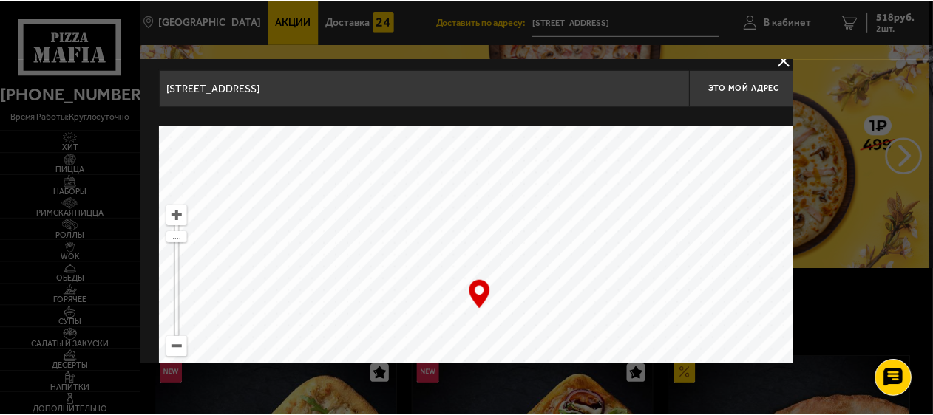
scroll to position [21, 0]
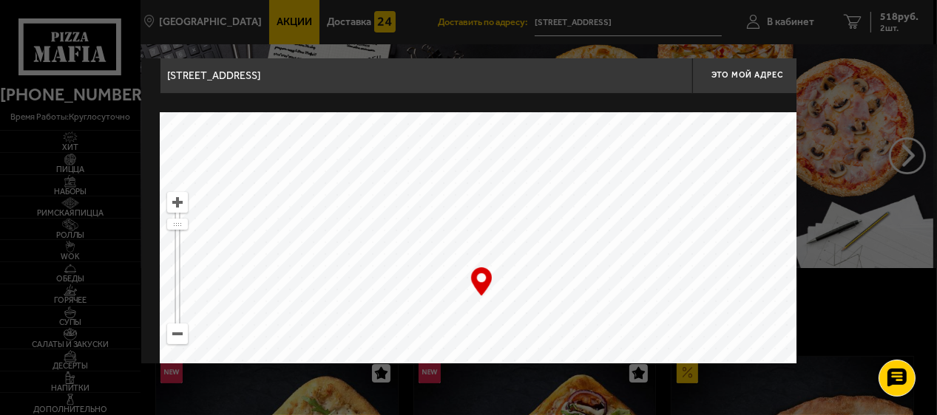
click at [482, 336] on ymaps at bounding box center [480, 297] width 643 height 370
click at [478, 345] on ymaps at bounding box center [480, 297] width 643 height 370
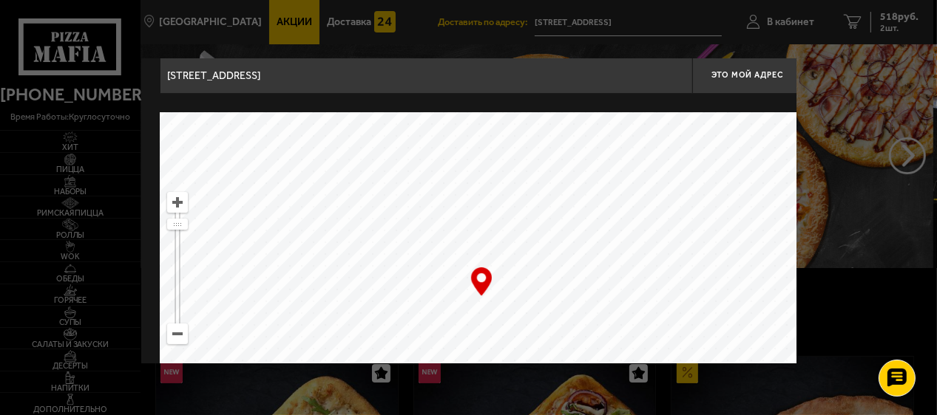
click at [502, 333] on ymaps at bounding box center [480, 297] width 643 height 370
click at [486, 333] on ymaps at bounding box center [480, 297] width 643 height 370
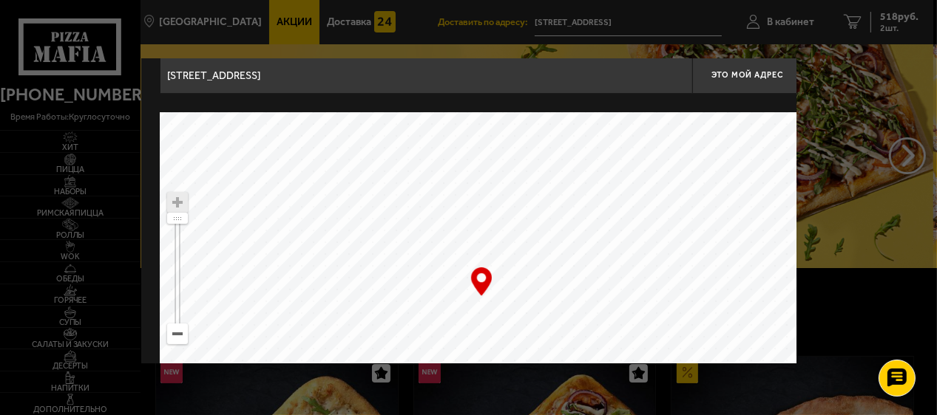
click at [370, 200] on ymaps at bounding box center [480, 297] width 643 height 370
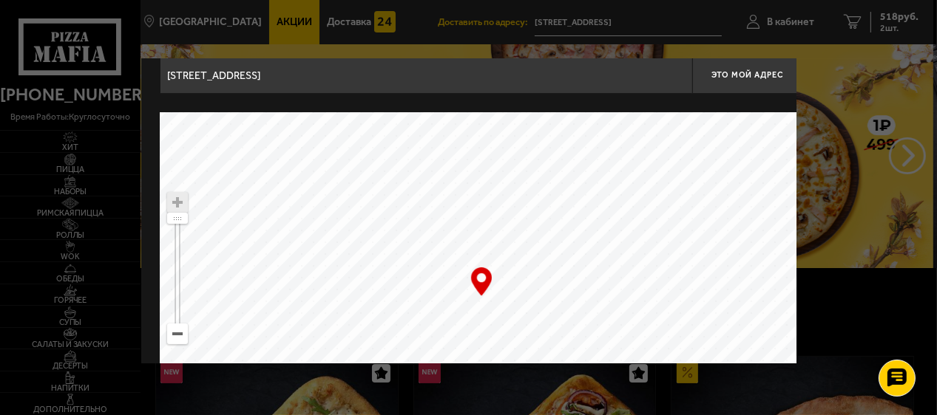
click at [367, 195] on ymaps at bounding box center [480, 297] width 643 height 370
type input "[STREET_ADDRESS]"
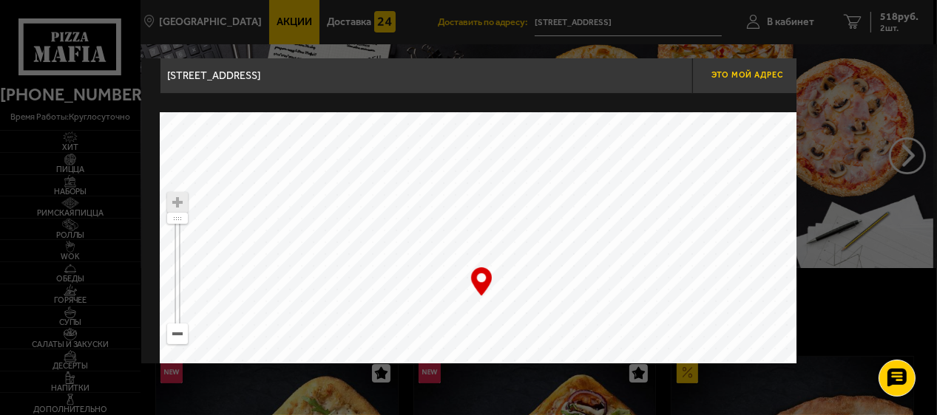
click at [738, 76] on span "Это мой адрес" at bounding box center [746, 75] width 71 height 10
type input "[STREET_ADDRESS]"
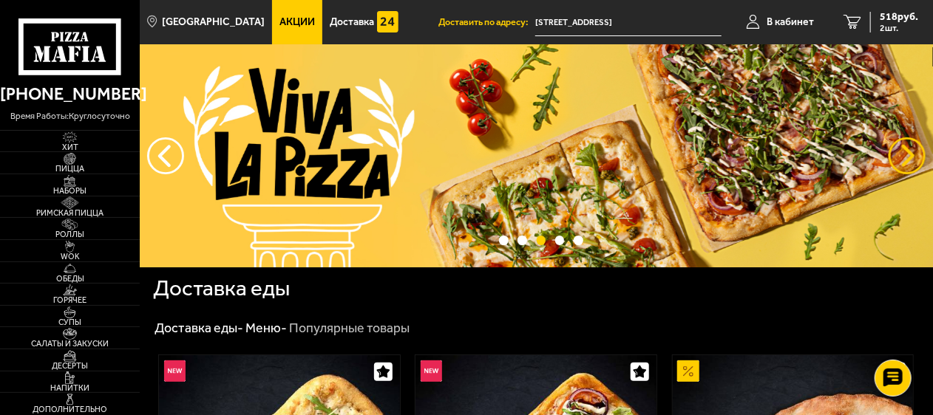
click at [905, 155] on button "предыдущий" at bounding box center [907, 156] width 37 height 37
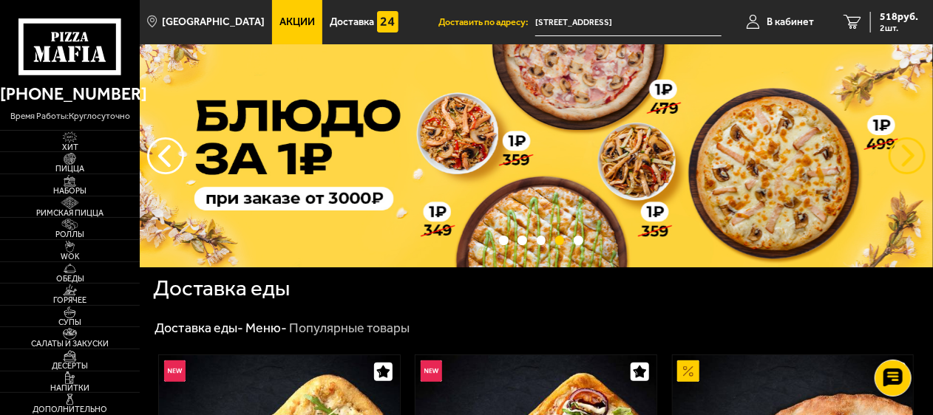
click at [905, 155] on button "предыдущий" at bounding box center [907, 156] width 37 height 37
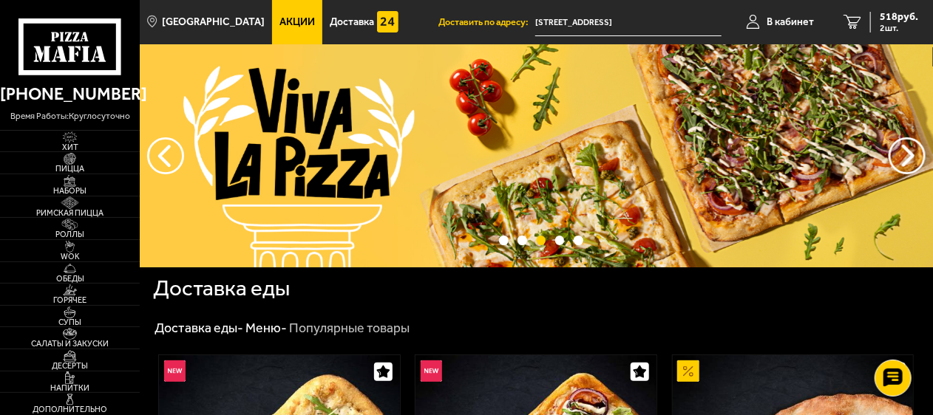
click at [280, 18] on span "Акции" at bounding box center [296, 22] width 35 height 10
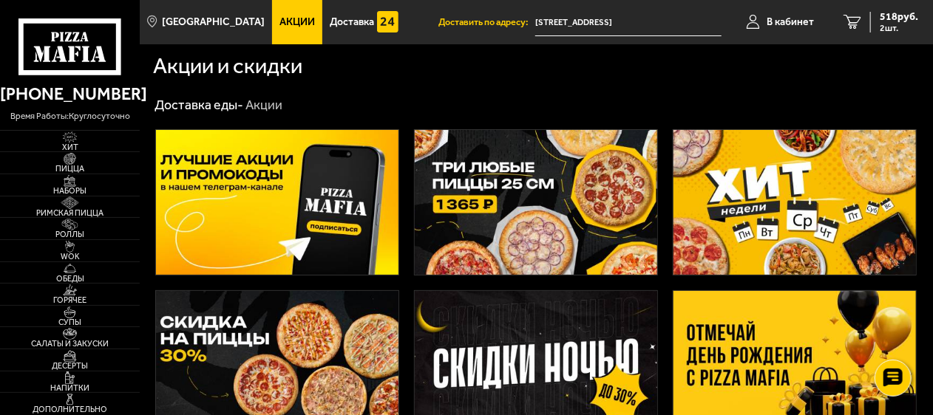
click at [765, 348] on img at bounding box center [794, 363] width 242 height 145
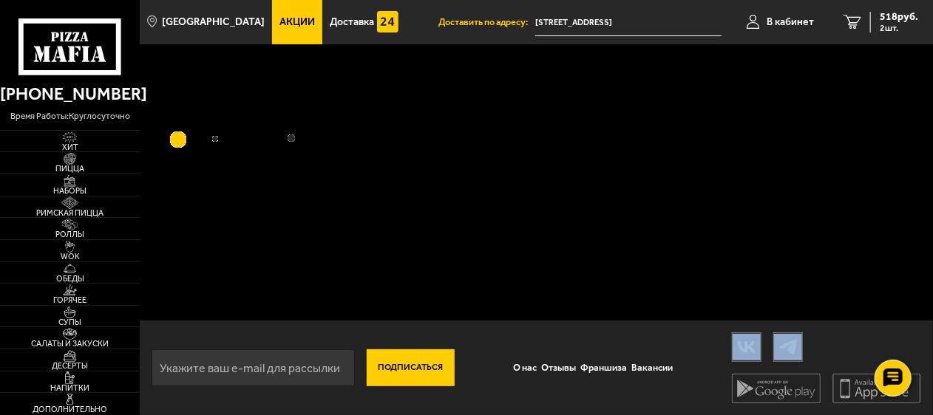
click at [765, 348] on div "Подписаться О нас Отзывы Франшиза Вакансии Мы в соцсетях Скачивайте мобильные п…" at bounding box center [536, 229] width 793 height 371
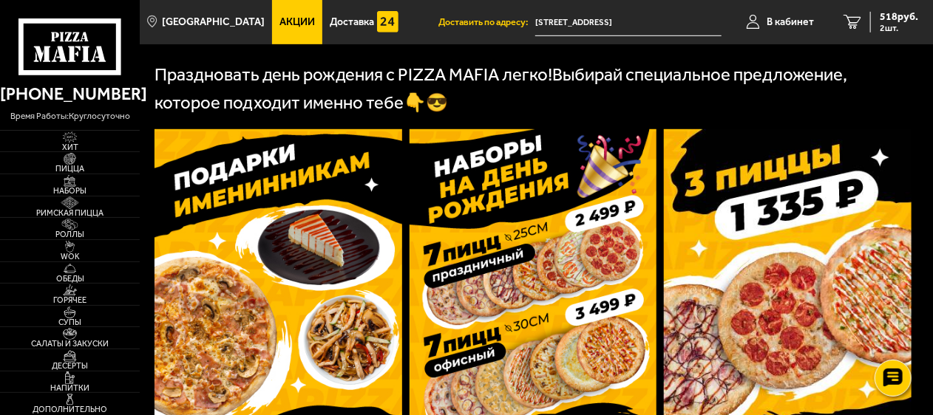
scroll to position [473, 0]
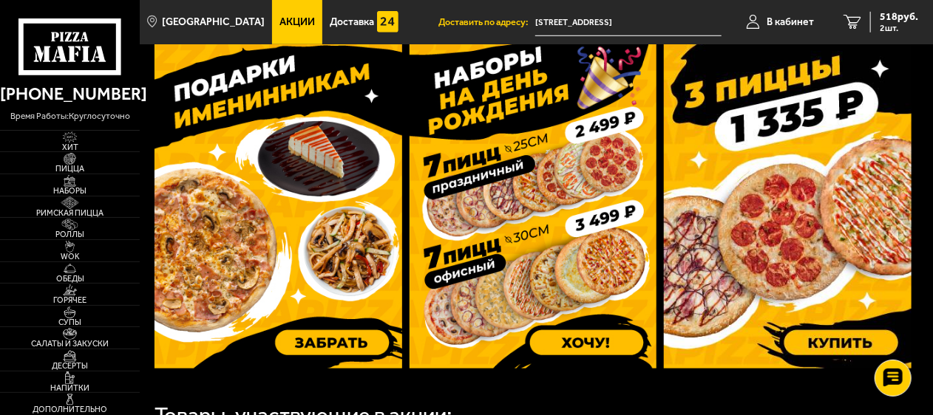
click at [506, 276] on img at bounding box center [534, 205] width 248 height 328
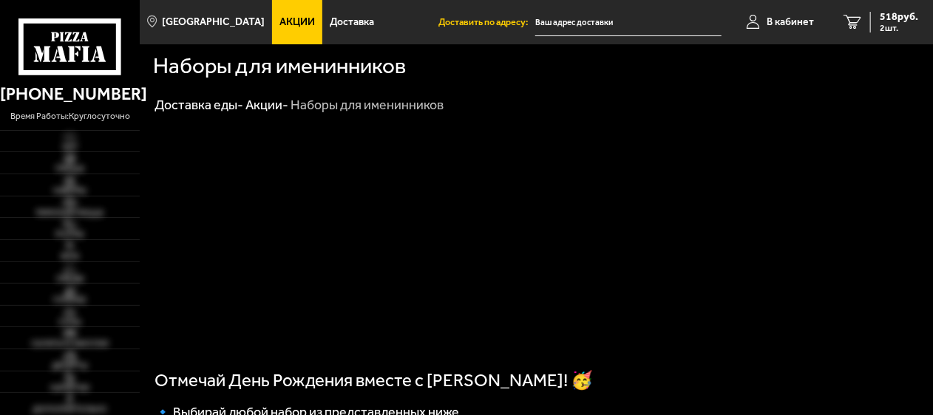
type input "[STREET_ADDRESS]"
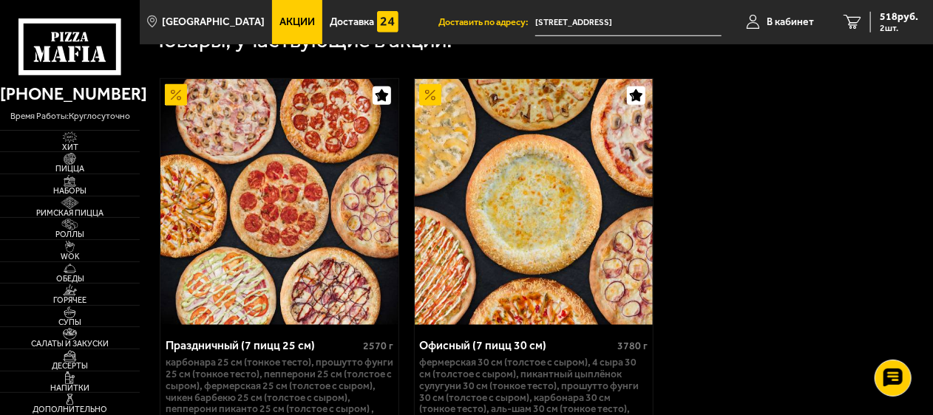
scroll to position [503, 0]
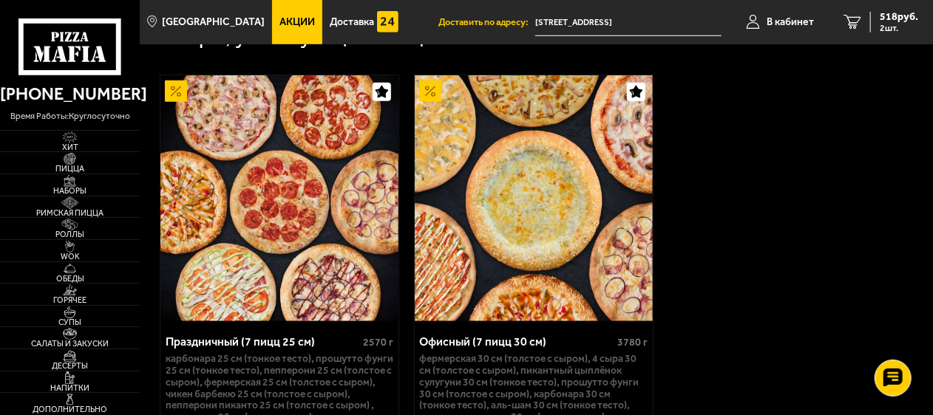
click at [494, 347] on div "Офисный (7 пицц 30 см)" at bounding box center [517, 343] width 194 height 14
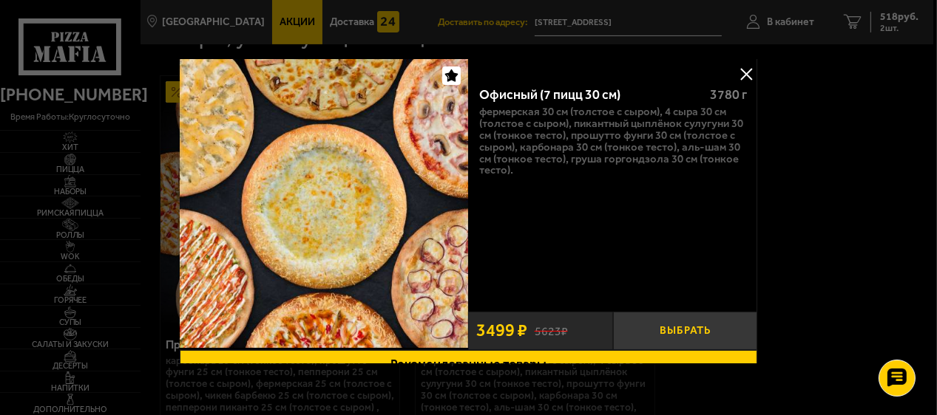
click at [674, 325] on button "Выбрать" at bounding box center [685, 331] width 144 height 38
click at [849, 84] on div at bounding box center [468, 207] width 937 height 415
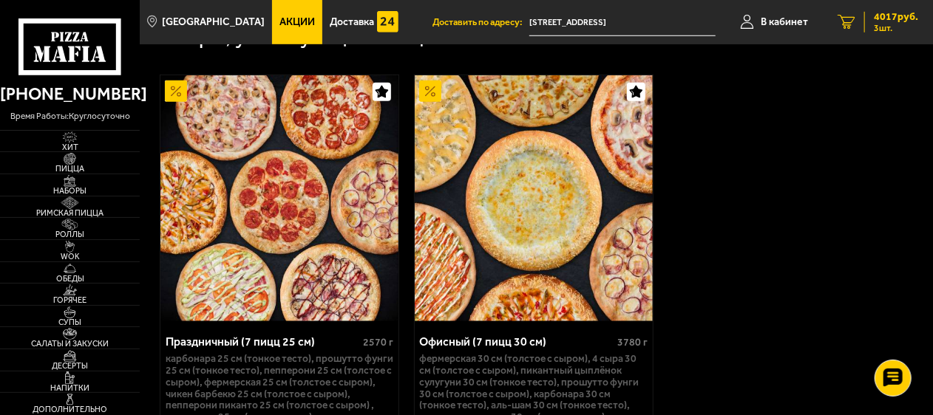
click at [878, 18] on span "4017 руб." at bounding box center [896, 17] width 44 height 10
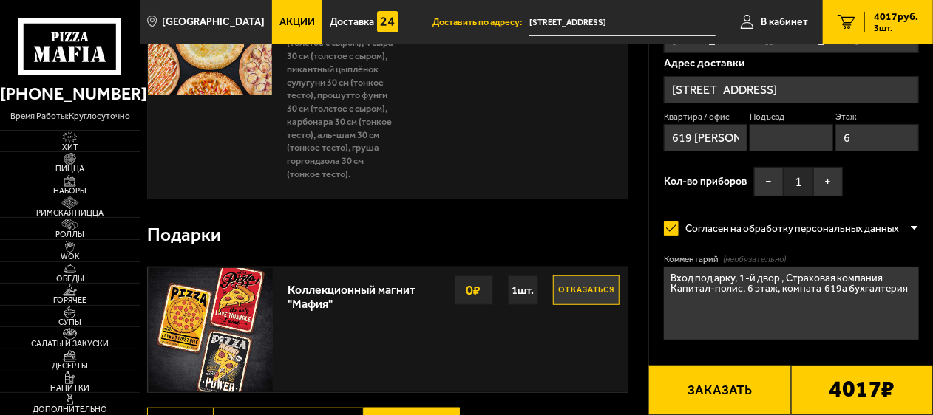
scroll to position [296, 0]
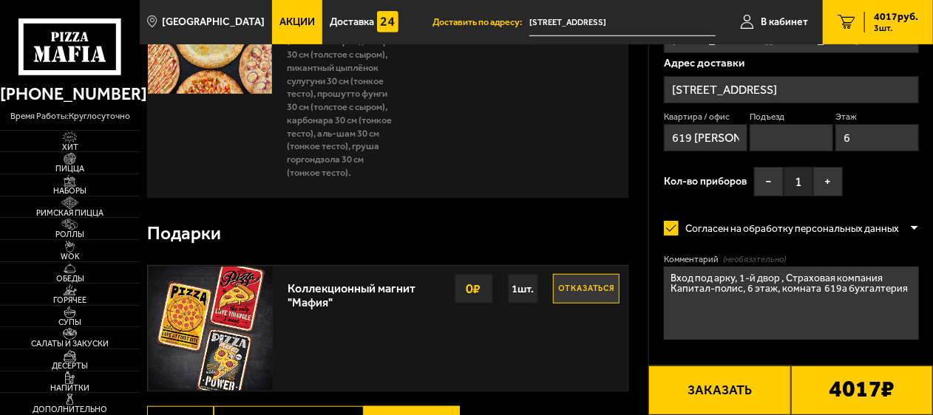
click at [910, 227] on div at bounding box center [914, 228] width 10 height 11
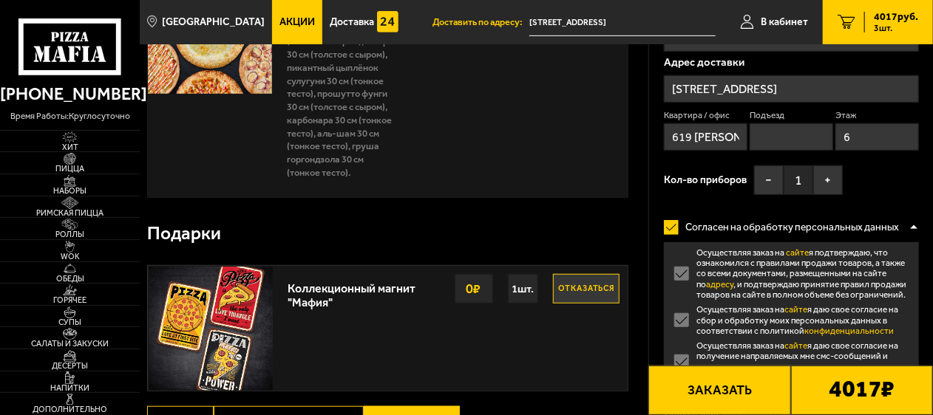
click at [506, 165] on div "Офисный (7 пицц 30 см) 3780 г Фермерская 30 см (толстое с сыром), 4 сыра 30 см …" at bounding box center [453, 84] width 349 height 228
click at [825, 177] on button "+" at bounding box center [828, 181] width 30 height 30
click at [588, 277] on button "Отказаться" at bounding box center [586, 289] width 67 height 30
click at [509, 187] on div "Офисный (7 пицц 30 см) 3780 г Фермерская 30 см (толстое с сыром), 4 сыра 30 см …" at bounding box center [453, 84] width 349 height 228
click at [667, 225] on label "Согласен на обработку персональных данных" at bounding box center [786, 227] width 245 height 29
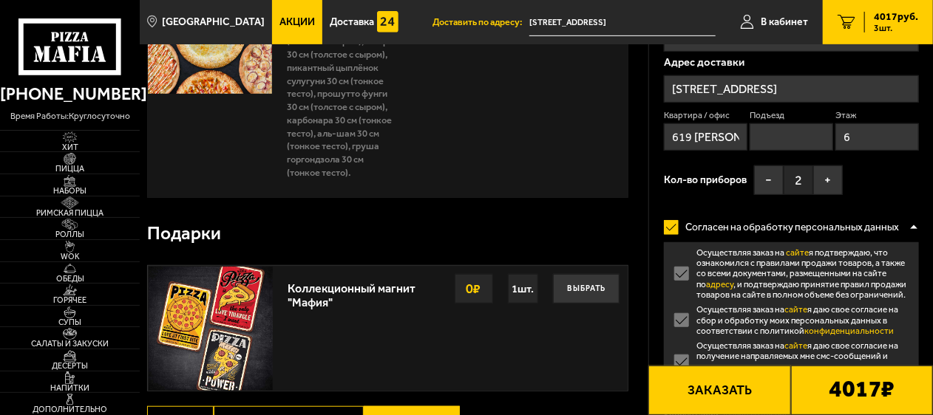
click at [0, 0] on input "Согласен на обработку персональных данных" at bounding box center [0, 0] width 0 height 0
click at [674, 225] on label "Согласен на обработку персональных данных" at bounding box center [786, 227] width 245 height 29
click at [0, 0] on input "Согласен на обработку персональных данных" at bounding box center [0, 0] width 0 height 0
click at [438, 169] on div "Офисный (7 пицц 30 см) 3780 г Фермерская 30 см (толстое с сыром), 4 сыра 30 см …" at bounding box center [453, 84] width 349 height 228
click at [915, 227] on div at bounding box center [914, 227] width 10 height 11
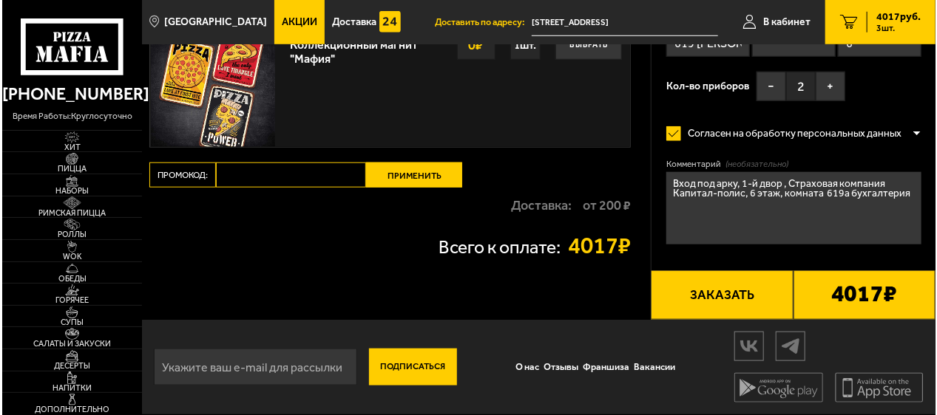
scroll to position [541, 0]
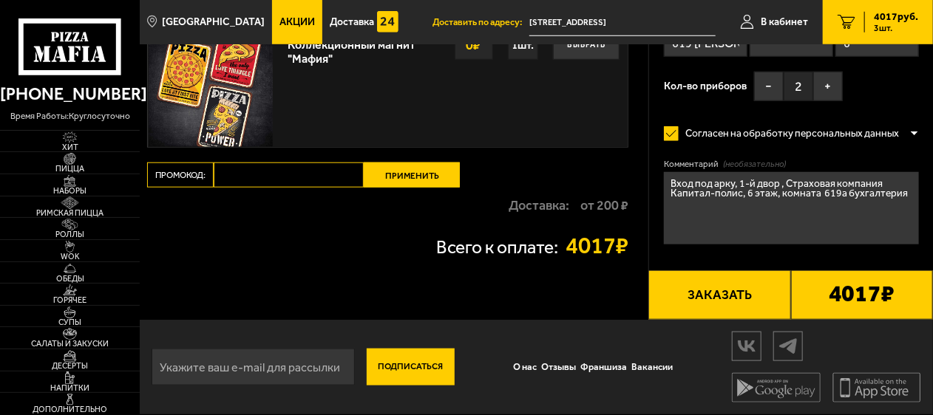
click at [222, 361] on input "email" at bounding box center [253, 367] width 203 height 37
type input "[EMAIL_ADDRESS][DOMAIN_NAME]"
click at [484, 67] on div "Коллекционный магнит "Мафия" Выбрать 0 ₽ 1 шт." at bounding box center [453, 85] width 347 height 124
click at [778, 14] on link "В кабинет" at bounding box center [774, 22] width 98 height 44
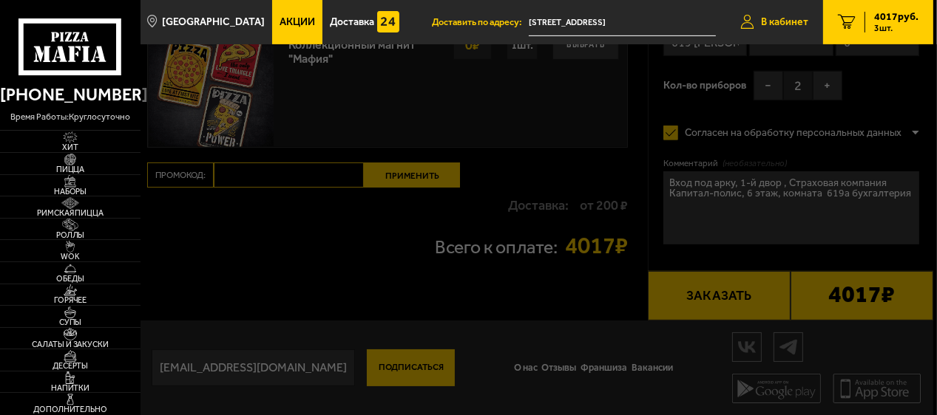
type input "[PHONE_NUMBER]"
type input "[STREET_ADDRESS]"
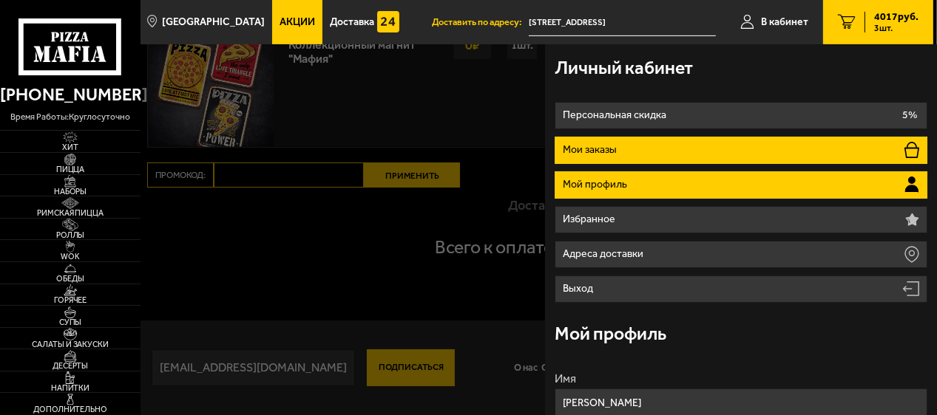
click at [910, 146] on icon at bounding box center [911, 150] width 15 height 16
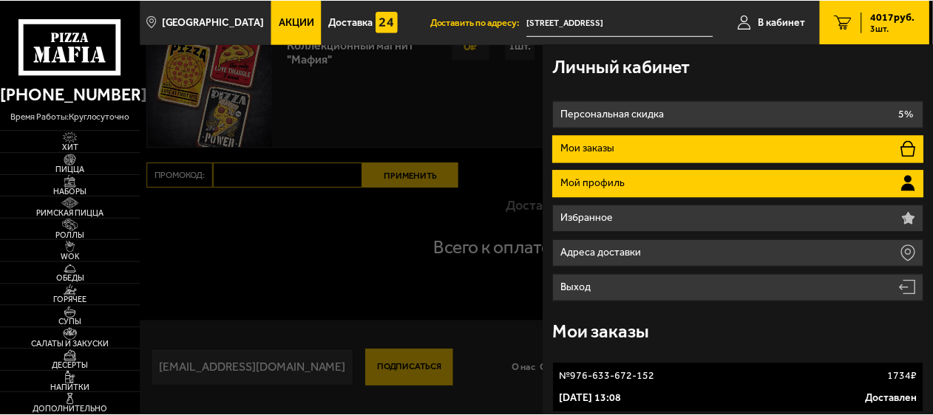
scroll to position [0, 0]
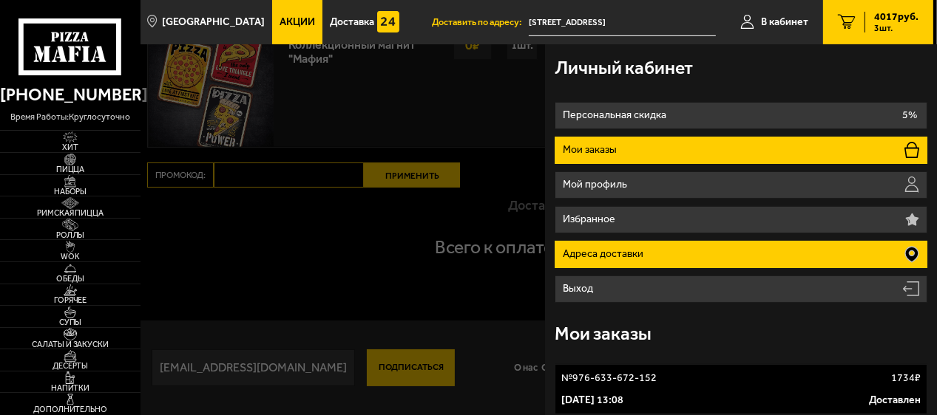
drag, startPoint x: 904, startPoint y: 251, endPoint x: 869, endPoint y: 255, distance: 34.9
click at [905, 251] on icon at bounding box center [911, 255] width 13 height 16
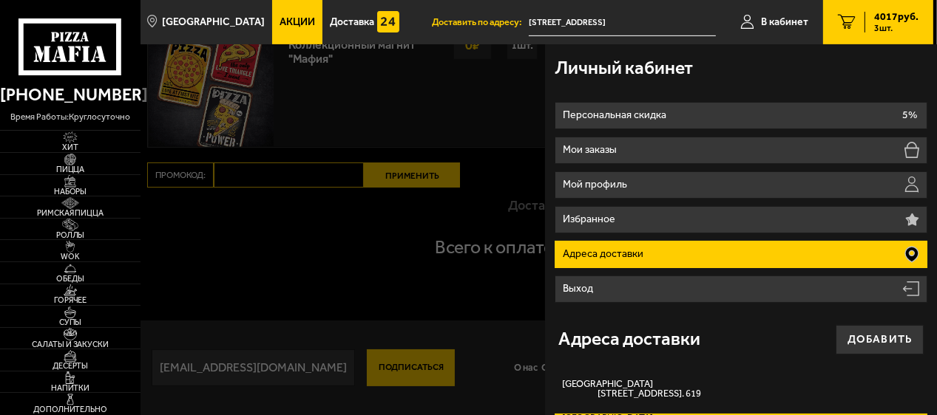
click at [585, 254] on p "Адреса доставки" at bounding box center [605, 254] width 84 height 10
click at [352, 258] on div at bounding box center [608, 251] width 937 height 415
